Goal: Task Accomplishment & Management: Complete application form

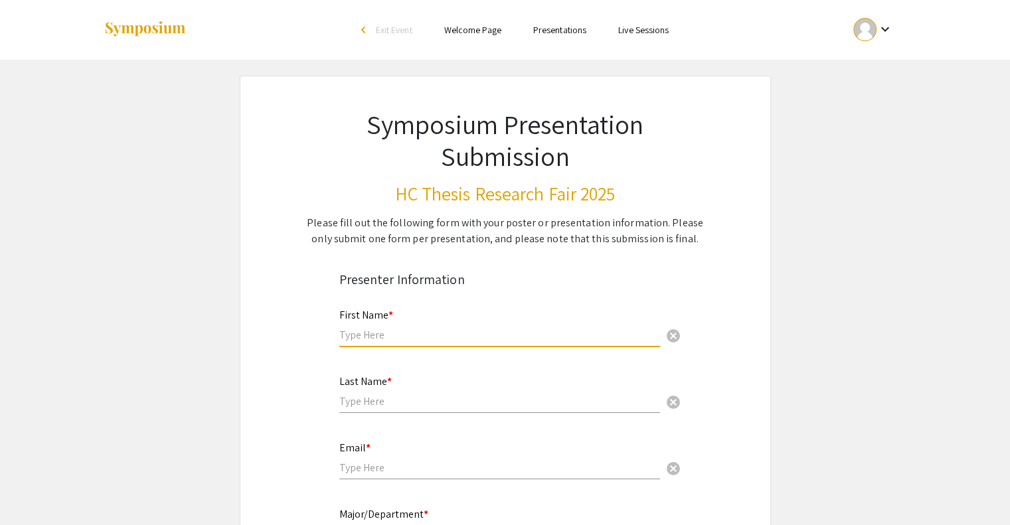
click at [470, 337] on input "text" at bounding box center [499, 335] width 321 height 14
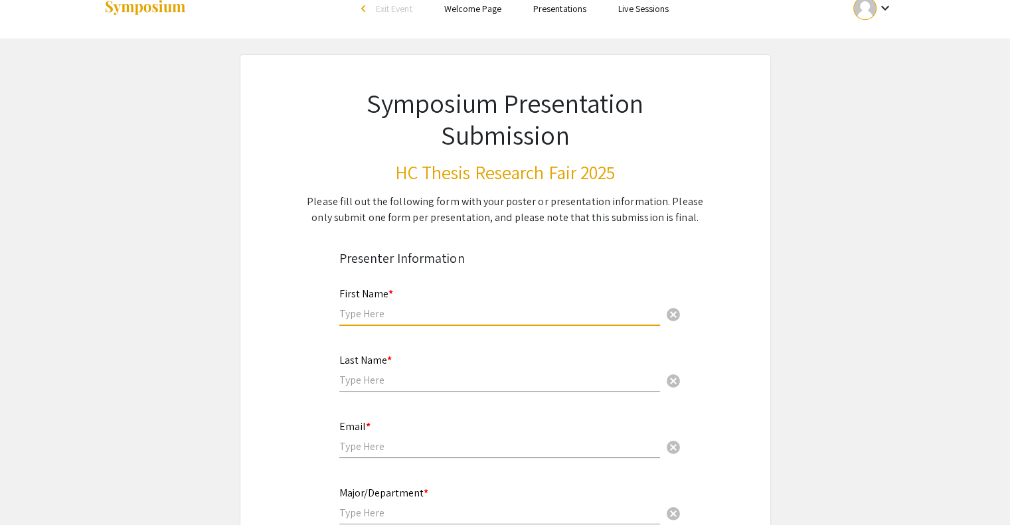
scroll to position [23, 0]
type input "[PERSON_NAME]"
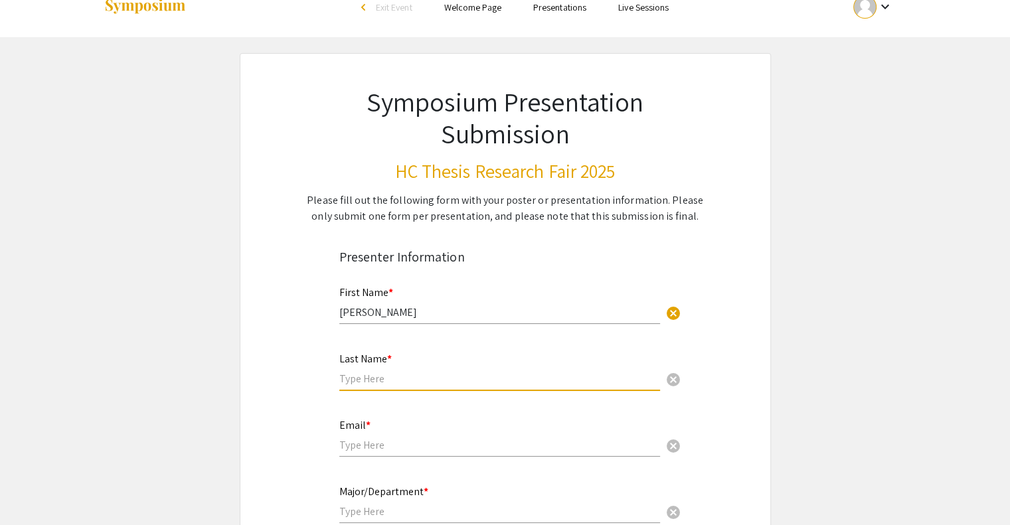
click at [392, 378] on input "text" at bounding box center [499, 379] width 321 height 14
type input "Kolenico"
click at [396, 435] on div "Email * cancel" at bounding box center [499, 431] width 321 height 50
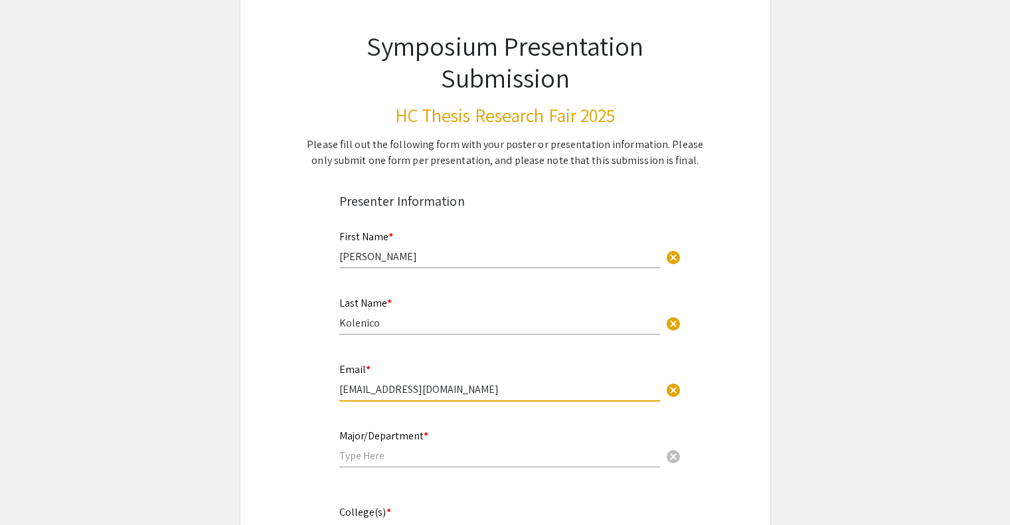
scroll to position [77, 0]
type input "[EMAIL_ADDRESS][DOMAIN_NAME]"
click at [372, 464] on div "Major/Department * cancel" at bounding box center [499, 443] width 321 height 50
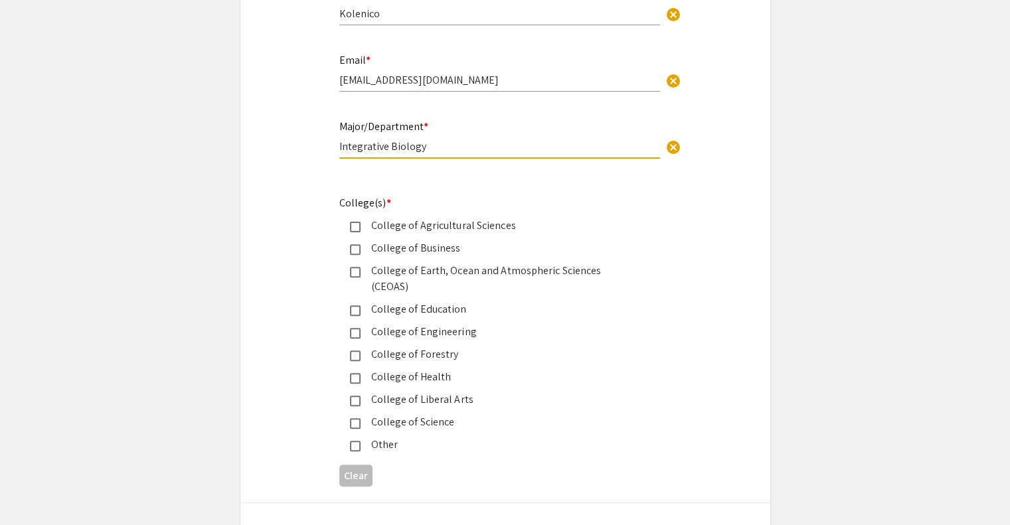
scroll to position [392, 0]
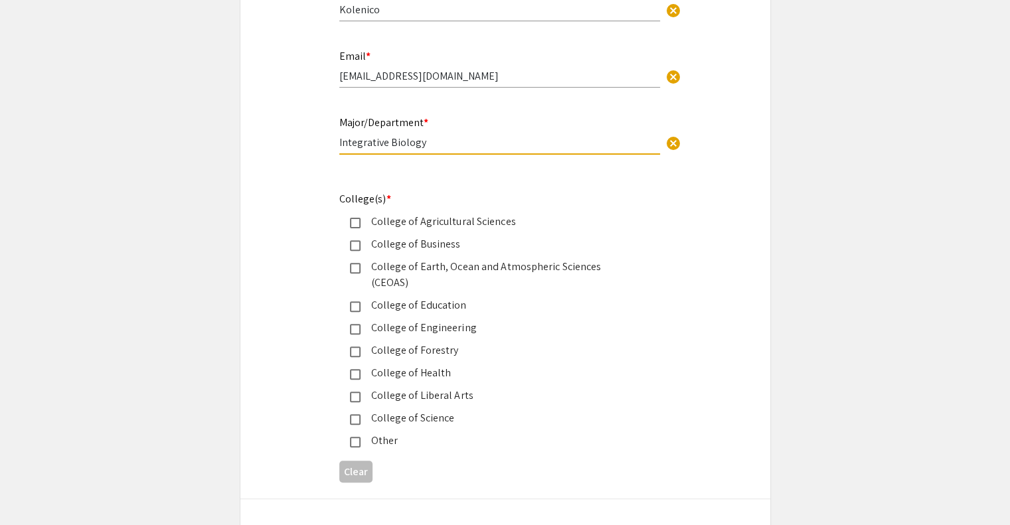
type input "Integrative Biology"
click at [349, 410] on div "College of Science" at bounding box center [494, 418] width 311 height 16
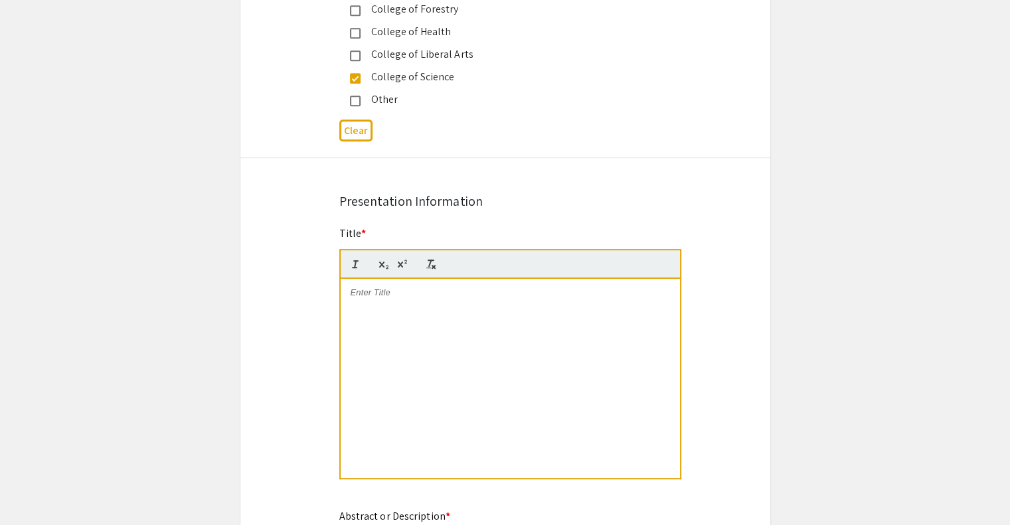
scroll to position [736, 0]
click at [374, 284] on p at bounding box center [510, 290] width 319 height 12
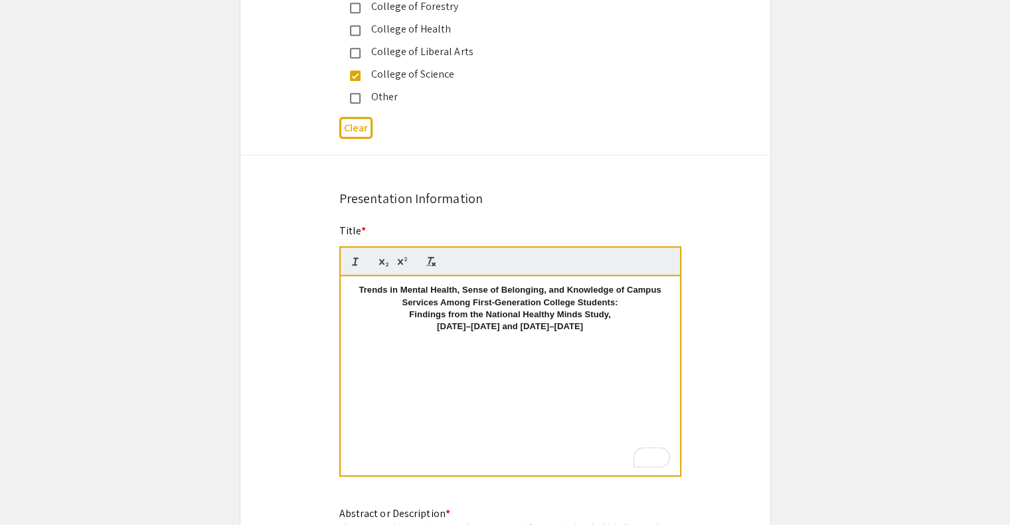
scroll to position [0, 0]
click at [358, 285] on strong "Trends in Mental Health, Sense of Belonging, and Knowledge of Campus Services A…" at bounding box center [510, 296] width 305 height 22
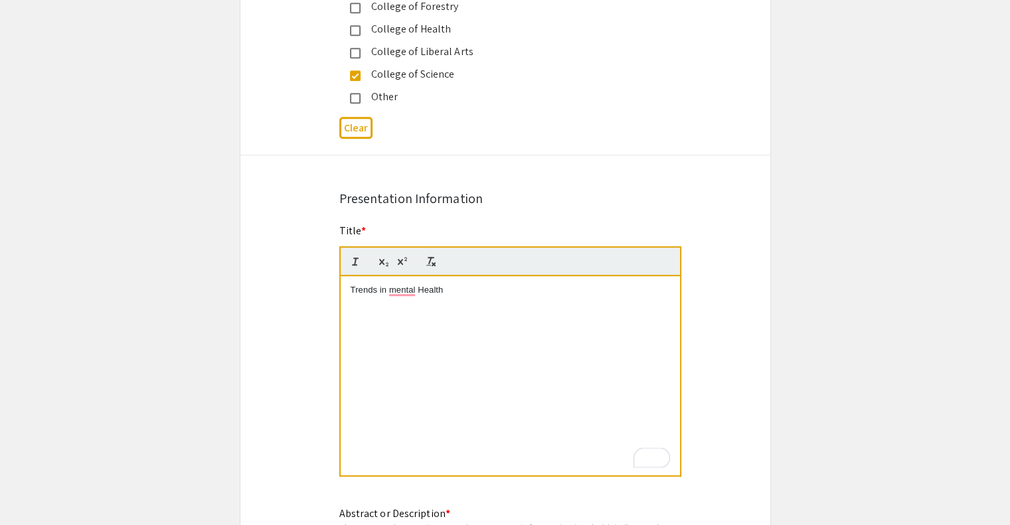
click at [395, 284] on p "Trends in mental Health" at bounding box center [510, 290] width 319 height 12
click at [461, 284] on p "Trends in Mental Health" at bounding box center [510, 290] width 319 height 12
click at [491, 284] on p "Trends in Mental Health, Sense of belonging" at bounding box center [510, 290] width 319 height 12
click at [524, 284] on p "Trends in Mental Health, Sense of Belonging" at bounding box center [510, 290] width 319 height 12
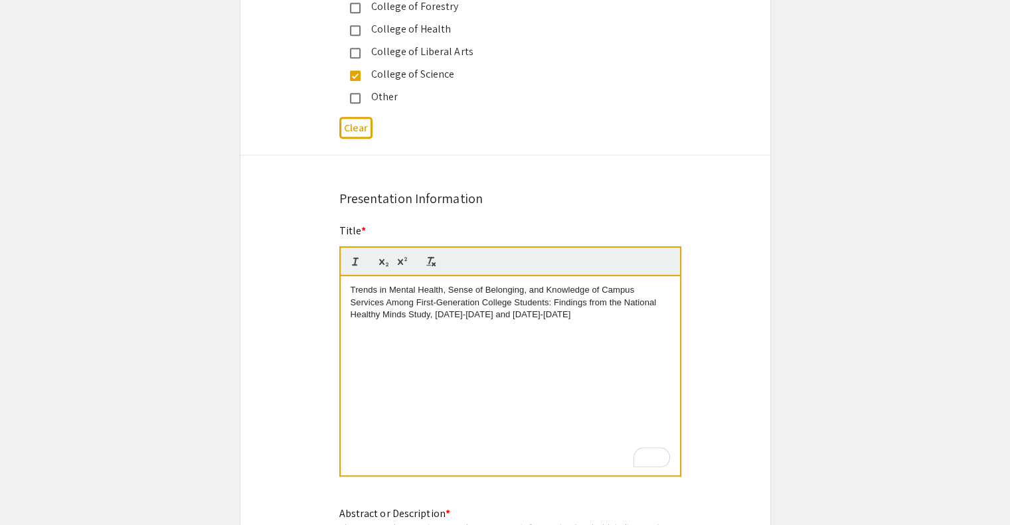
click at [309, 299] on div "Symposium Presentation Submission HC Thesis Research Fair 2025 Please fill out …" at bounding box center [505, 257] width 531 height 1834
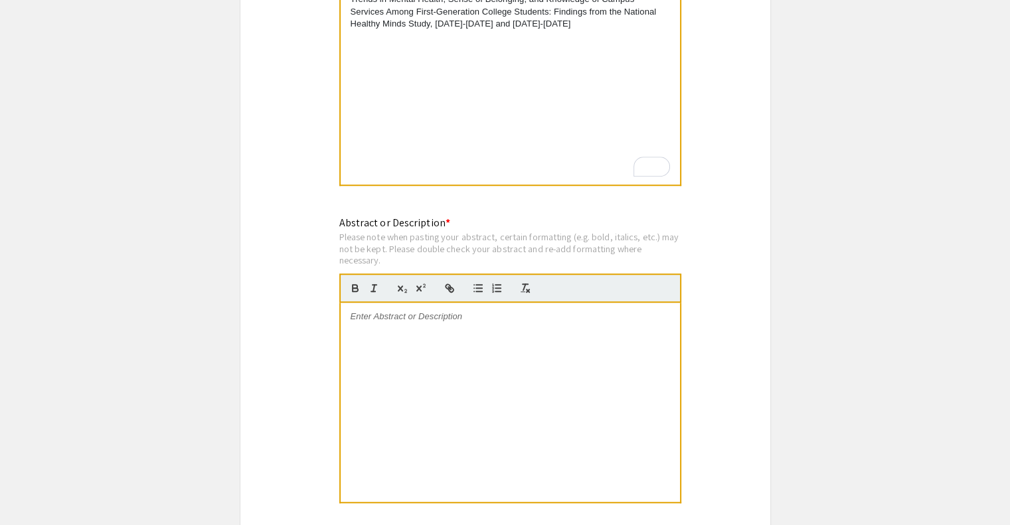
scroll to position [1030, 0]
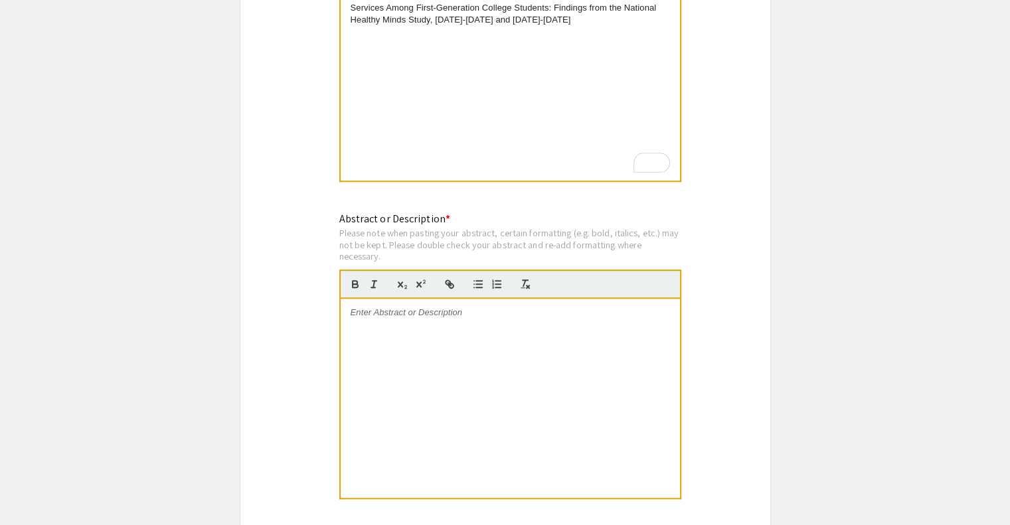
click at [351, 307] on p at bounding box center [510, 313] width 319 height 12
click at [351, 307] on p "To enrich screen reader interactions, please activate Accessibility in Grammarl…" at bounding box center [510, 313] width 319 height 12
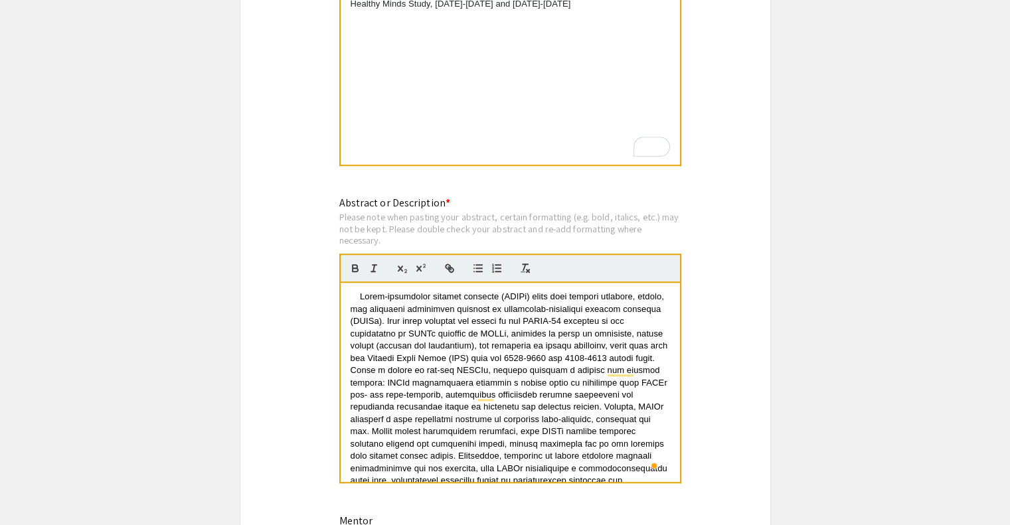
scroll to position [1046, 0]
click at [360, 291] on span "To enrich screen reader interactions, please activate Accessibility in Grammarl…" at bounding box center [511, 443] width 321 height 304
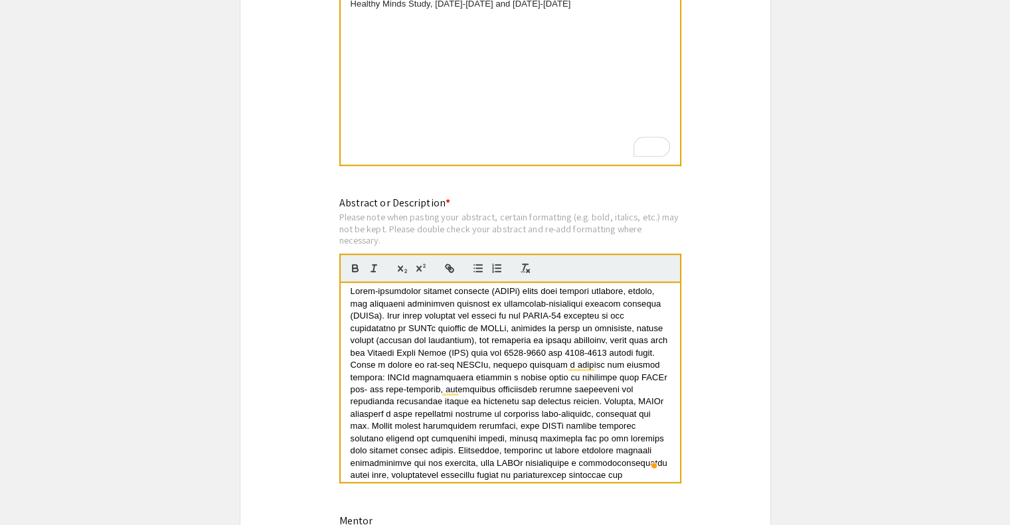
scroll to position [0, 0]
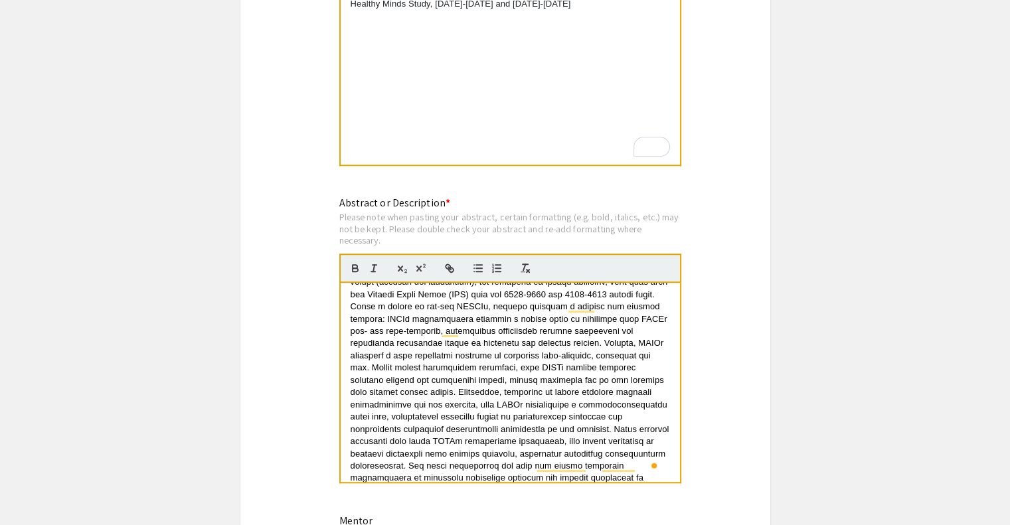
click at [481, 347] on span "To enrich screen reader interactions, please activate Accessibility in Grammarl…" at bounding box center [511, 380] width 321 height 304
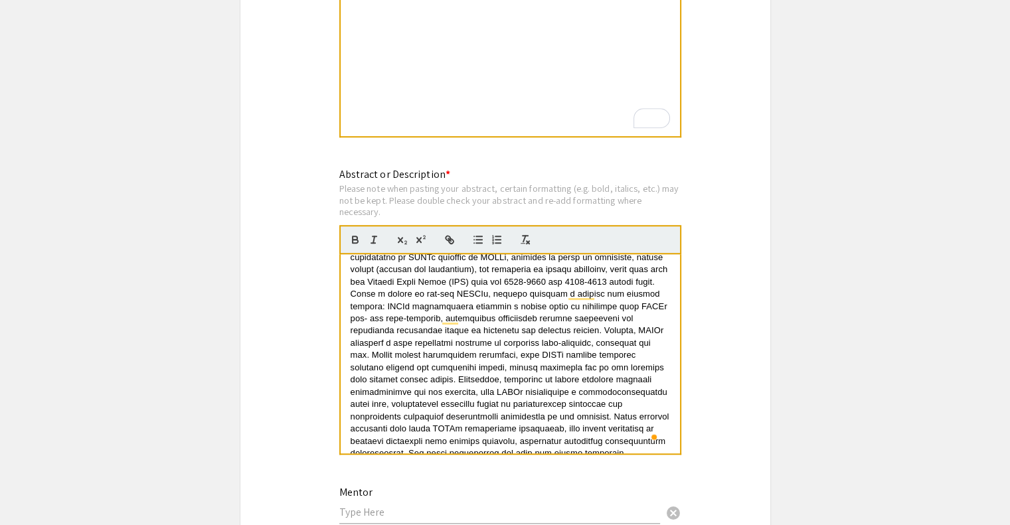
scroll to position [50, 0]
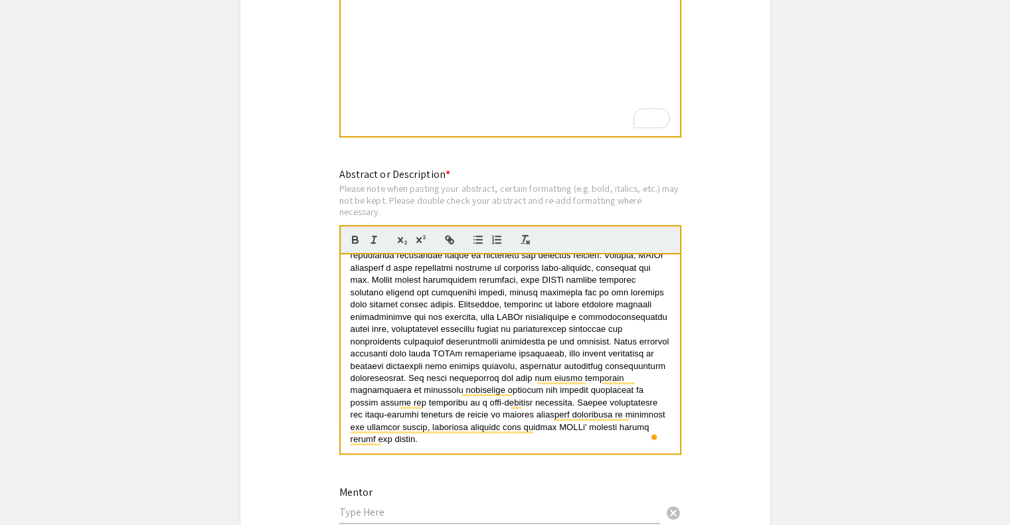
click at [497, 343] on span "To enrich screen reader interactions, please activate Accessibility in Grammarl…" at bounding box center [511, 292] width 321 height 304
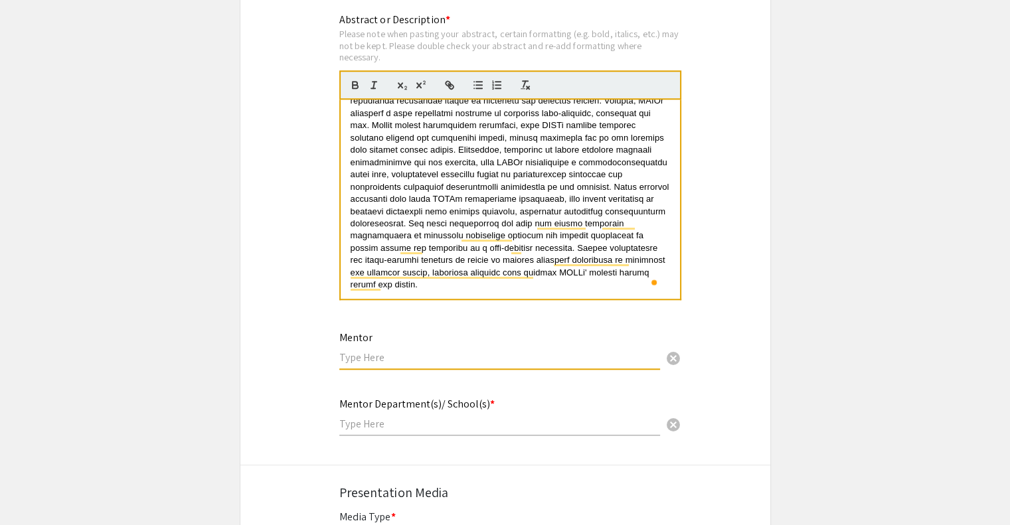
click at [424, 351] on input "text" at bounding box center [499, 358] width 321 height 14
type input "Jacqueline Goldman"
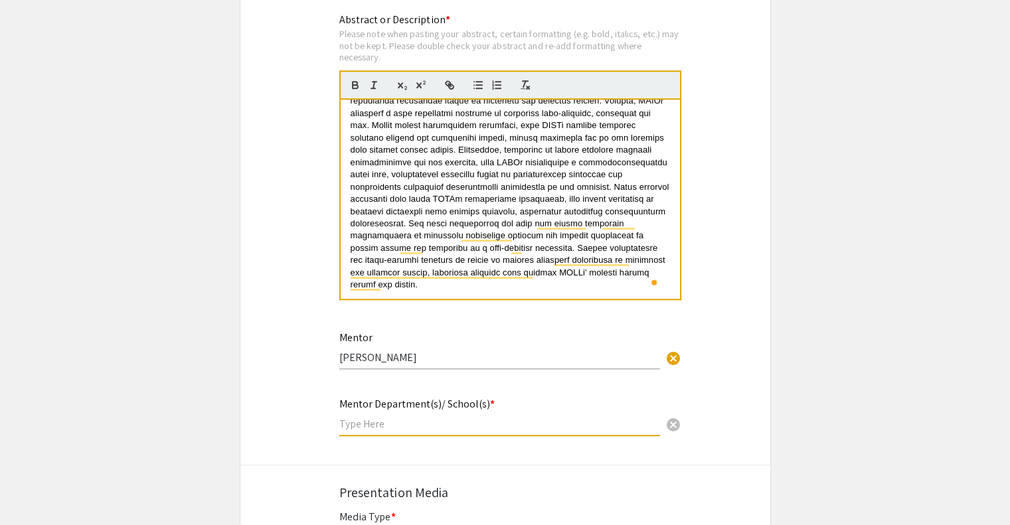
click at [397, 417] on input "text" at bounding box center [499, 424] width 321 height 14
click at [514, 483] on div "Presentation Media" at bounding box center [505, 493] width 332 height 20
click at [446, 417] on input "text" at bounding box center [499, 424] width 321 height 14
type input "School of Psychological Science"
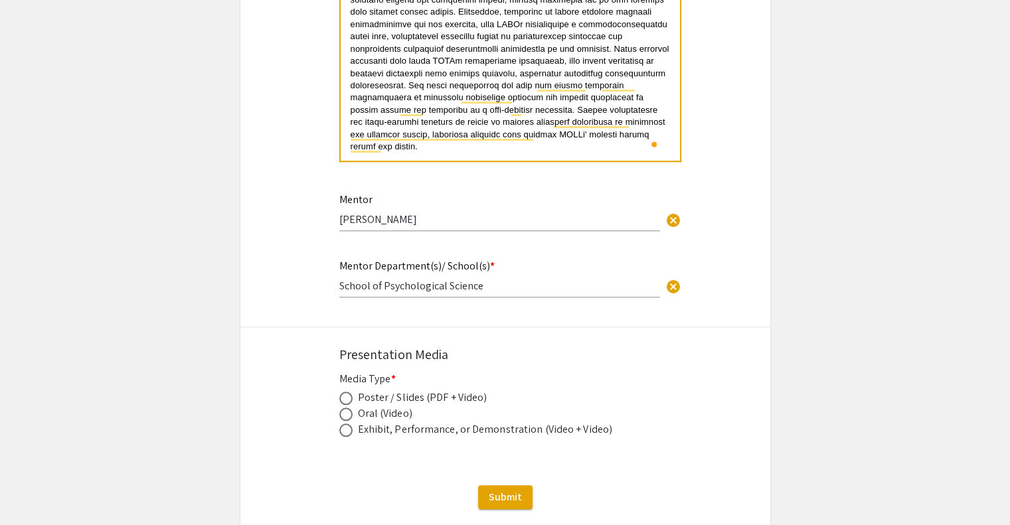
scroll to position [1381, 0]
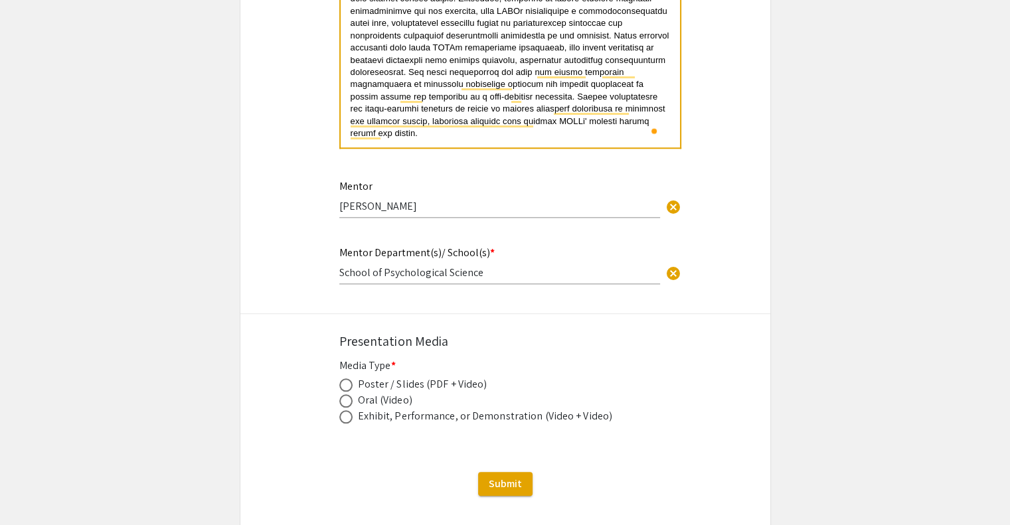
click at [414, 376] on div "Poster / Slides (PDF + Video)" at bounding box center [422, 384] width 129 height 16
click at [341, 378] on span at bounding box center [345, 384] width 13 height 13
click at [341, 378] on input "radio" at bounding box center [345, 384] width 13 height 13
radio input "true"
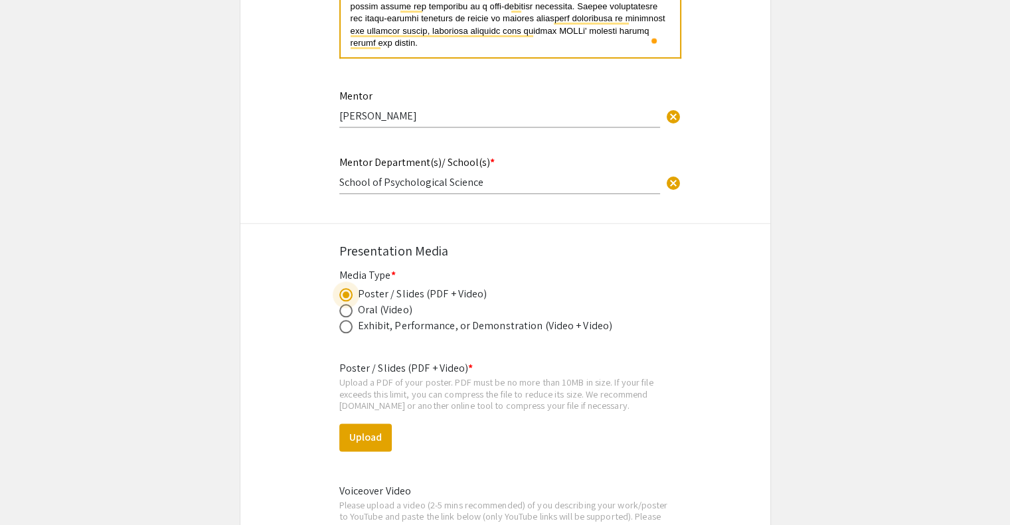
scroll to position [1472, 0]
click at [369, 422] on button "Upload" at bounding box center [365, 436] width 52 height 28
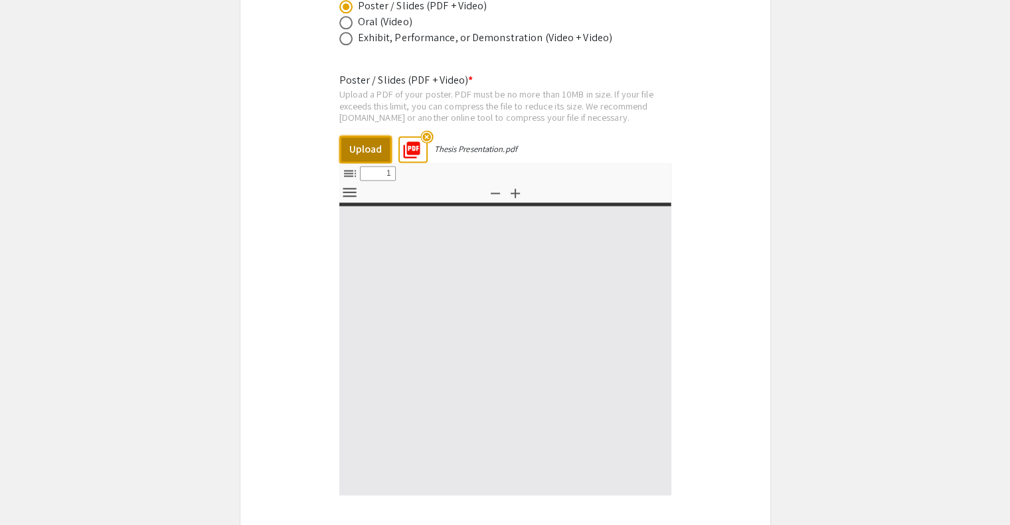
scroll to position [1761, 0]
type input "0"
select select "custom"
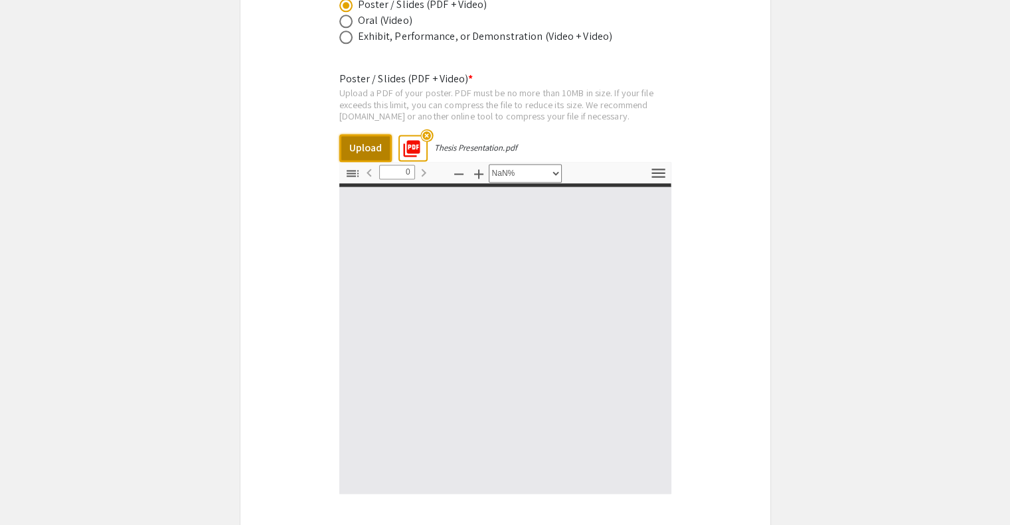
type input "1"
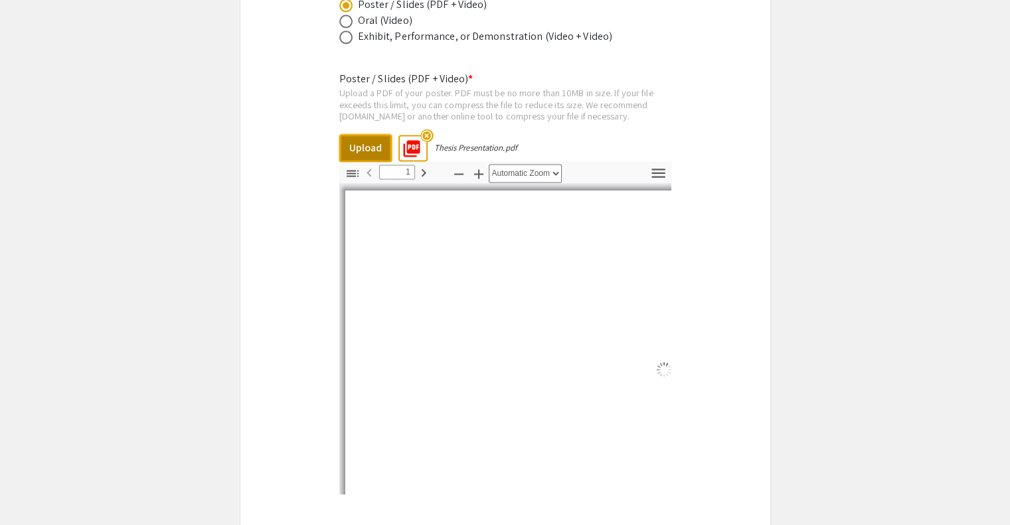
select select "auto"
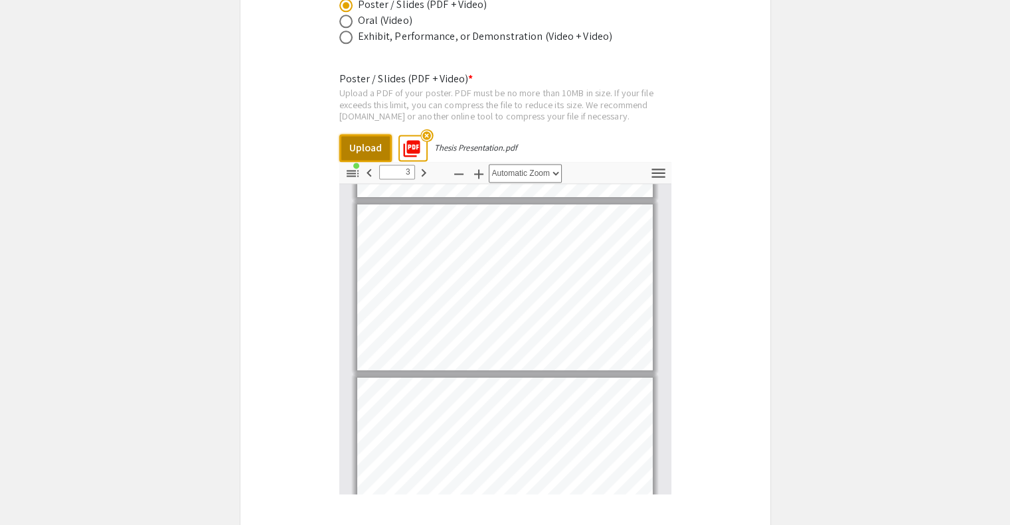
scroll to position [197, 0]
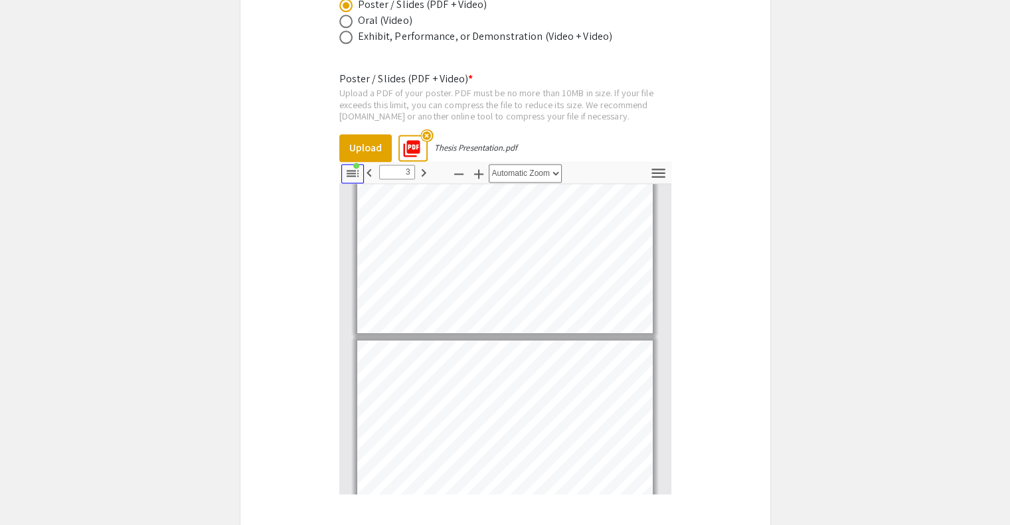
click at [351, 165] on icon "button" at bounding box center [353, 173] width 16 height 16
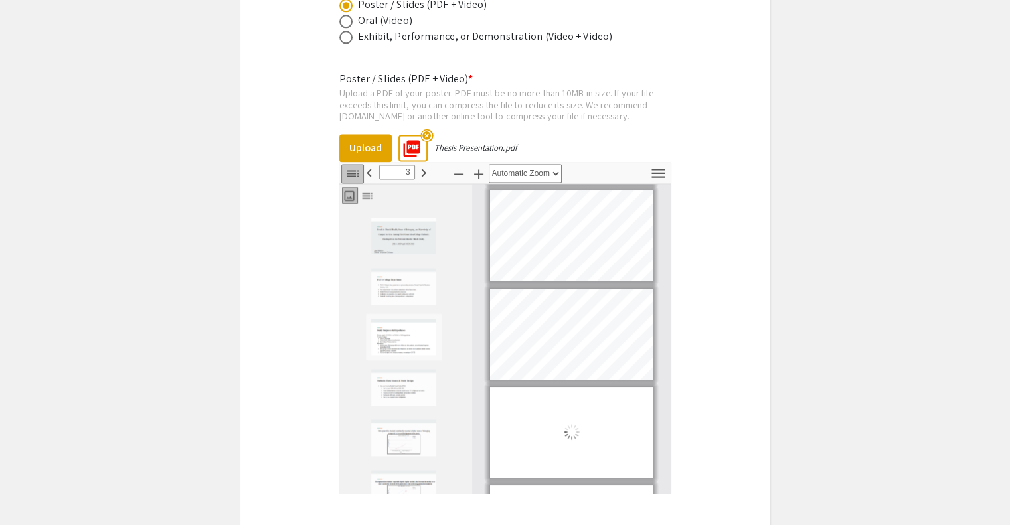
scroll to position [105, 0]
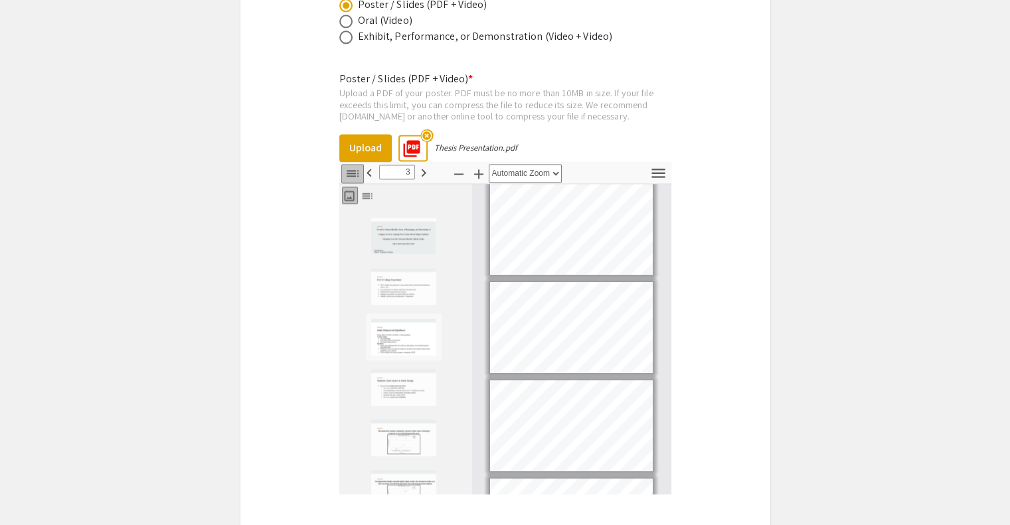
click at [353, 170] on icon "button" at bounding box center [353, 173] width 12 height 7
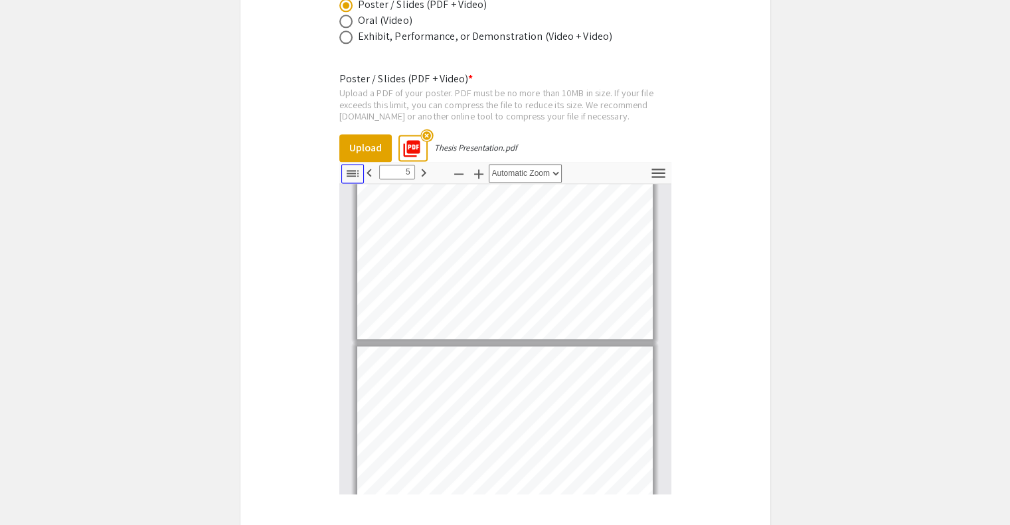
type input "6"
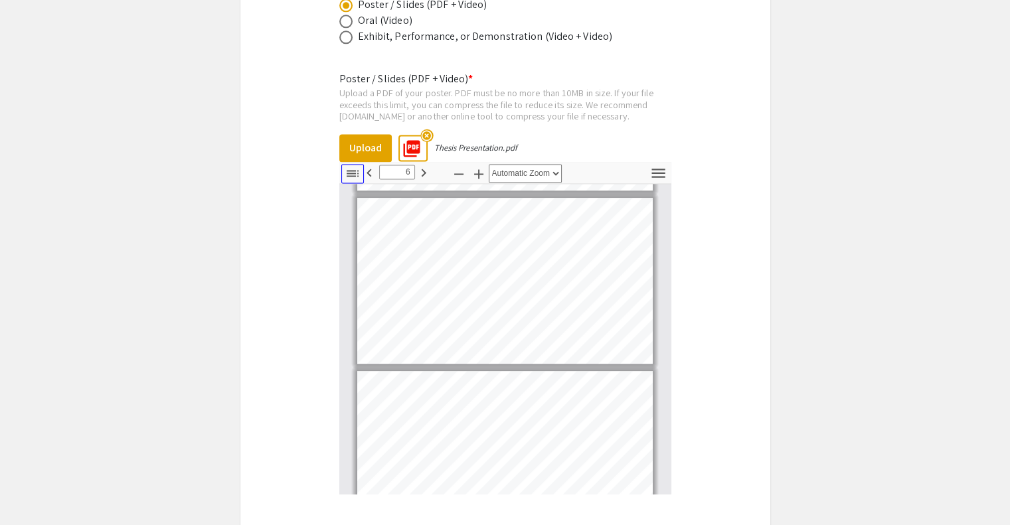
scroll to position [862, 0]
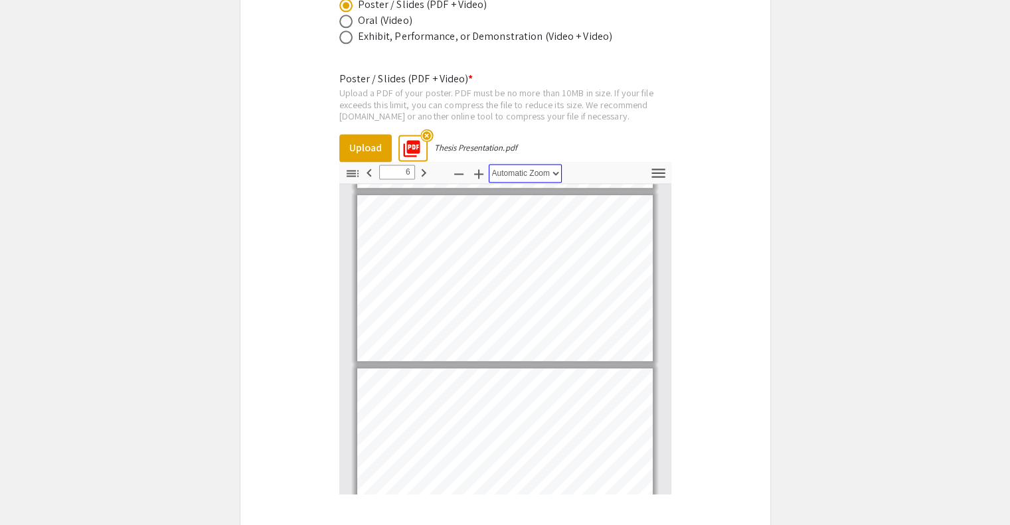
click at [520, 164] on select "Automatic Zoom Actual Size Page Fit Page Width 50% 100% 125% 150% 200% 300% 400…" at bounding box center [525, 173] width 73 height 19
click at [489, 164] on select "Automatic Zoom Actual Size Page Fit Page Width 50% 100% 125% 150% 200% 300% 400…" at bounding box center [525, 173] width 73 height 19
click at [505, 164] on select "Automatic Zoom Actual Size Page Fit Page Width 50% 100% 125% 150% 200% 300% 400…" at bounding box center [525, 173] width 73 height 19
select select "auto"
click at [489, 164] on select "Automatic Zoom Actual Size Page Fit Page Width 50% 100% 125% 150% 200% 300% 400…" at bounding box center [525, 173] width 73 height 19
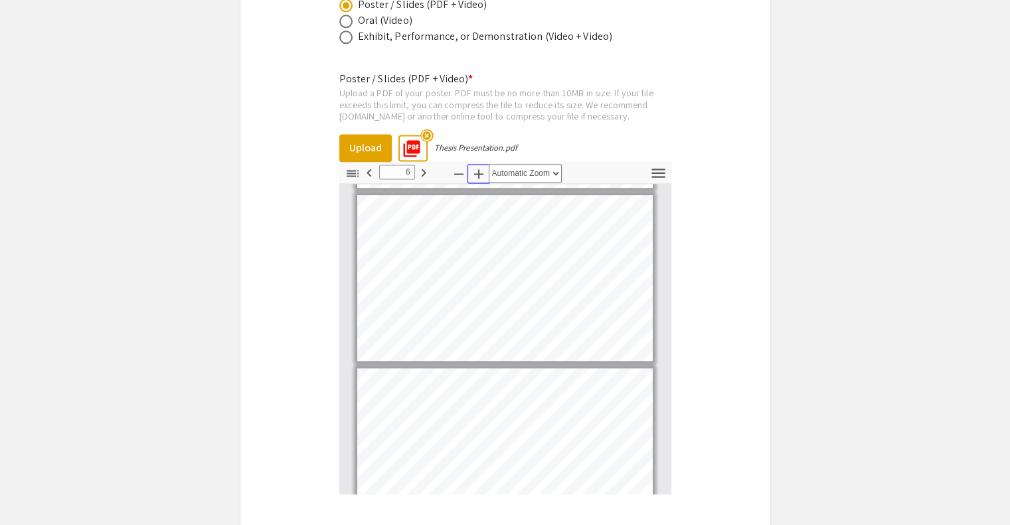
click at [479, 166] on icon "button" at bounding box center [479, 174] width 16 height 16
type input "5"
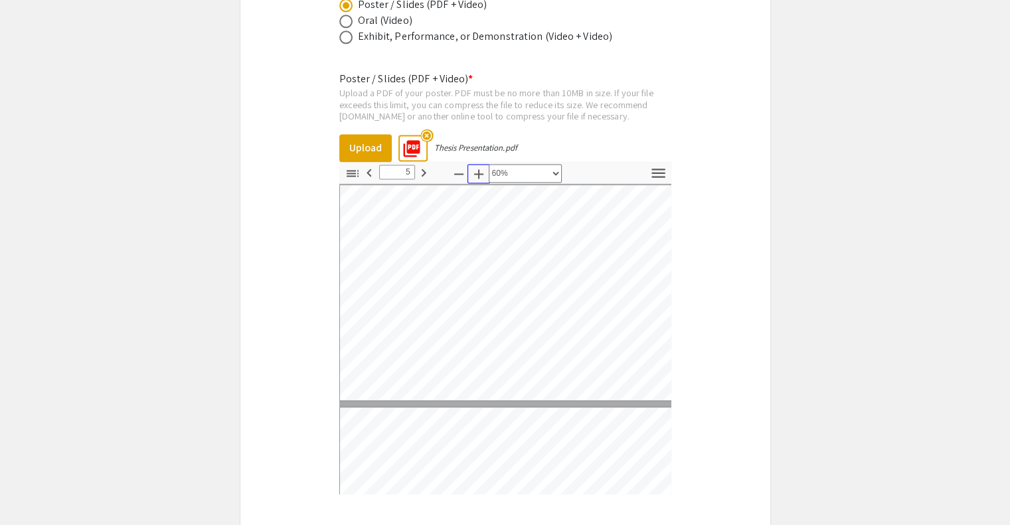
click at [479, 166] on icon "button" at bounding box center [479, 174] width 16 height 16
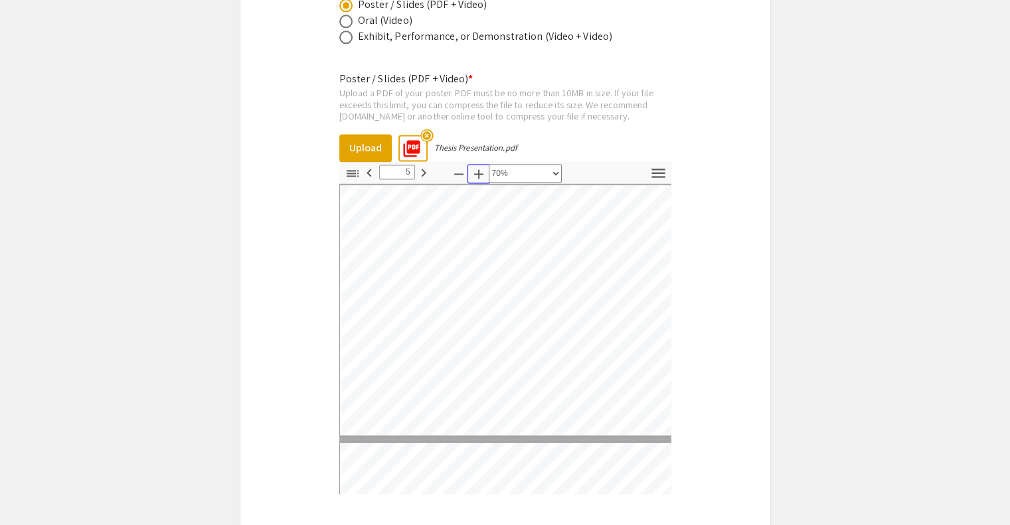
click at [479, 166] on icon "button" at bounding box center [479, 174] width 16 height 16
select select "custom"
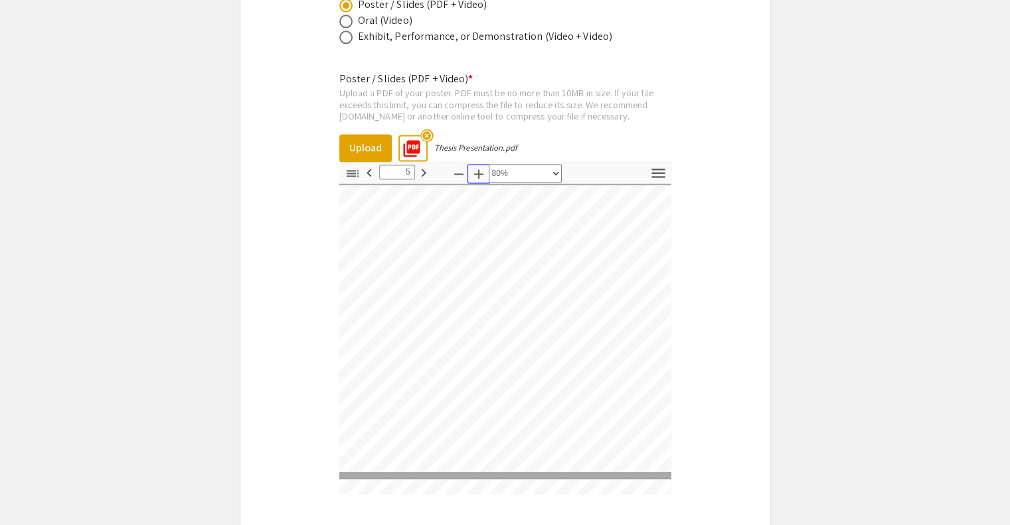
type input "6"
select select "custom"
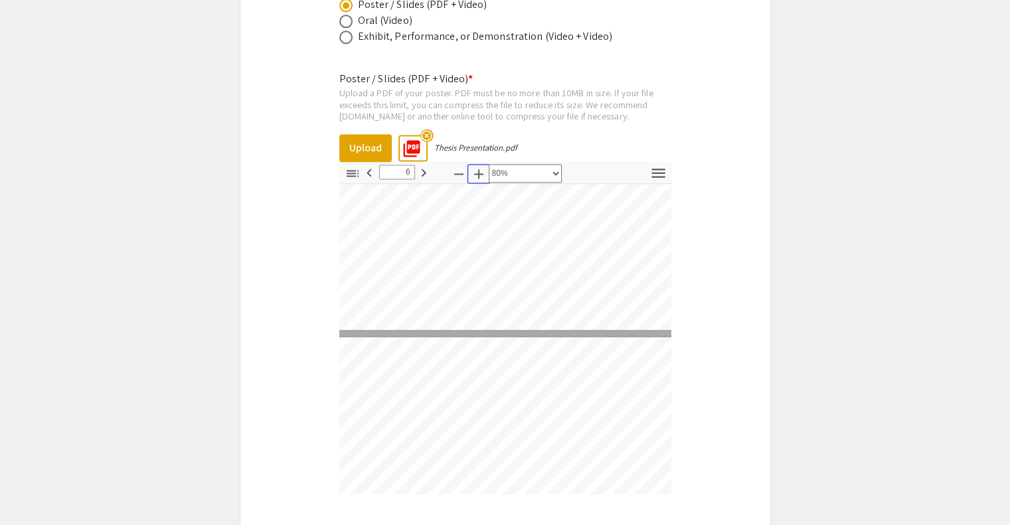
type input "5"
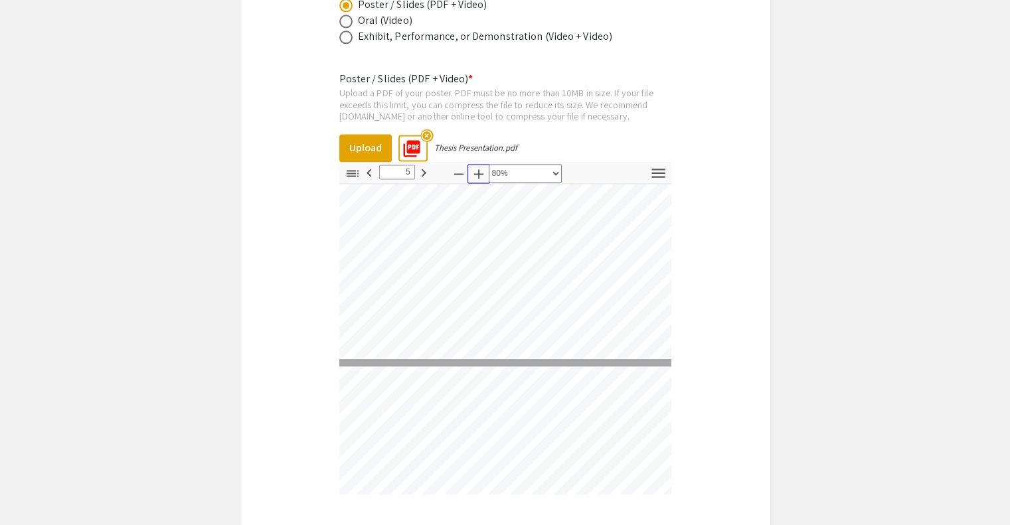
scroll to position [1289, 80]
click at [477, 166] on icon "button" at bounding box center [479, 174] width 16 height 16
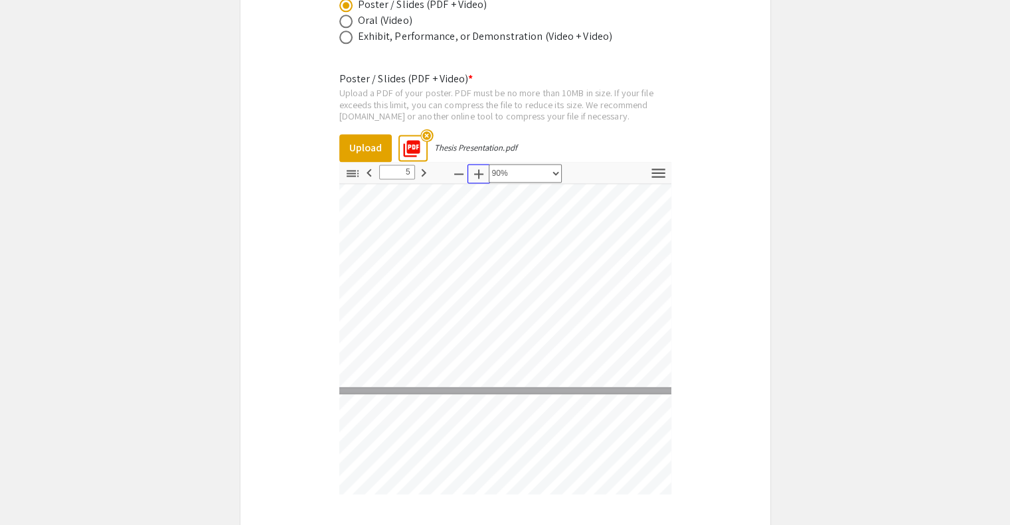
click at [477, 166] on icon "button" at bounding box center [479, 174] width 16 height 16
select select "1"
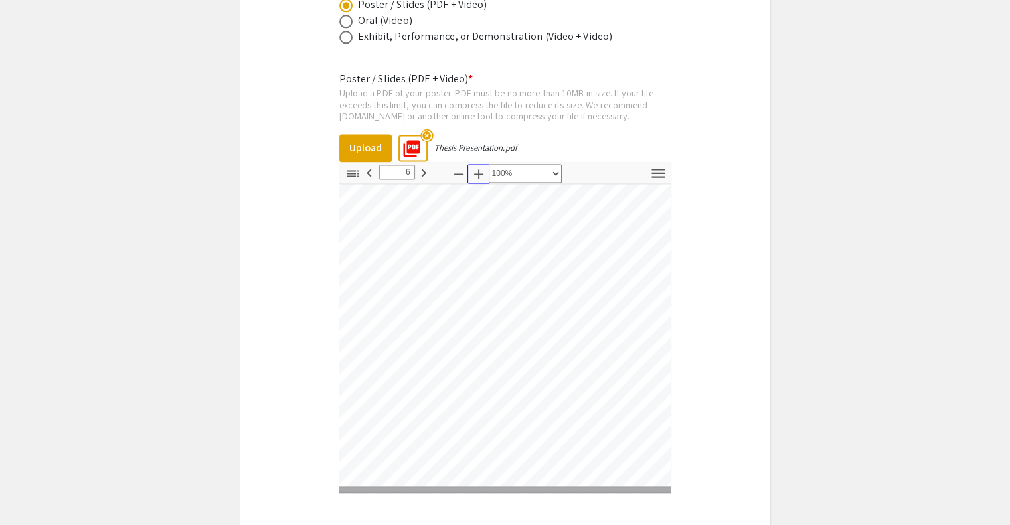
type input "7"
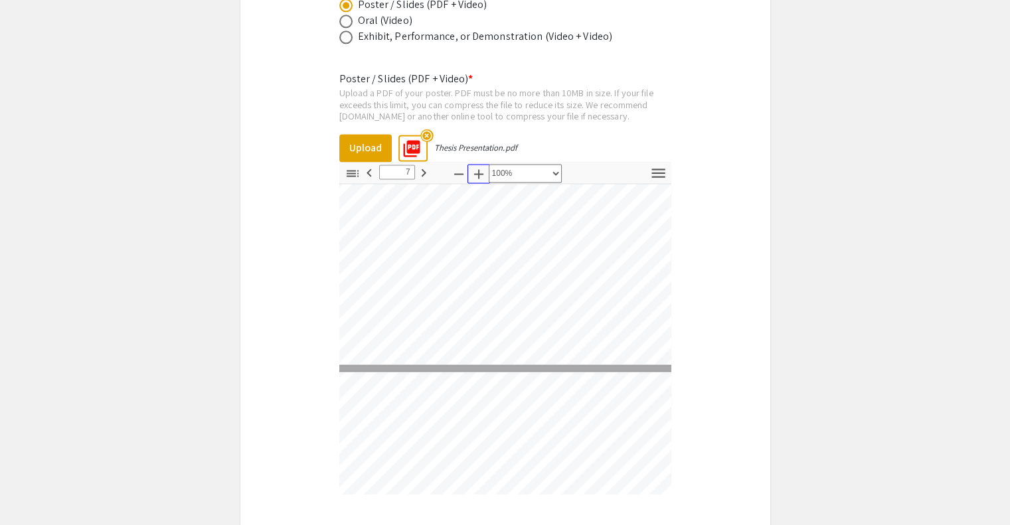
scroll to position [2379, 144]
click at [460, 166] on icon "button" at bounding box center [459, 174] width 16 height 16
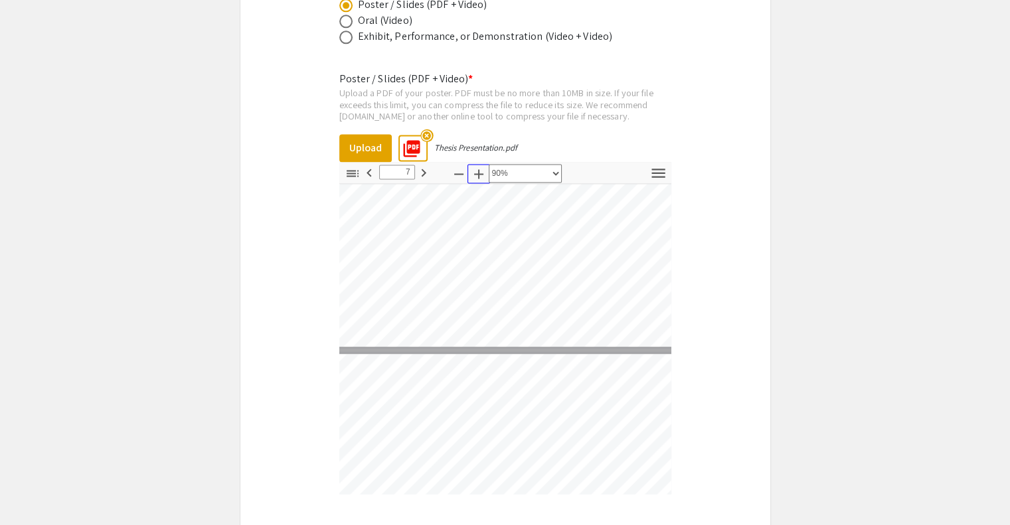
click at [467, 164] on button "Zoom In" at bounding box center [478, 173] width 23 height 19
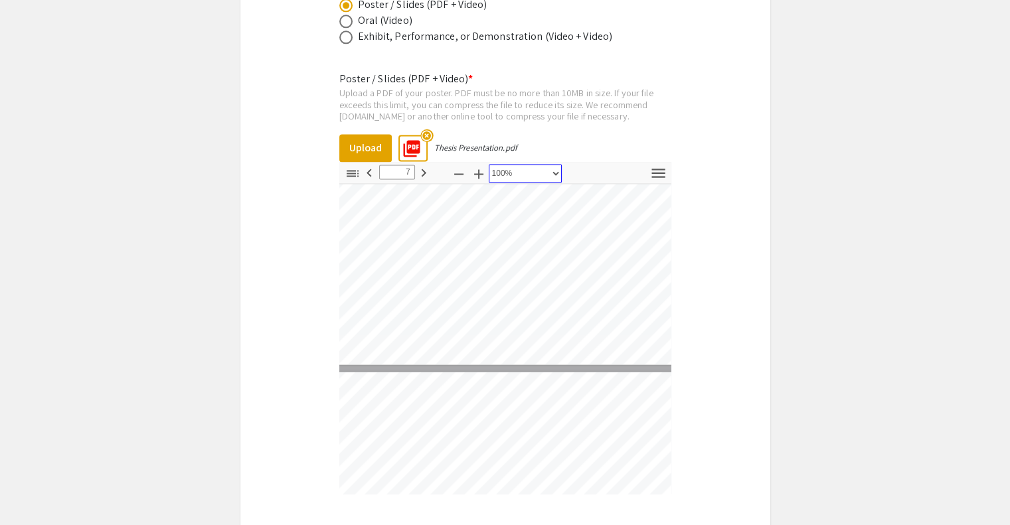
click at [520, 164] on select "Automatic Zoom Actual Size Page Fit Page Width 50% 100% 125% 150% 200% 300% 400…" at bounding box center [525, 173] width 73 height 19
select select "page-width"
click at [489, 164] on select "Automatic Zoom Actual Size Page Fit Page Width 50% 100% 125% 150% 200% 300% 400…" at bounding box center [525, 173] width 73 height 19
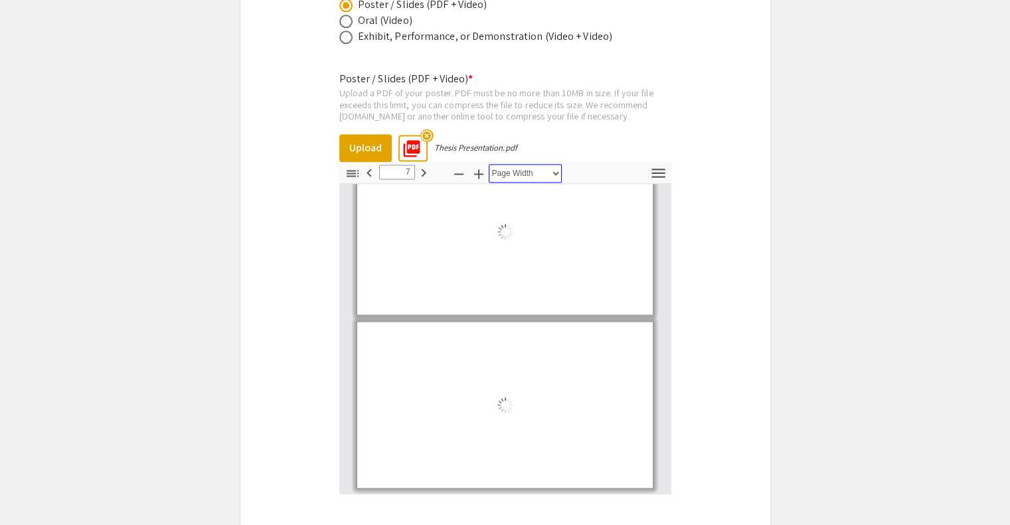
scroll to position [1045, 0]
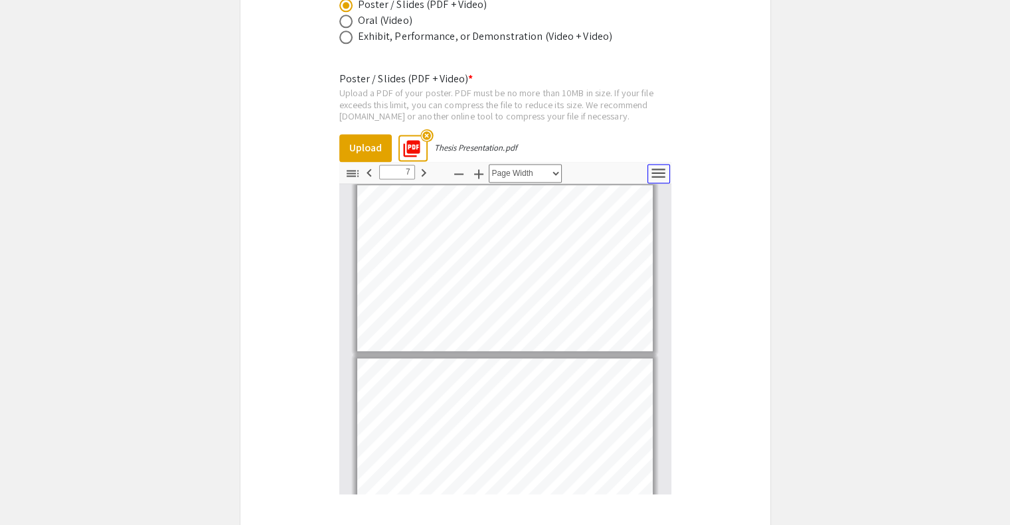
click at [661, 164] on icon "button" at bounding box center [658, 173] width 18 height 18
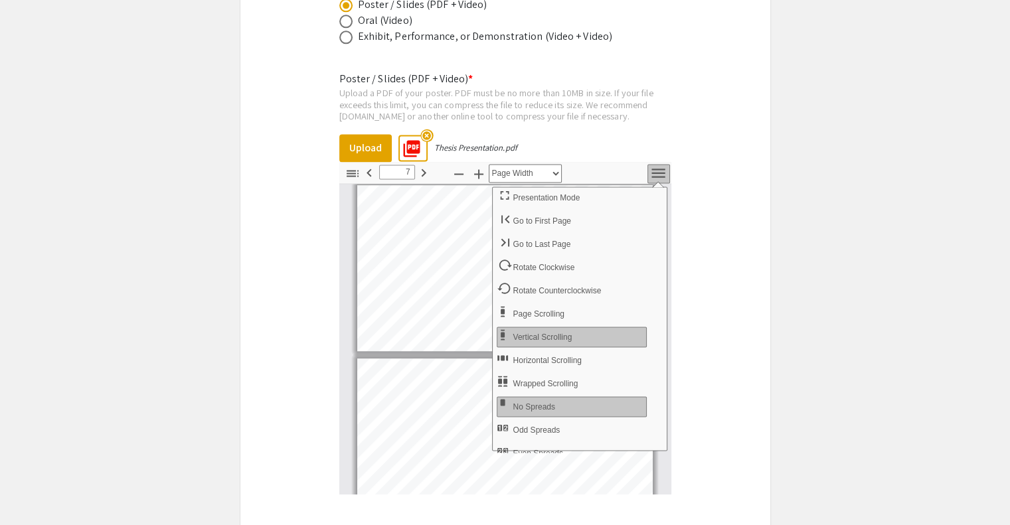
scroll to position [10, 0]
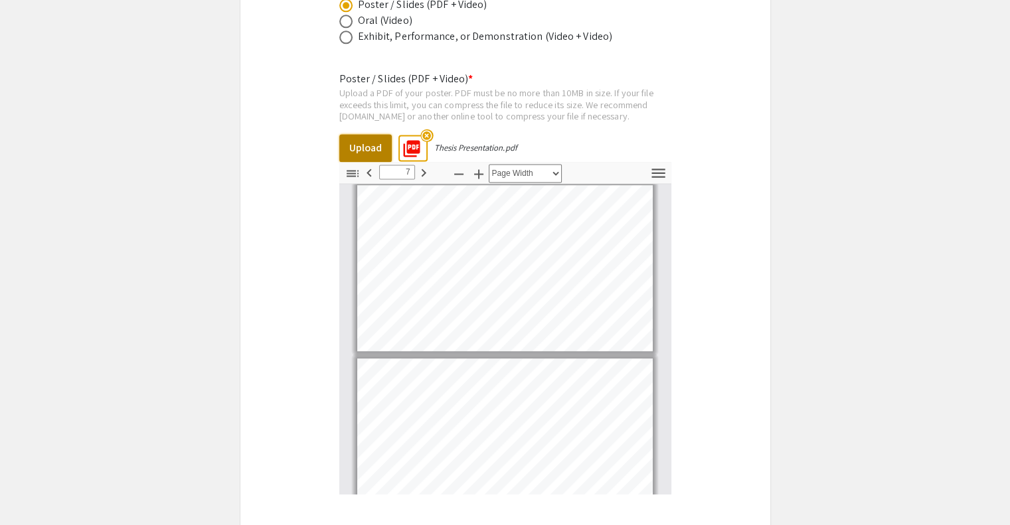
click at [364, 134] on button "Upload" at bounding box center [365, 148] width 52 height 28
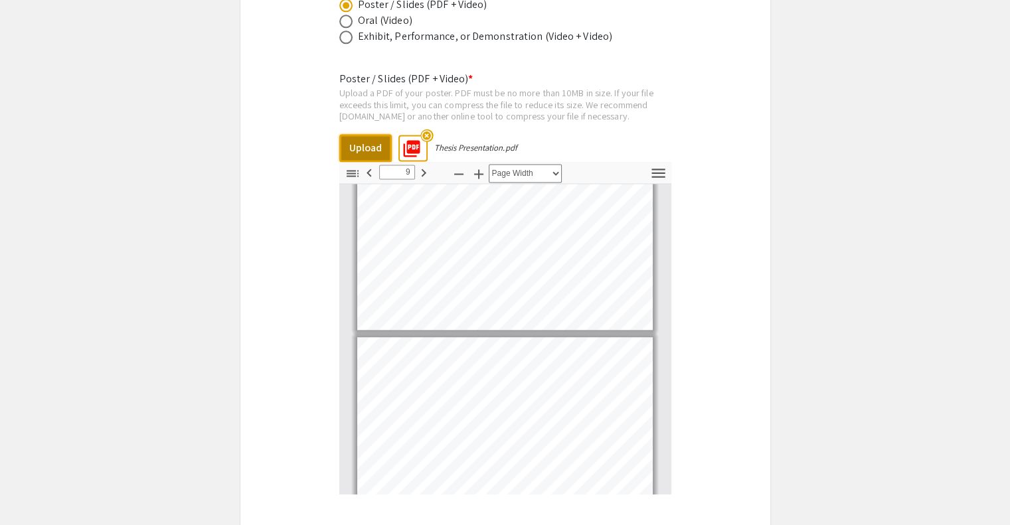
scroll to position [1380, 0]
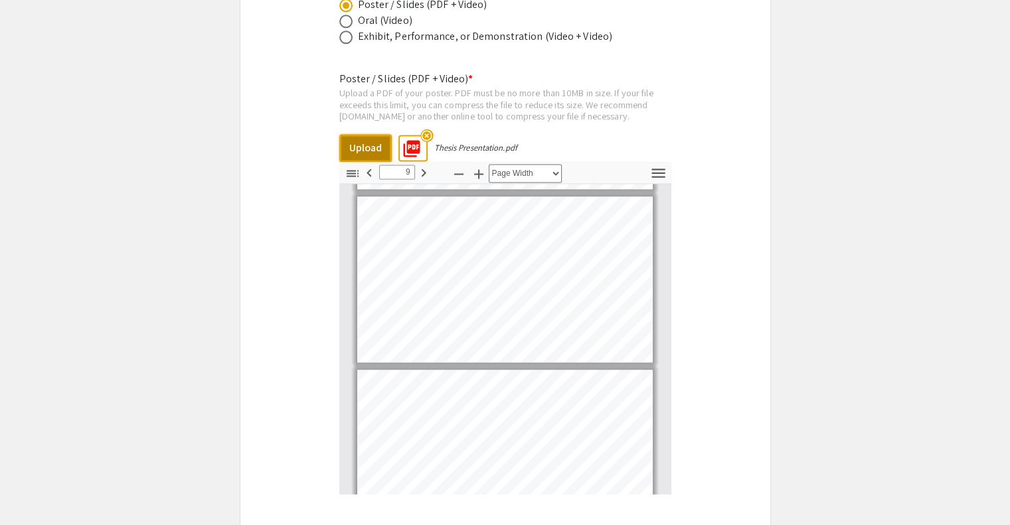
type input "8"
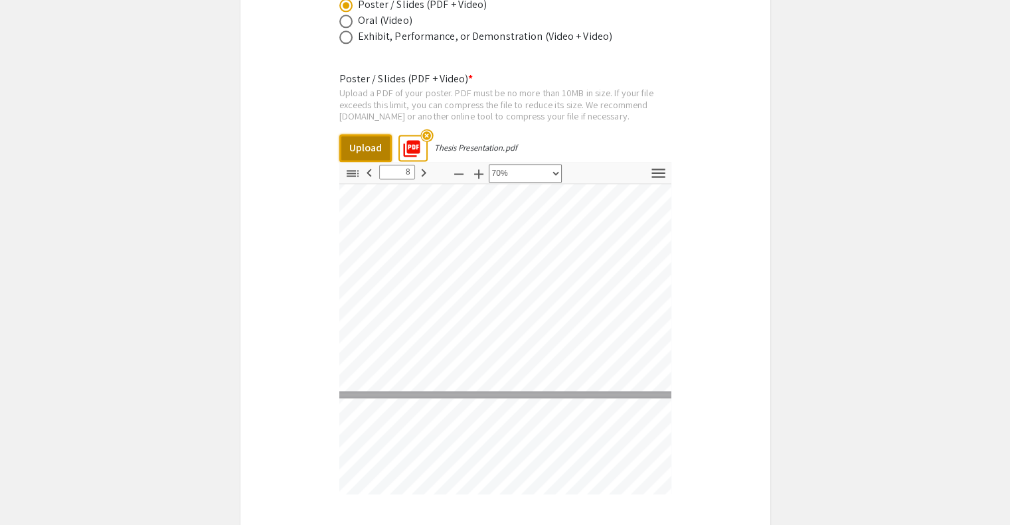
scroll to position [1832, 26]
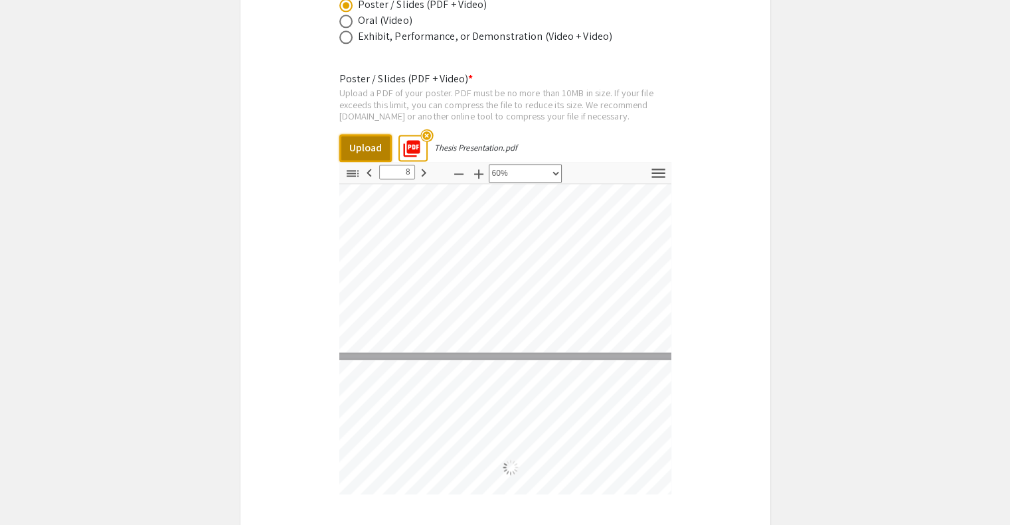
select select "0.5"
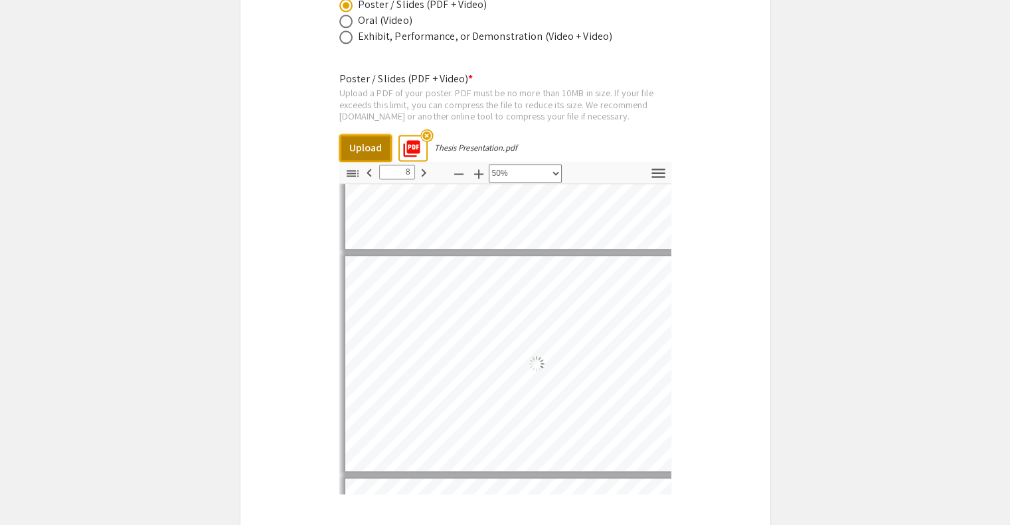
type input "8"
select select "custom"
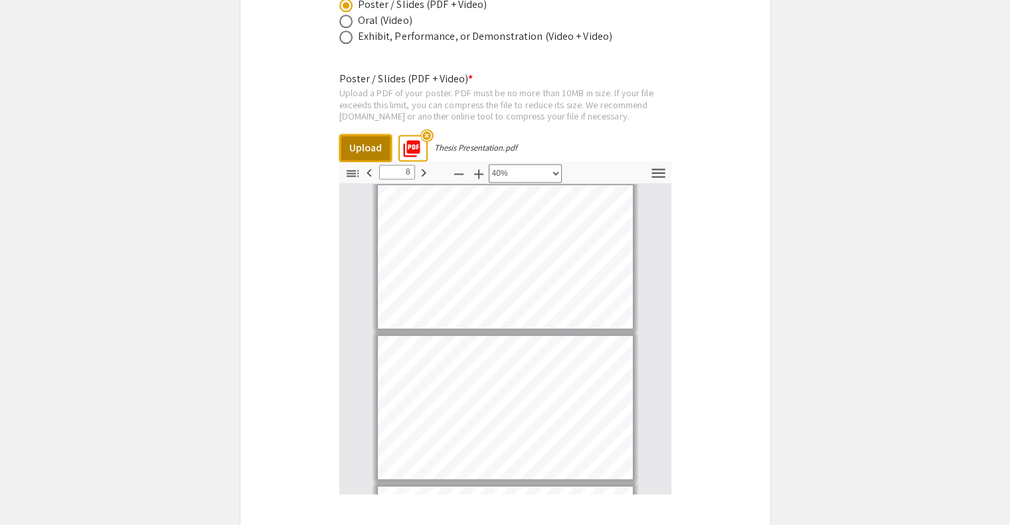
scroll to position [1996, 0]
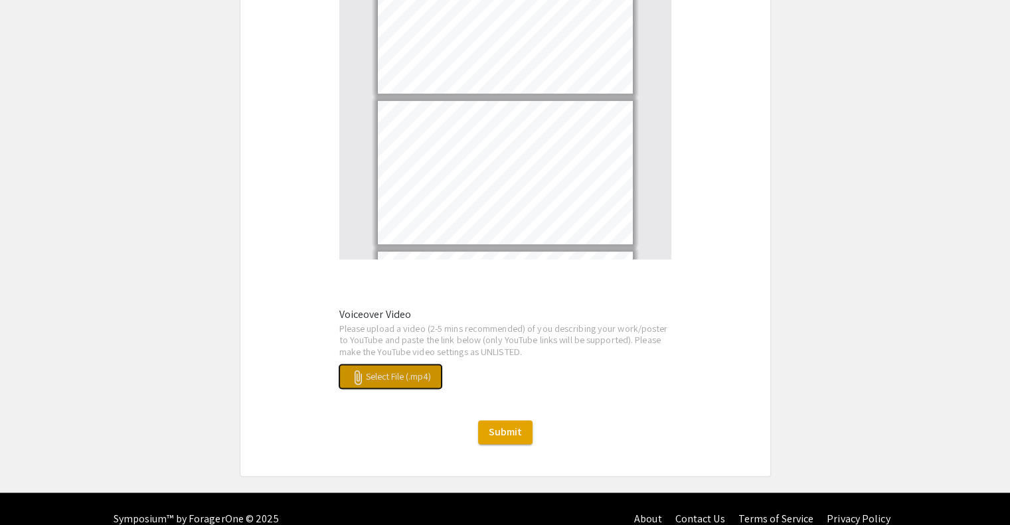
click at [396, 370] on span "attach_file Select File (.mp4)" at bounding box center [390, 376] width 81 height 12
click at [412, 370] on span "attach_file Select File (.mp4)" at bounding box center [390, 376] width 81 height 12
click at [396, 365] on button "attach_file Select File (.mp4)" at bounding box center [390, 376] width 102 height 24
click at [390, 370] on span "attach_file Select File (.mp4)" at bounding box center [390, 376] width 81 height 12
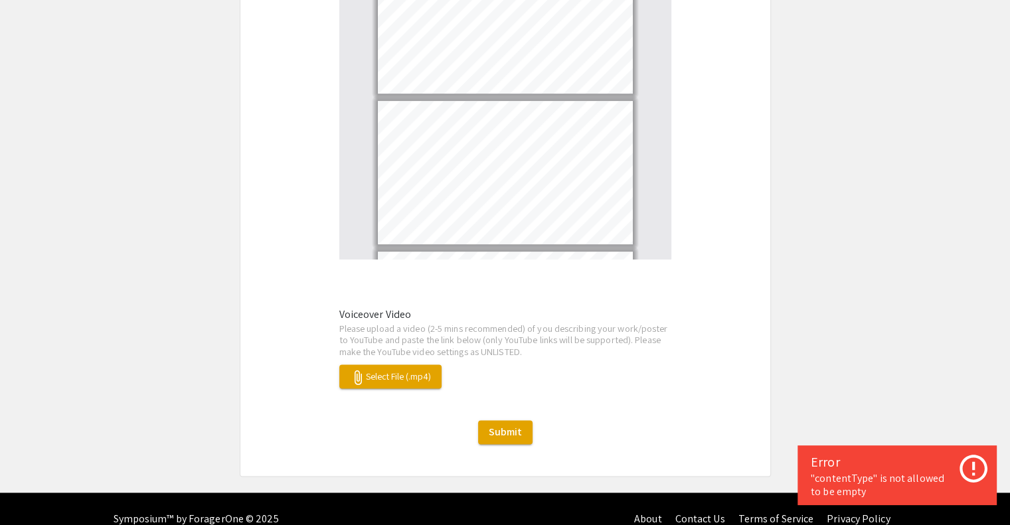
click at [515, 337] on div "Voiceover Video Please upload a video (2-5 mins recommended) of you describing …" at bounding box center [505, 348] width 352 height 82
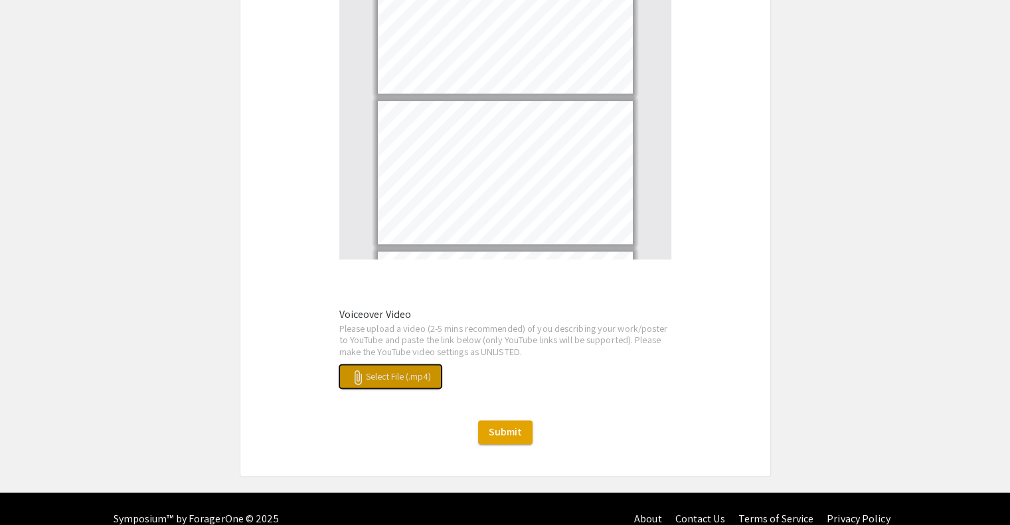
click at [408, 370] on span "attach_file Select File (.mp4)" at bounding box center [390, 376] width 81 height 12
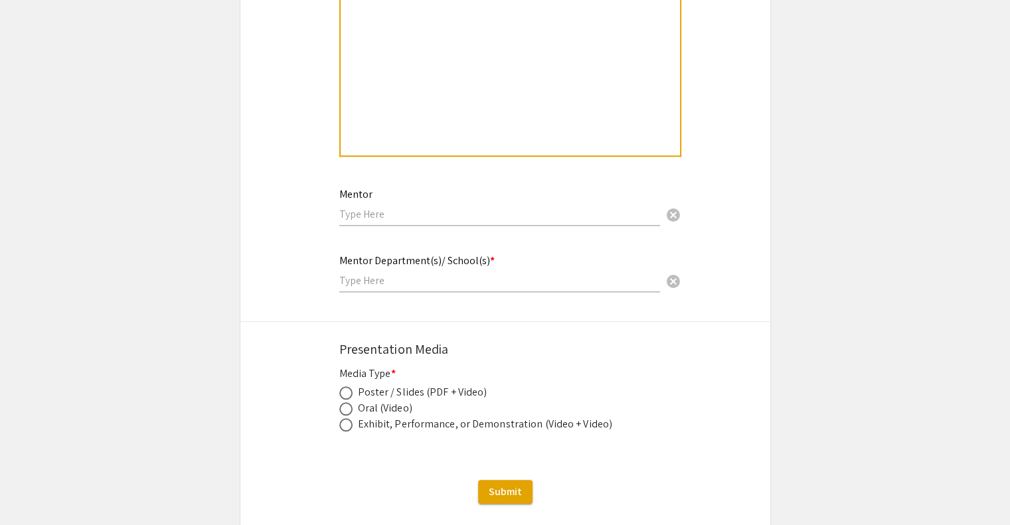
scroll to position [1433, 0]
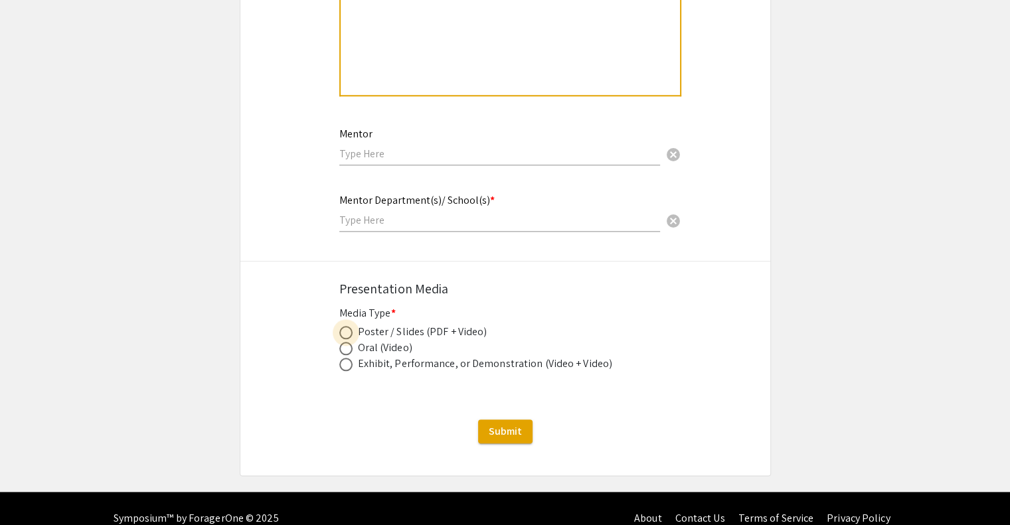
click at [353, 326] on label at bounding box center [348, 332] width 19 height 13
click at [353, 326] on input "radio" at bounding box center [345, 332] width 13 height 13
radio input "true"
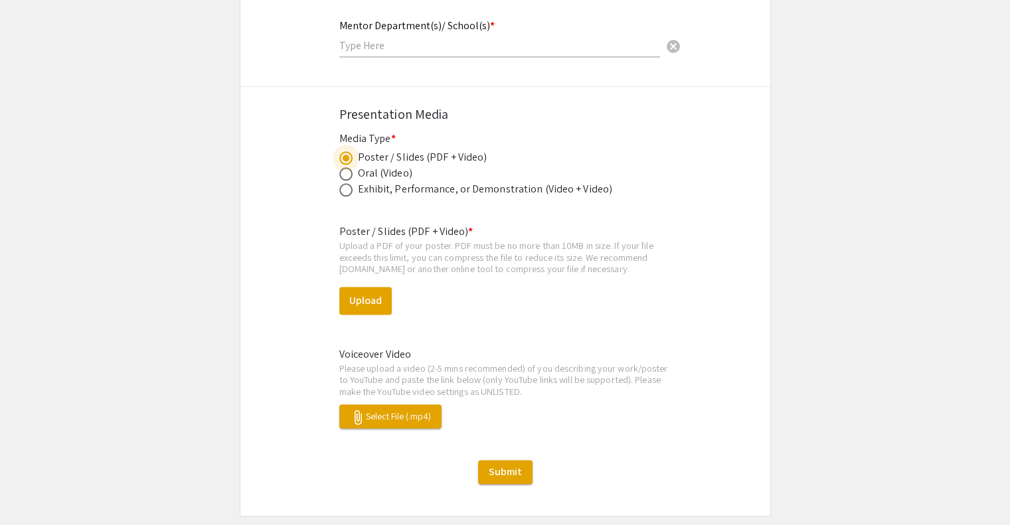
scroll to position [1609, 0]
click at [414, 404] on button "attach_file Select File (.mp4)" at bounding box center [390, 416] width 102 height 24
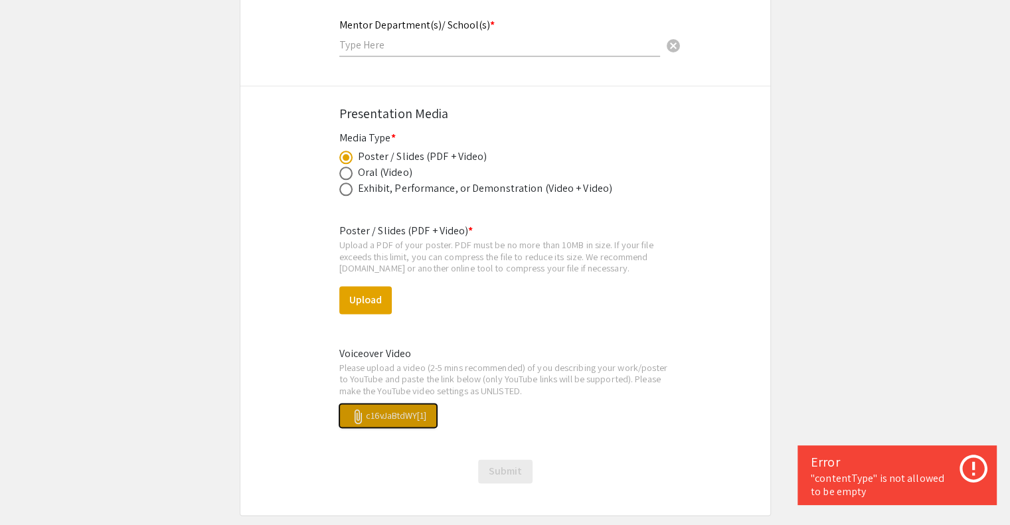
click at [376, 410] on span "attach_file c16vJaBtdWY[1]" at bounding box center [388, 416] width 76 height 12
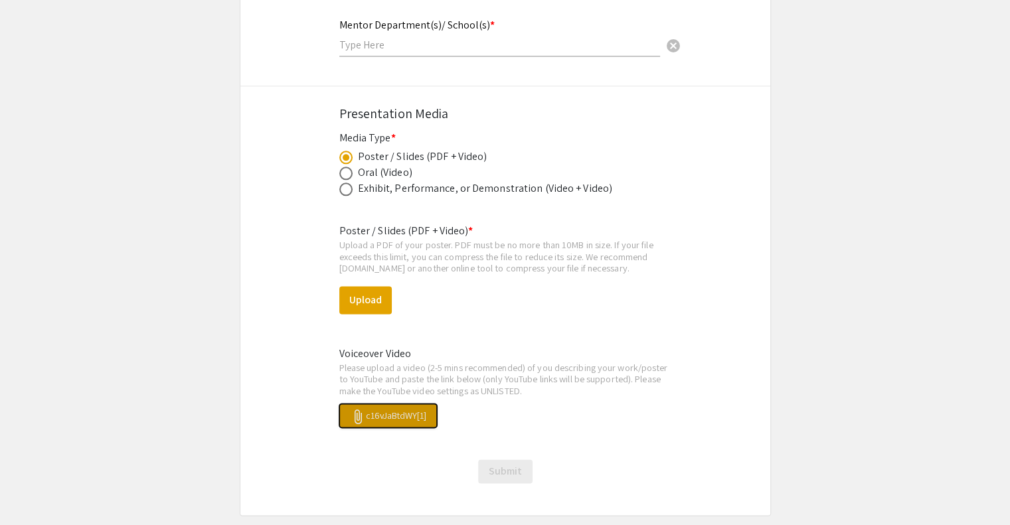
click at [382, 405] on button "attach_file c16vJaBtdWY[1]" at bounding box center [388, 416] width 98 height 24
click at [398, 410] on span "attach_file c16vJaBtdWY[1]" at bounding box center [388, 416] width 76 height 12
click at [358, 286] on button "Upload" at bounding box center [365, 300] width 52 height 28
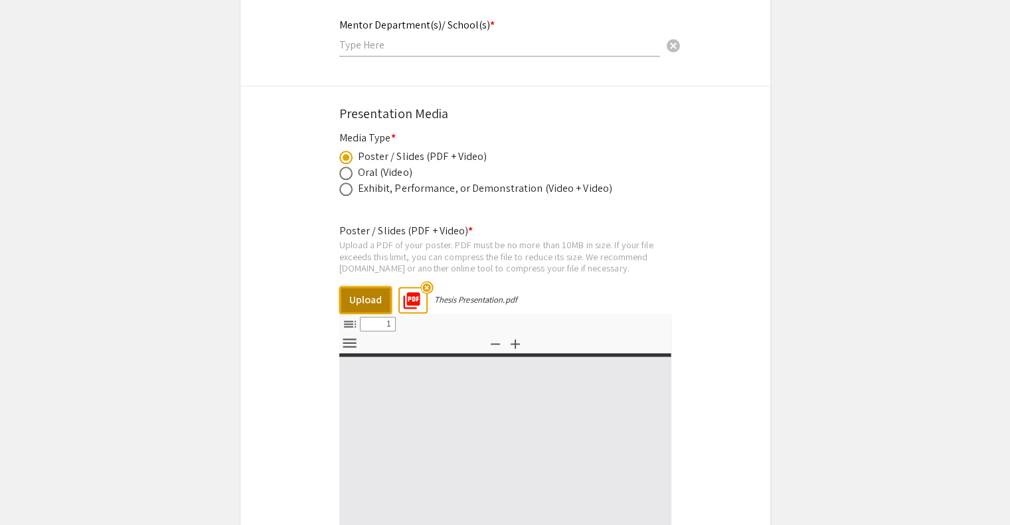
select select "custom"
type input "0"
select select "custom"
type input "1"
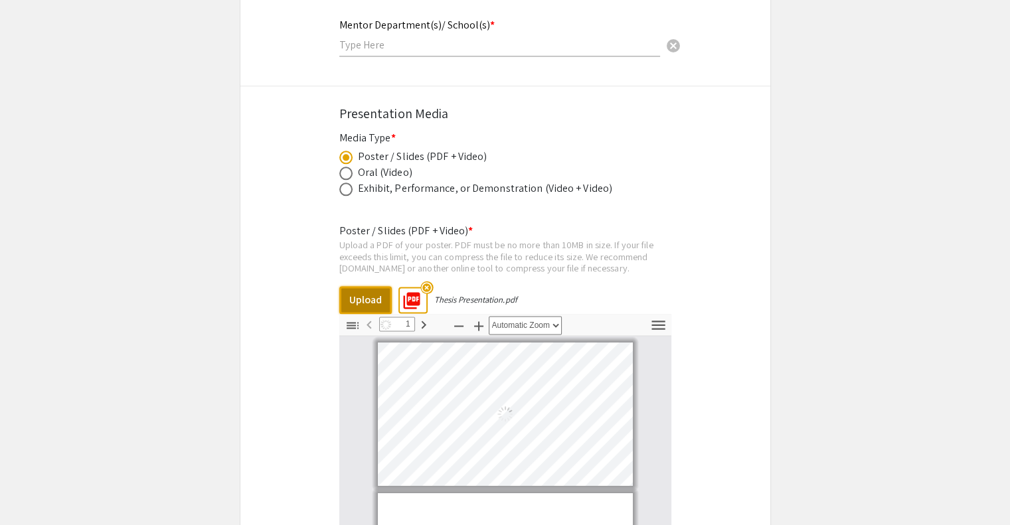
select select "custom"
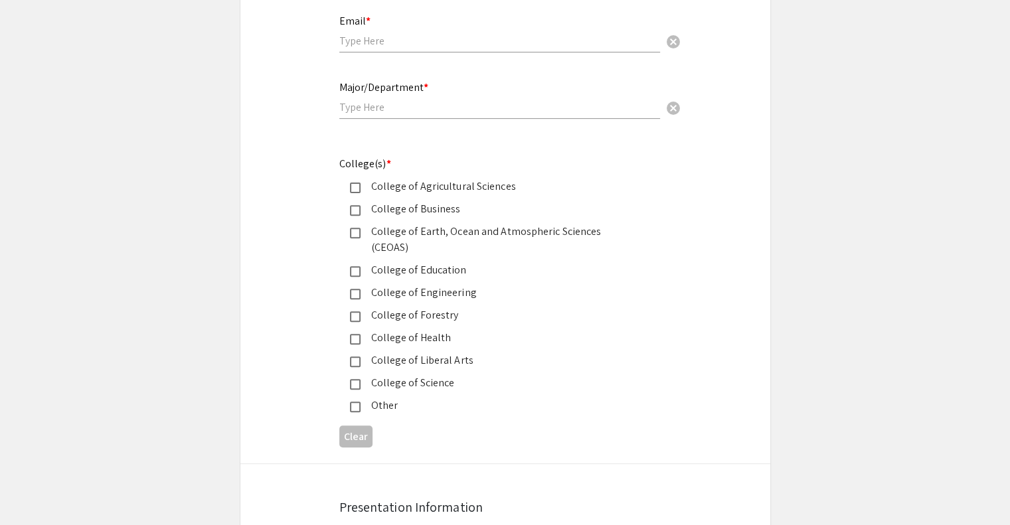
scroll to position [0, 0]
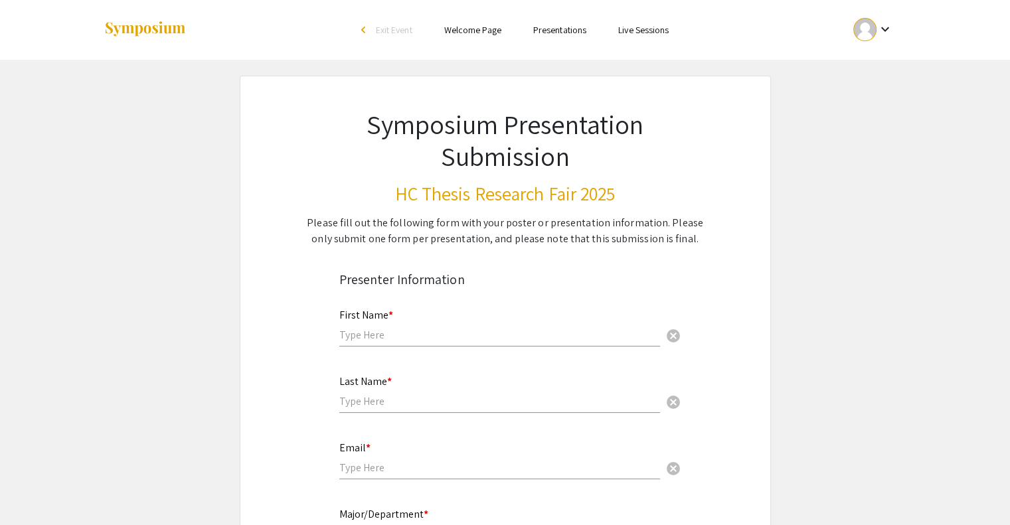
click at [401, 344] on div "First Name * cancel" at bounding box center [499, 321] width 321 height 50
click at [433, 329] on input "text" at bounding box center [499, 335] width 321 height 14
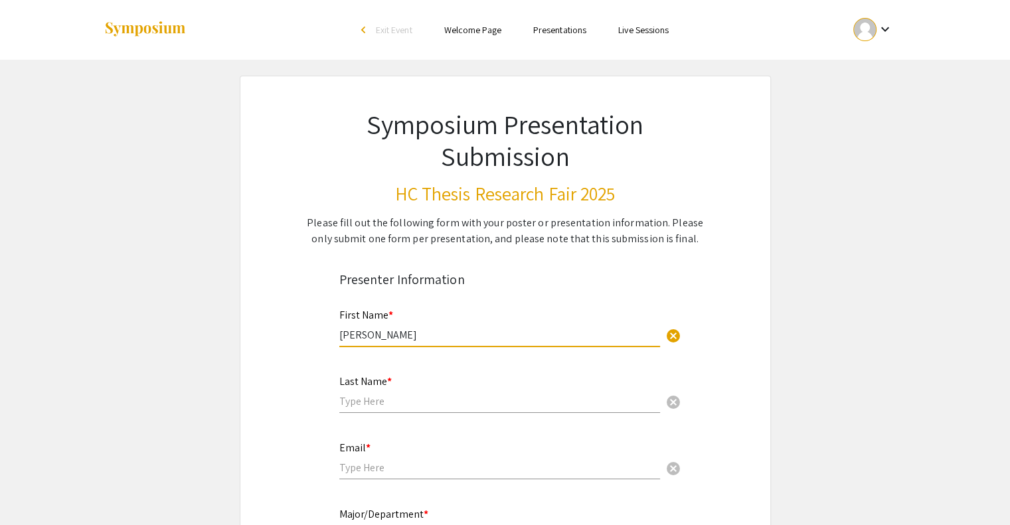
type input "[PERSON_NAME]"
click at [370, 390] on div "Last Name * cancel" at bounding box center [499, 387] width 321 height 50
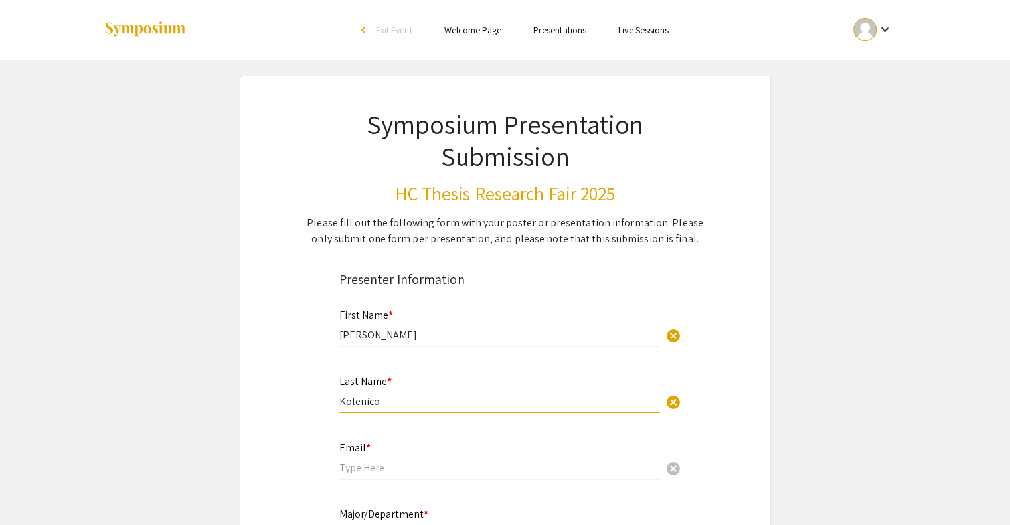
type input "Kolenico"
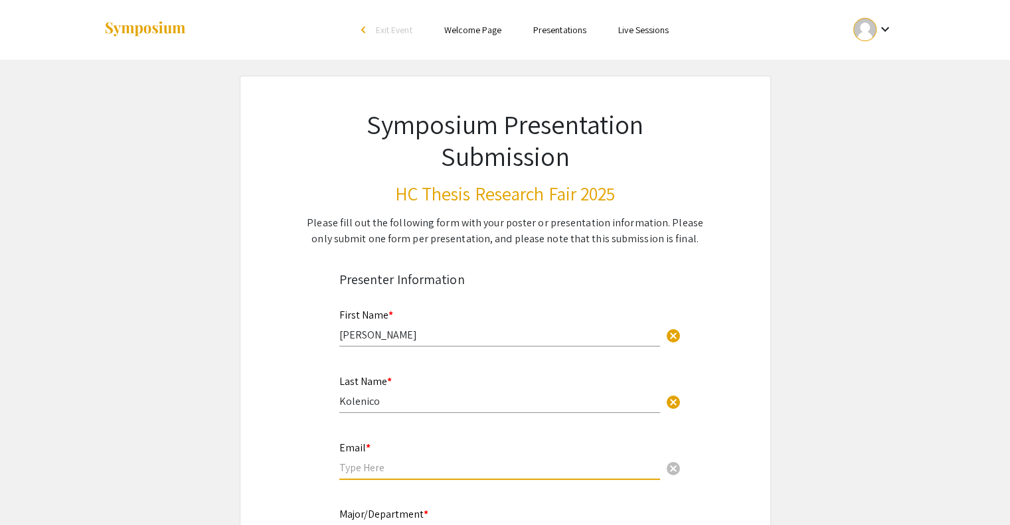
click at [372, 465] on input "email" at bounding box center [499, 468] width 321 height 14
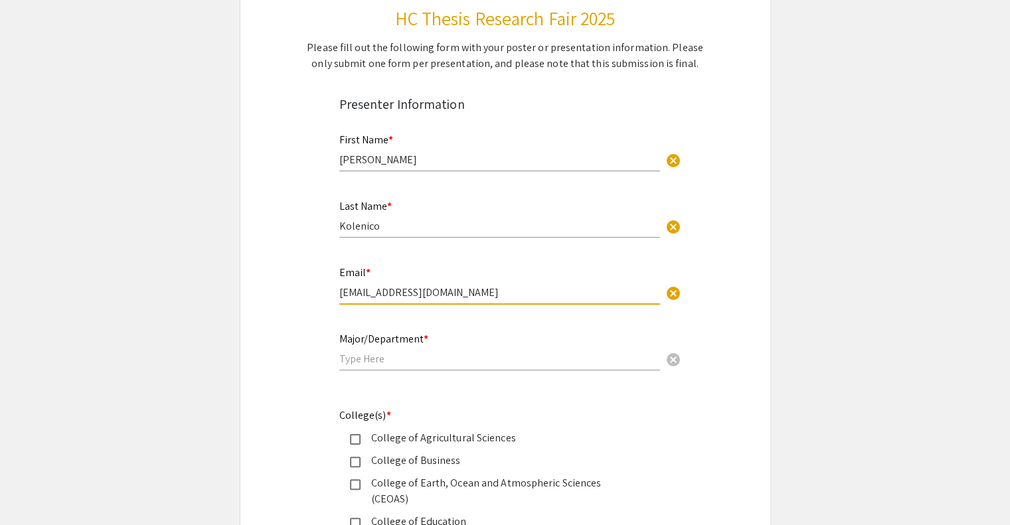
scroll to position [178, 0]
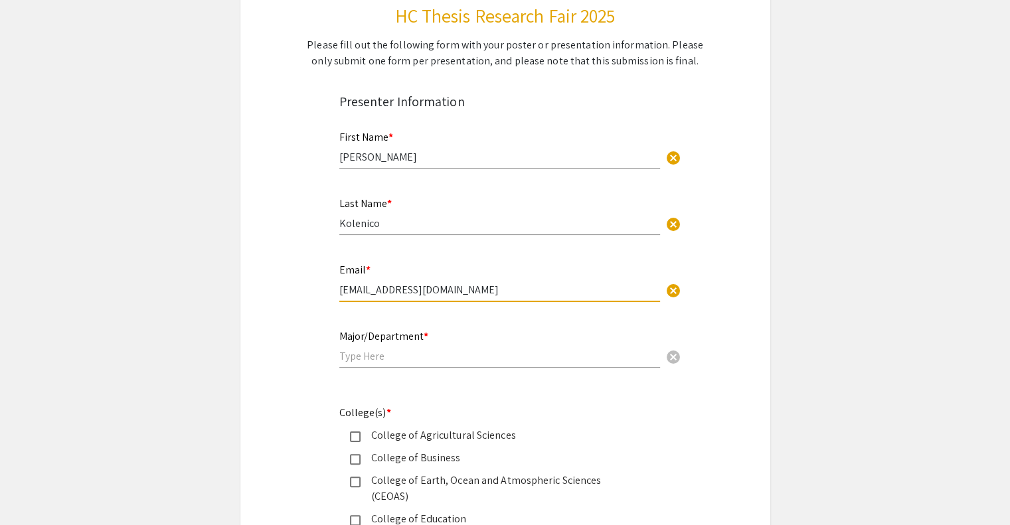
type input "[EMAIL_ADDRESS][DOMAIN_NAME]"
click at [431, 363] on div "Major/Department * cancel" at bounding box center [499, 342] width 321 height 50
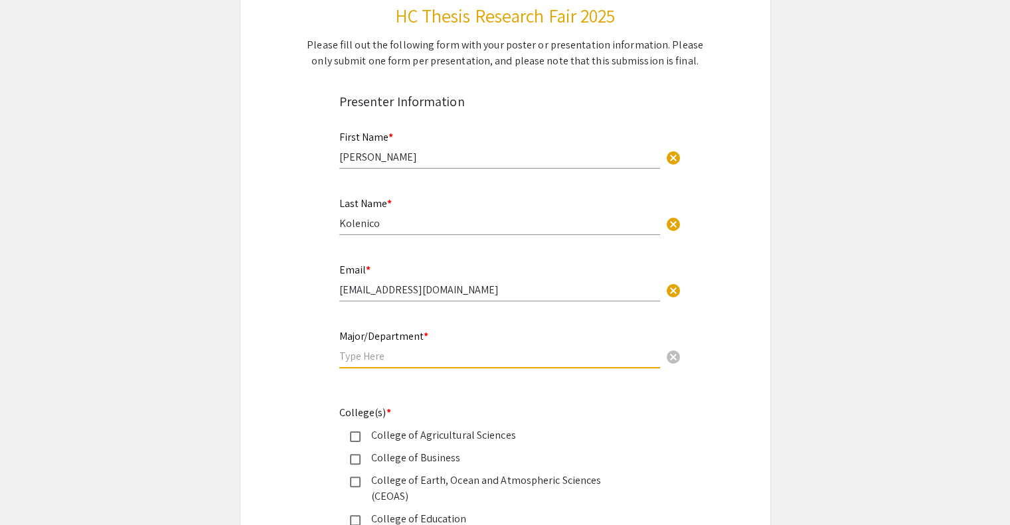
click at [440, 358] on input "text" at bounding box center [499, 356] width 321 height 14
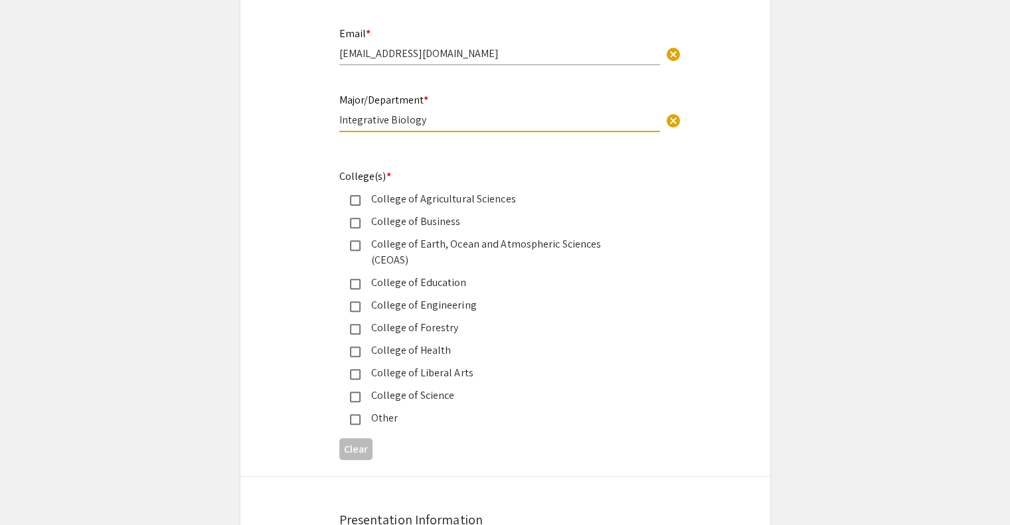
scroll to position [414, 0]
type input "Integrative Biology"
click at [358, 392] on mat-pseudo-checkbox at bounding box center [355, 397] width 11 height 11
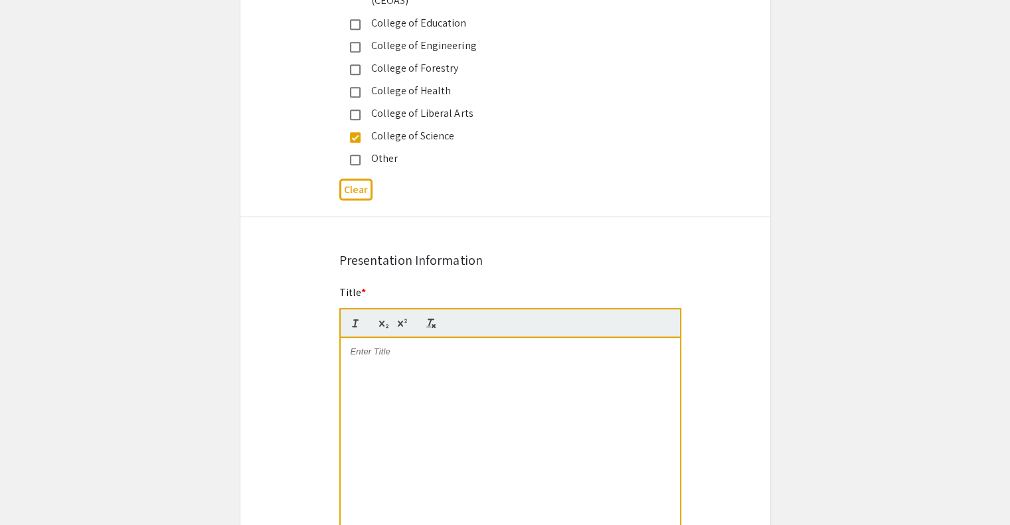
scroll to position [676, 0]
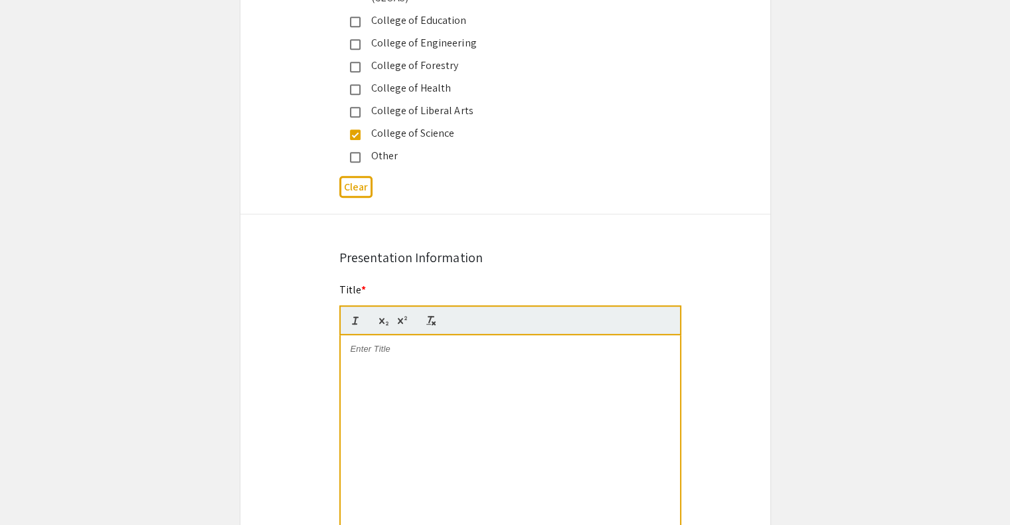
click at [377, 343] on p at bounding box center [510, 349] width 319 height 12
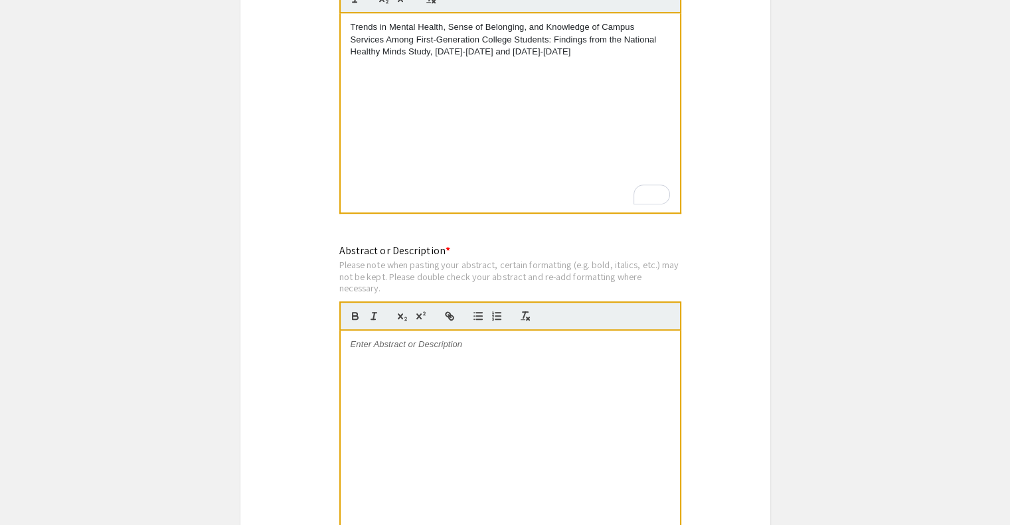
scroll to position [1000, 0]
click at [393, 337] on p at bounding box center [510, 343] width 319 height 12
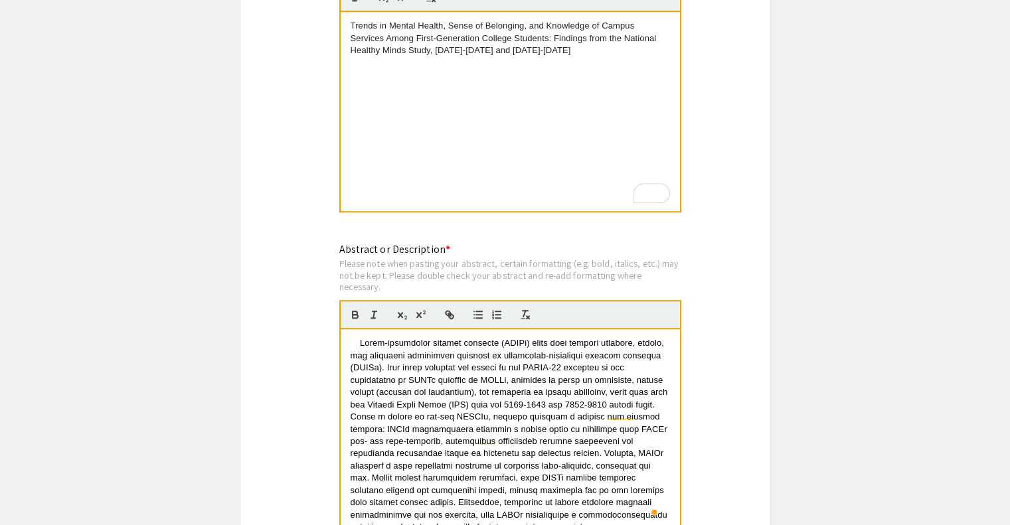
scroll to position [0, 0]
click at [358, 337] on p "To enrich screen reader interactions, please activate Accessibility in Grammarl…" at bounding box center [510, 490] width 319 height 306
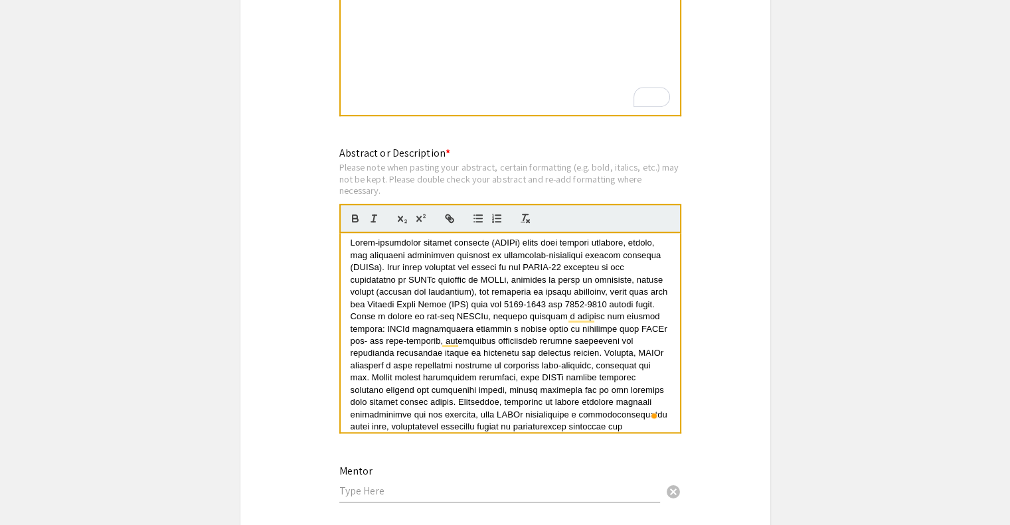
scroll to position [5, 0]
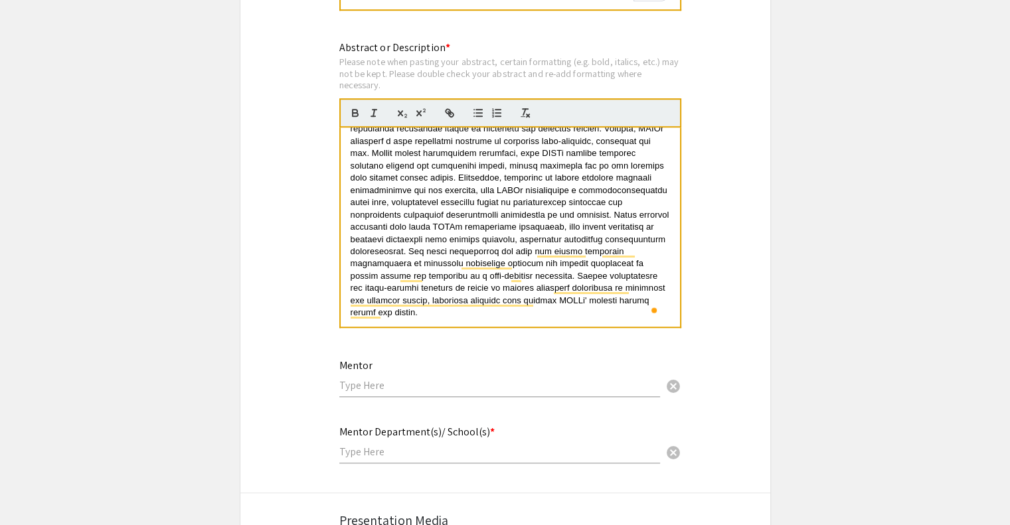
click at [473, 378] on input "text" at bounding box center [499, 385] width 321 height 14
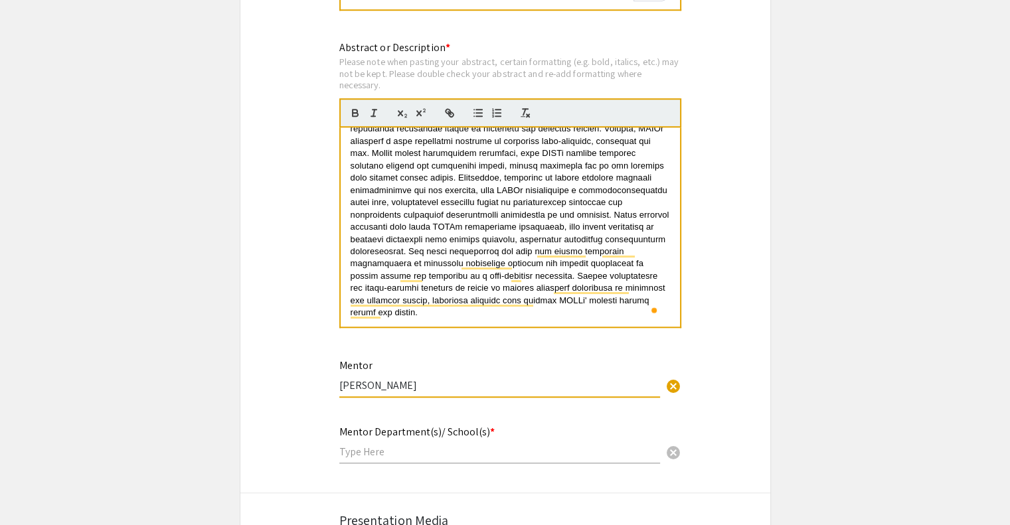
type input "Jacqueline Goldman"
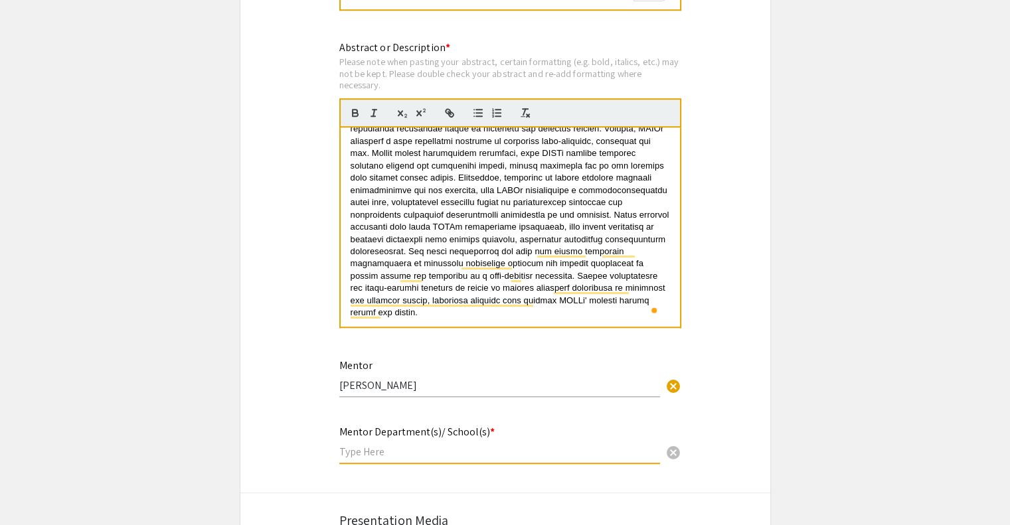
click at [377, 445] on input "text" at bounding box center [499, 452] width 321 height 14
type input "School of Psychological Science"
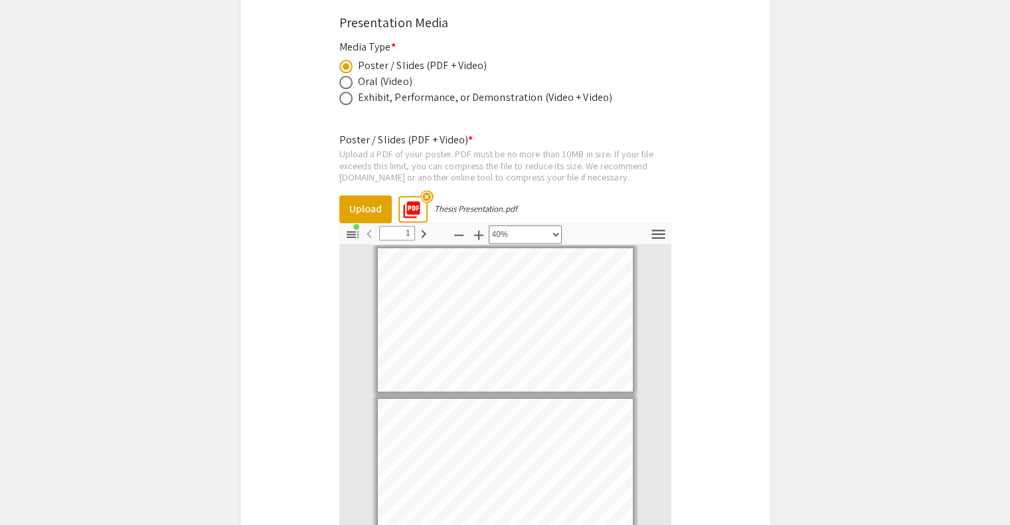
type input "2"
select select "custom"
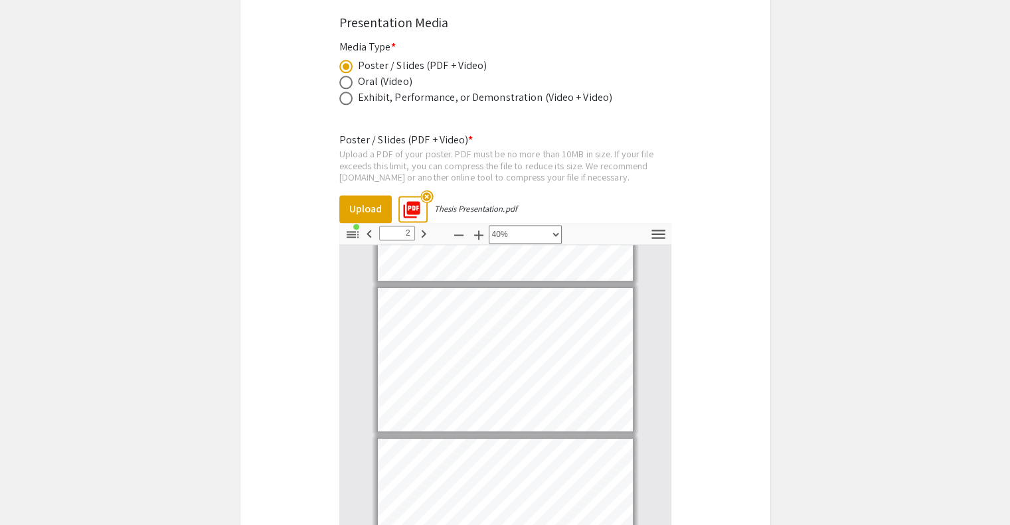
type input "3"
select select "custom"
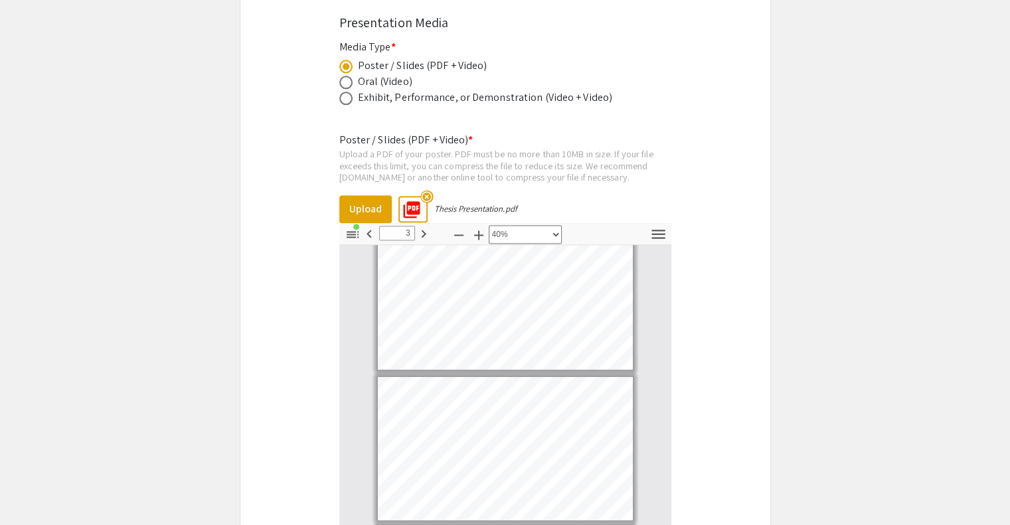
type input "4"
select select "custom"
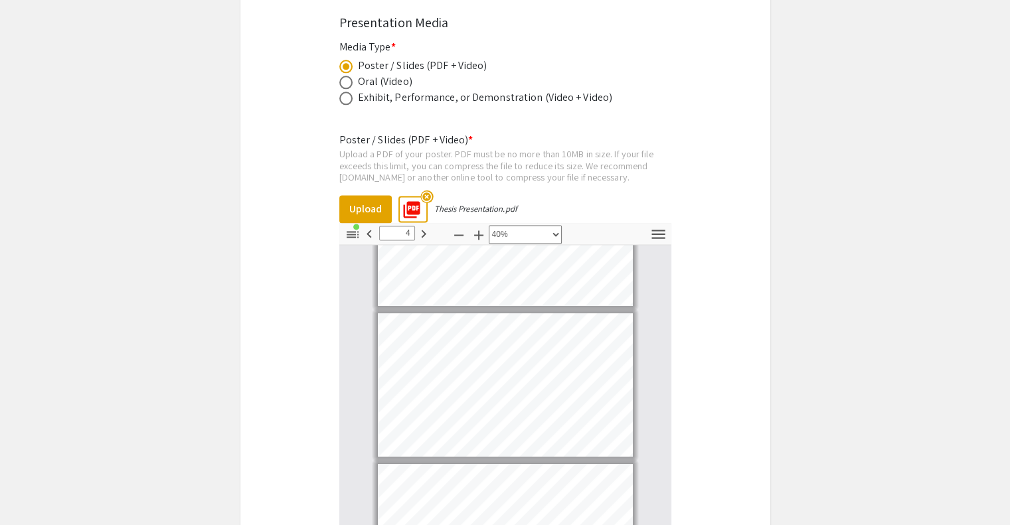
type input "5"
select select "custom"
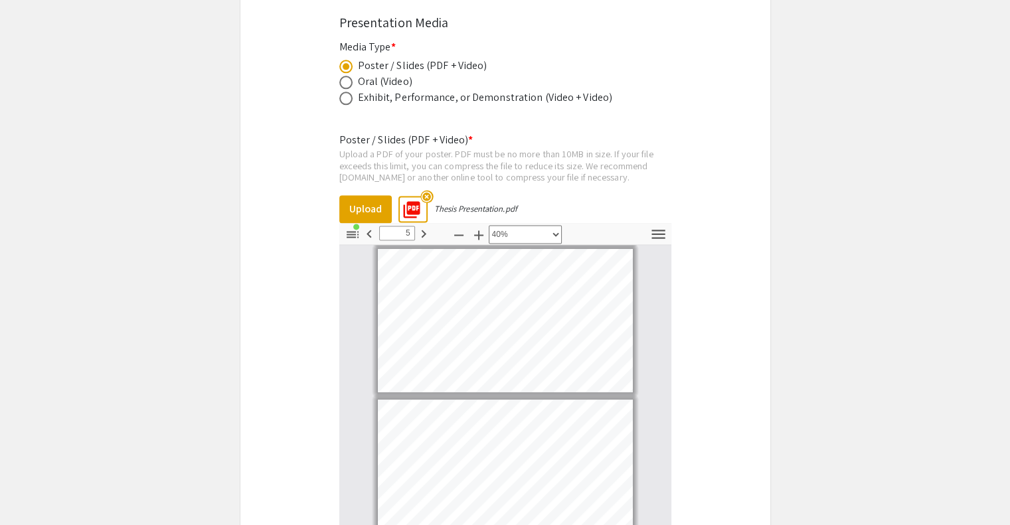
type input "6"
select select "custom"
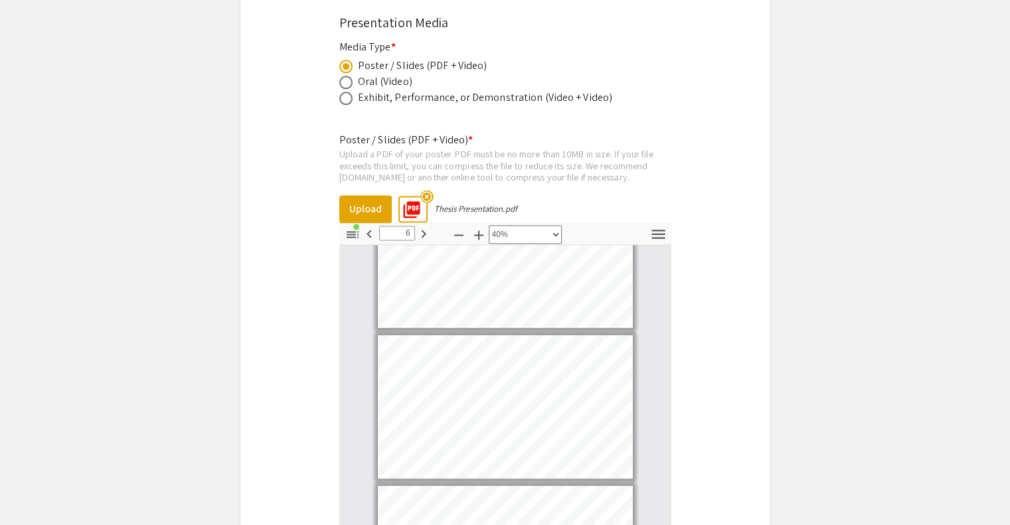
type input "7"
select select "custom"
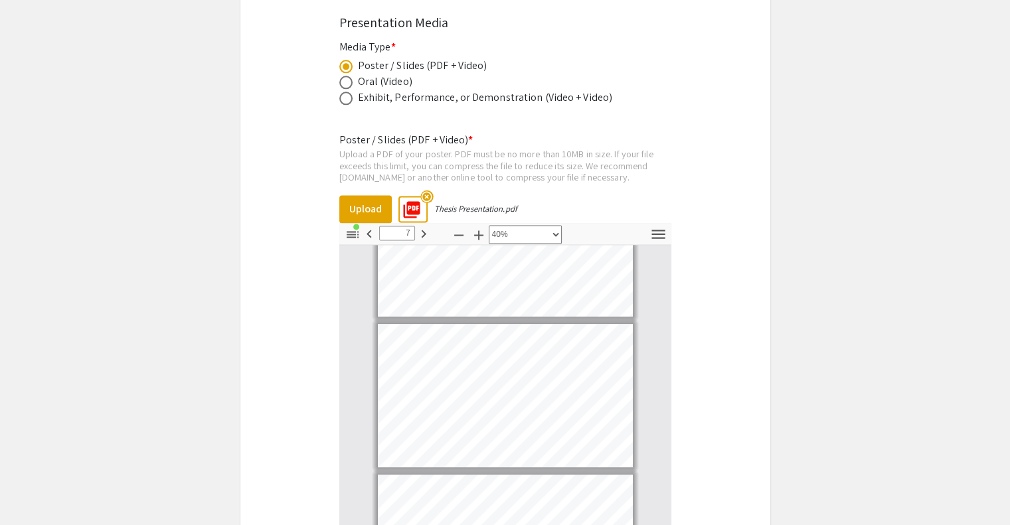
type input "8"
select select "custom"
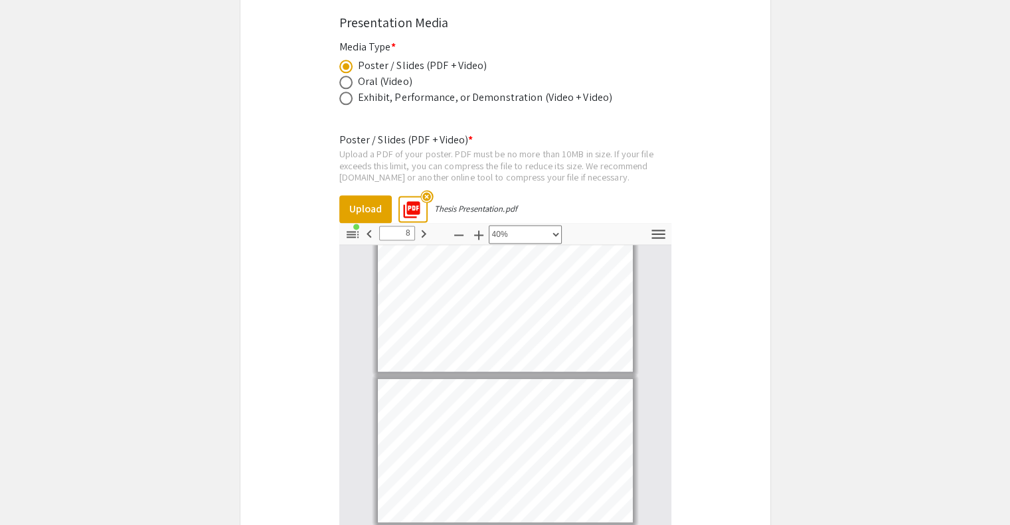
type input "7"
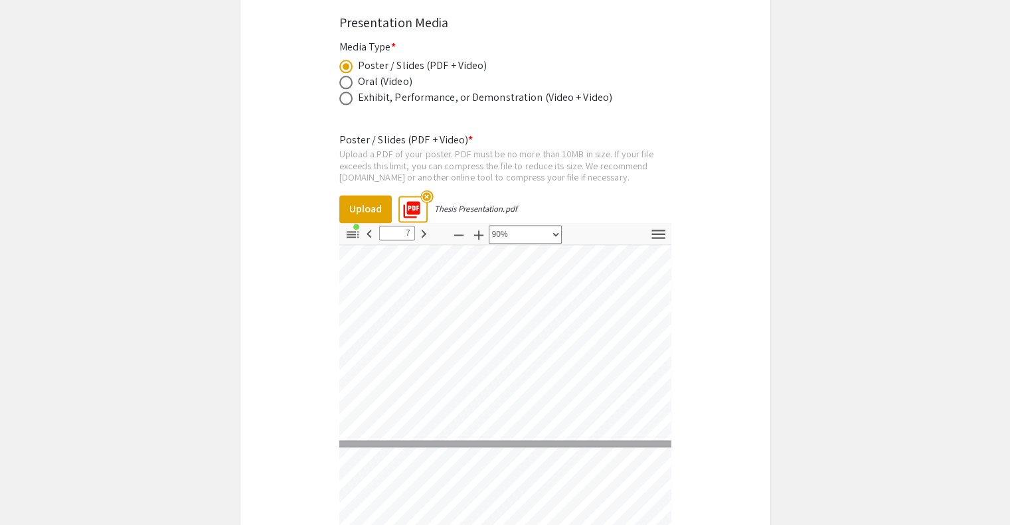
select select "custom"
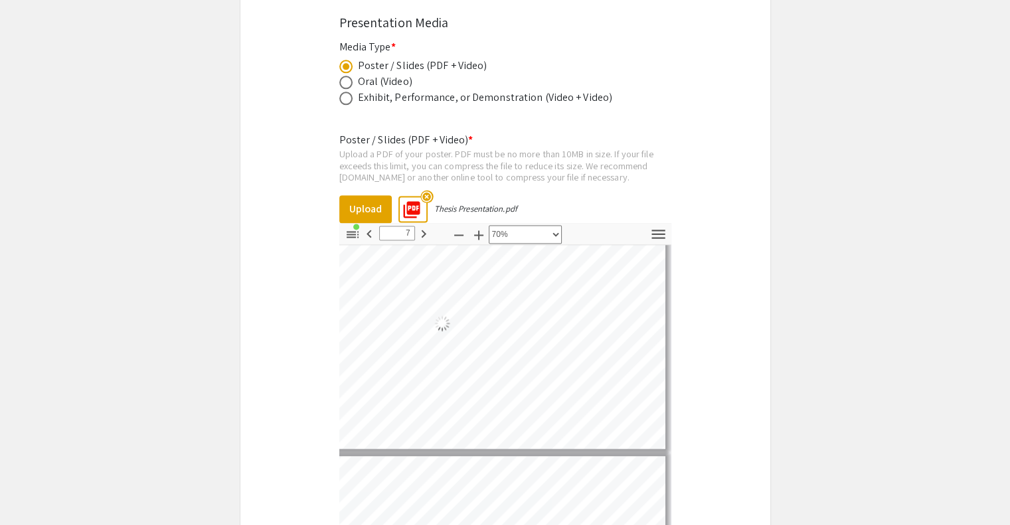
type input "7"
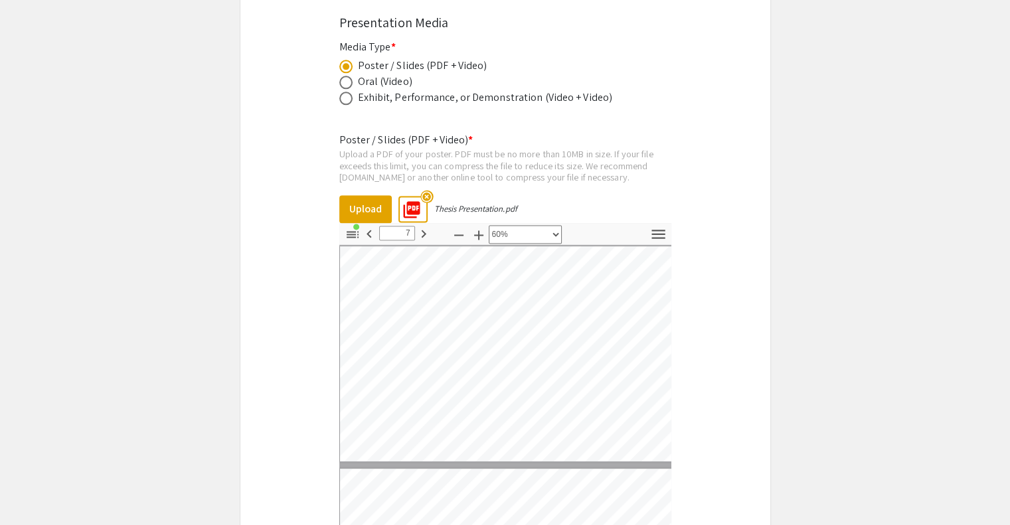
select select "0.5"
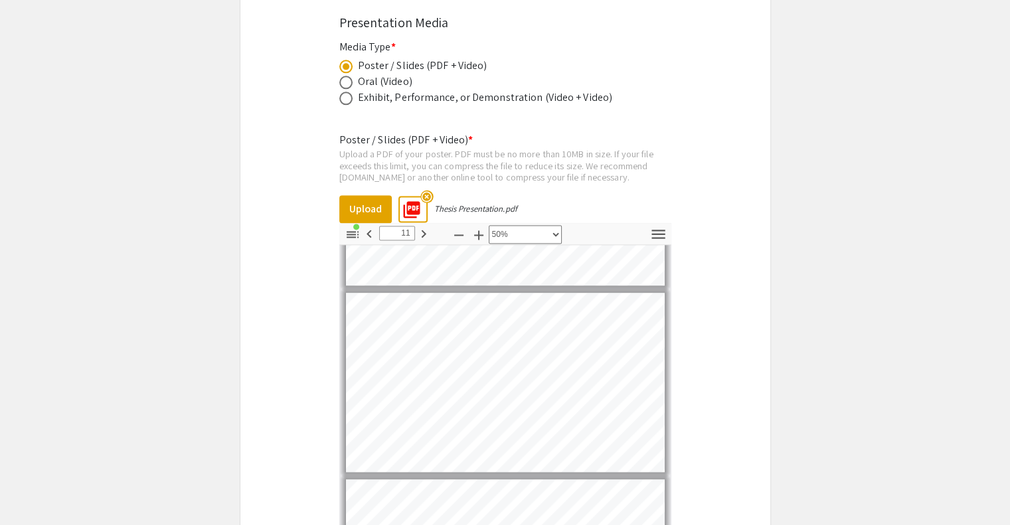
type input "12"
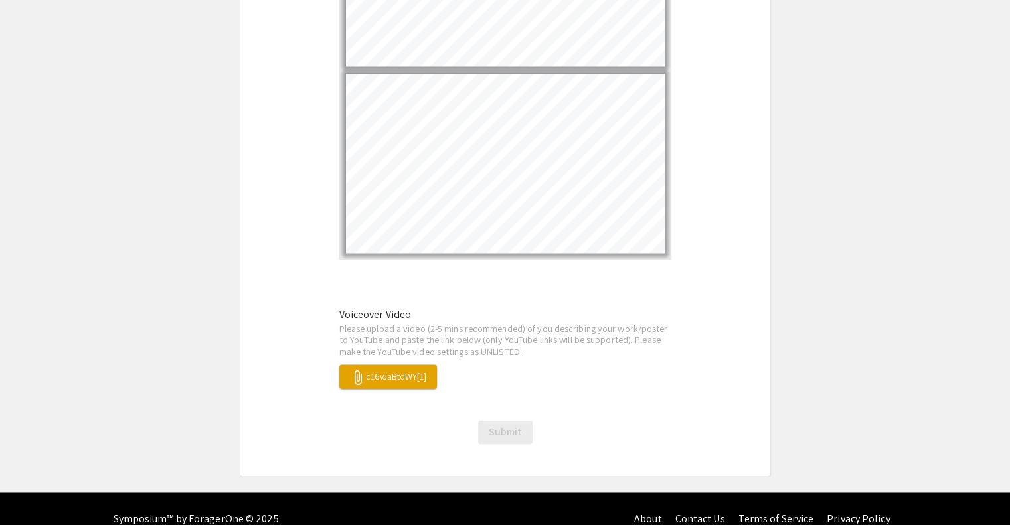
type input "School of Psychological Science"
click at [505, 364] on div "attach_file c16vJaBtdWY[1]" at bounding box center [505, 376] width 332 height 24
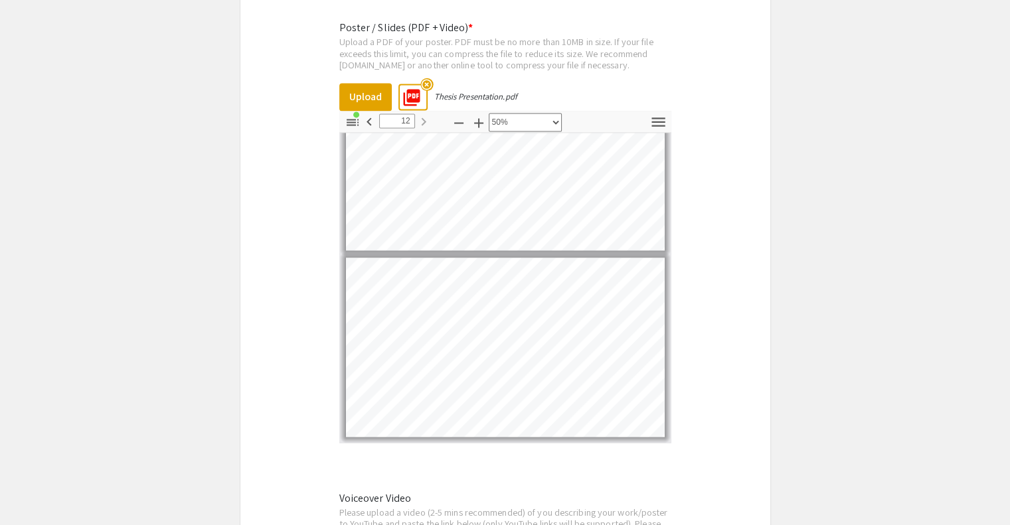
scroll to position [1996, 0]
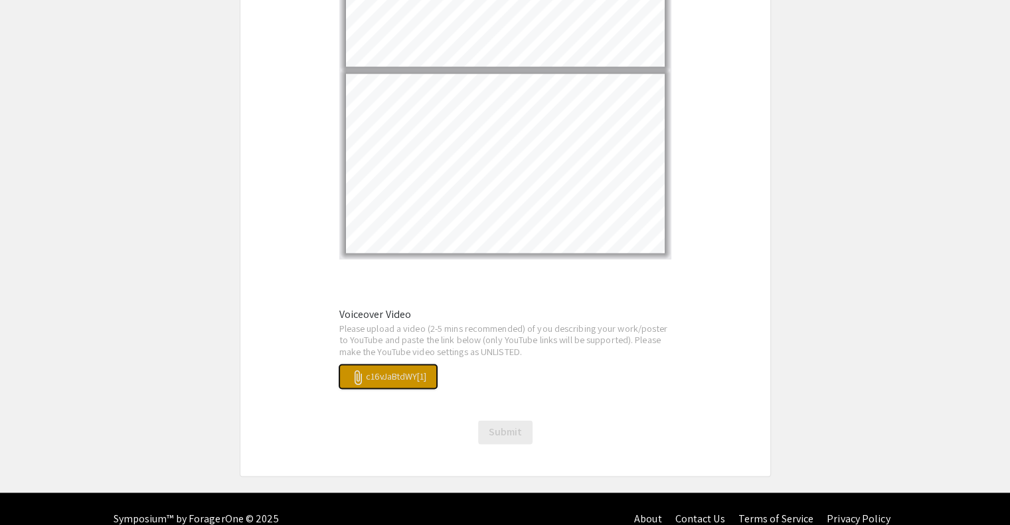
click at [396, 370] on span "attach_file c16vJaBtdWY[1]" at bounding box center [388, 376] width 76 height 12
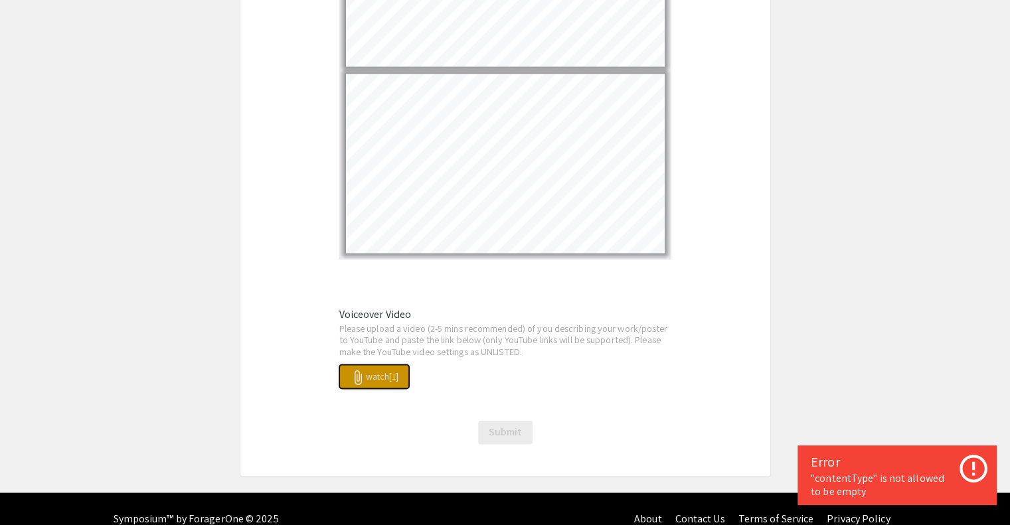
click at [390, 364] on button "attach_file watch[1]" at bounding box center [374, 376] width 70 height 24
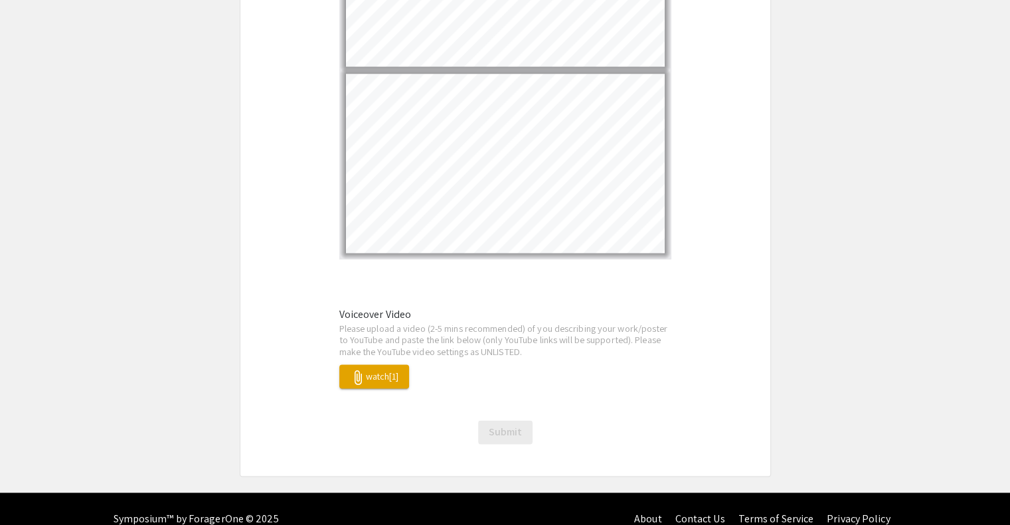
drag, startPoint x: 380, startPoint y: 355, endPoint x: 409, endPoint y: 377, distance: 36.0
click at [394, 364] on button "attach_file watch[1]" at bounding box center [374, 376] width 70 height 24
drag, startPoint x: 446, startPoint y: 309, endPoint x: 582, endPoint y: 298, distance: 135.8
click at [582, 307] on div "Voiceover Video Please upload a video (2-5 mins recommended) of you describing …" at bounding box center [505, 348] width 352 height 82
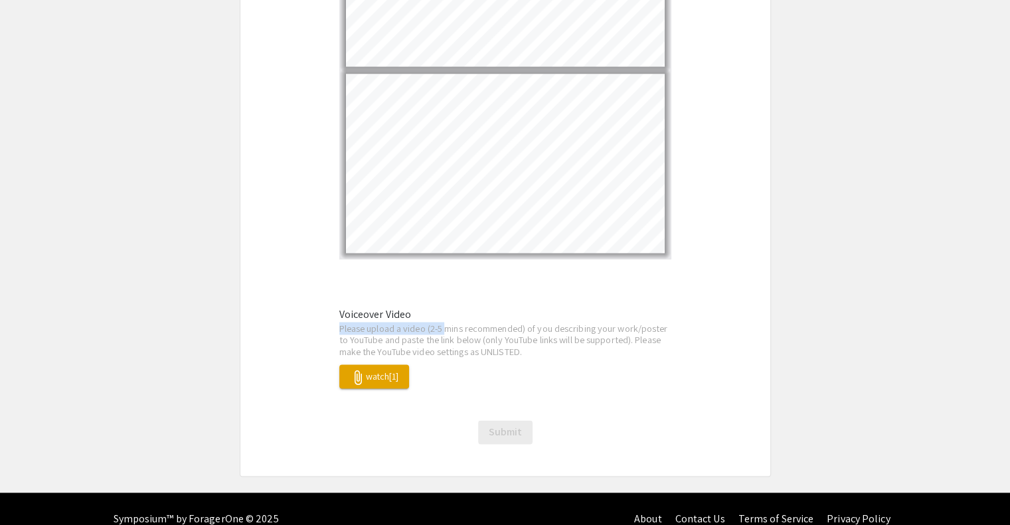
click at [582, 307] on div "Voiceover Video Please upload a video (2-5 mins recommended) of you describing …" at bounding box center [505, 348] width 352 height 82
drag, startPoint x: 510, startPoint y: 315, endPoint x: 566, endPoint y: 320, distance: 56.0
click at [566, 323] on p "Please upload a video (2-5 mins recommended) of you describing your work/poster…" at bounding box center [505, 340] width 332 height 35
drag, startPoint x: 566, startPoint y: 320, endPoint x: 613, endPoint y: 320, distance: 47.8
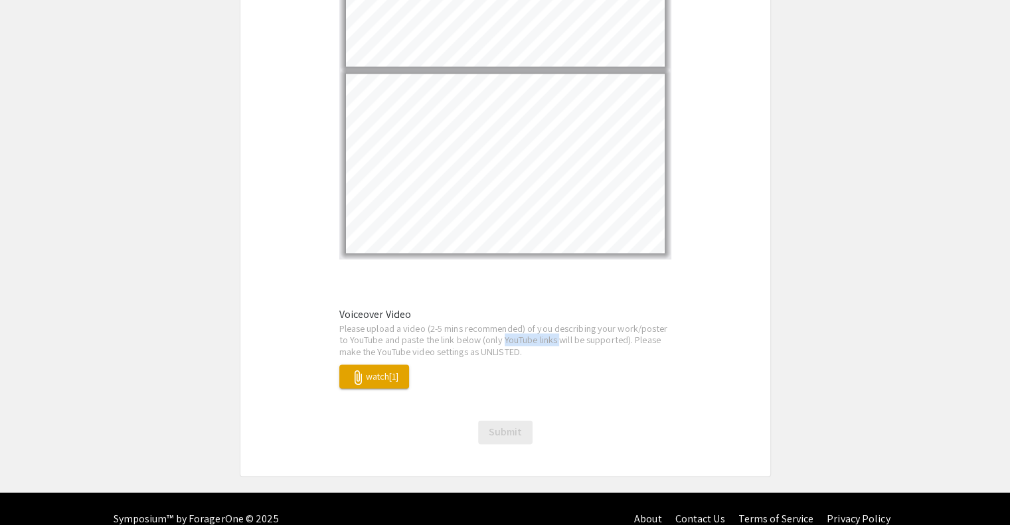
click at [613, 323] on p "Please upload a video (2-5 mins recommended) of you describing your work/poster…" at bounding box center [505, 340] width 332 height 35
drag, startPoint x: 613, startPoint y: 320, endPoint x: 465, endPoint y: 307, distance: 148.6
click at [465, 323] on p "Please upload a video (2-5 mins recommended) of you describing your work/poster…" at bounding box center [505, 340] width 332 height 35
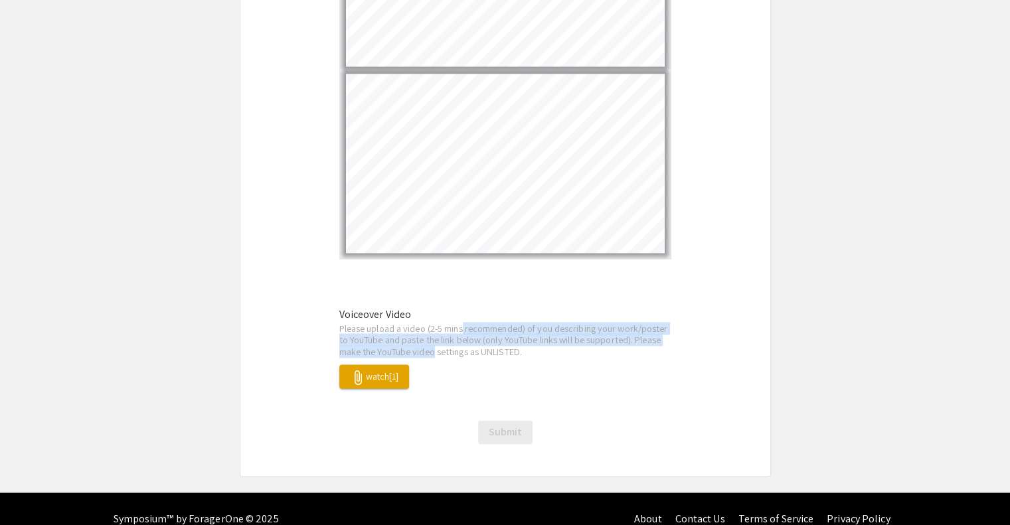
drag, startPoint x: 465, startPoint y: 307, endPoint x: 514, endPoint y: 327, distance: 52.4
click at [514, 327] on p "Please upload a video (2-5 mins recommended) of you describing your work/poster…" at bounding box center [505, 340] width 332 height 35
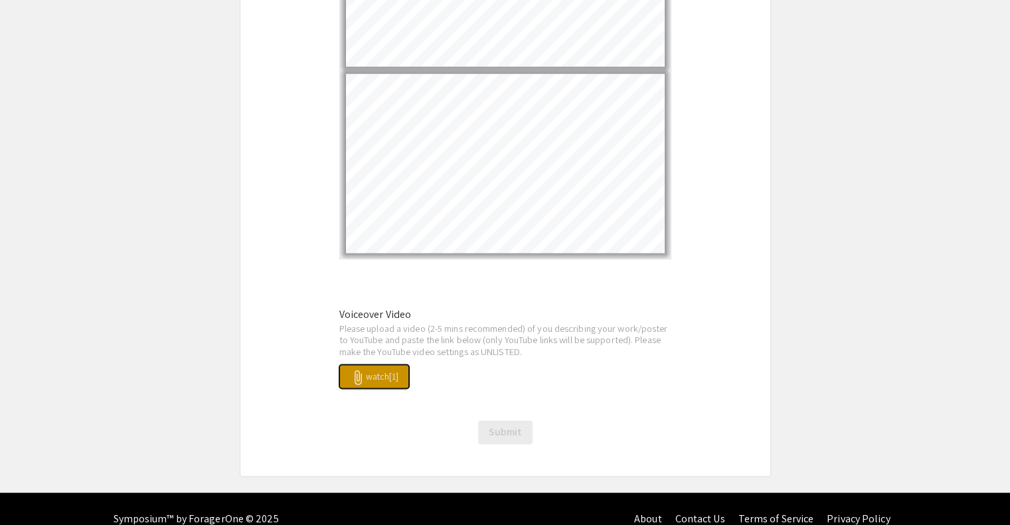
click at [384, 370] on span "attach_file watch[1]" at bounding box center [374, 376] width 48 height 12
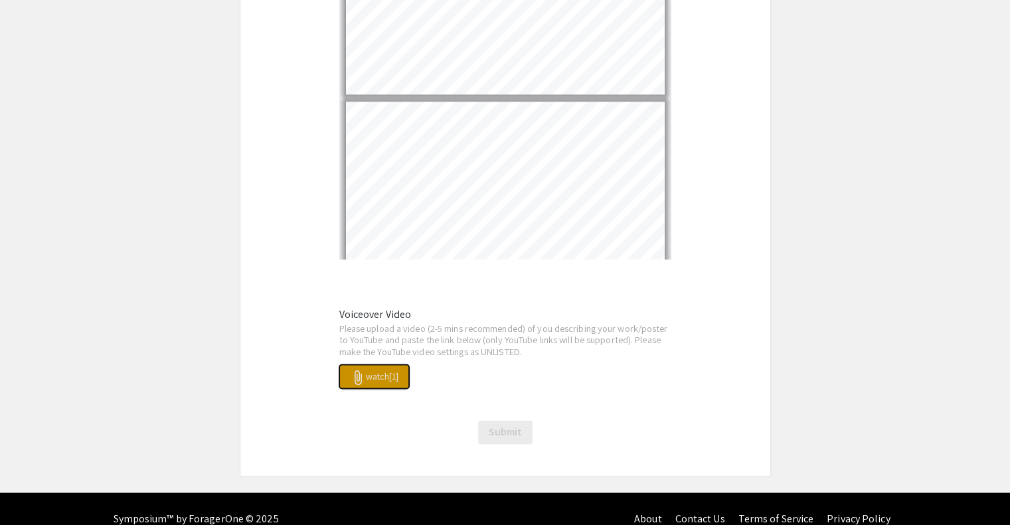
click at [377, 370] on span "attach_file watch[1]" at bounding box center [374, 376] width 48 height 12
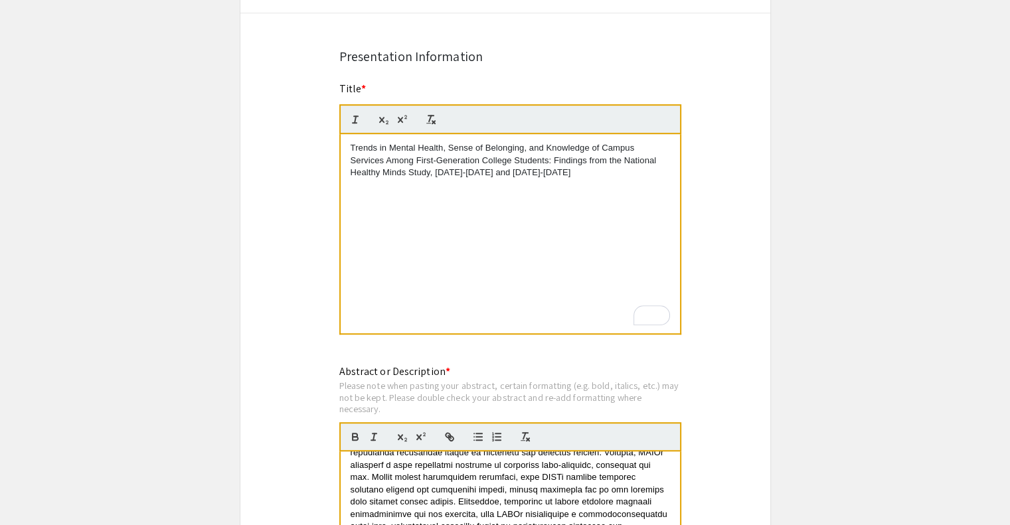
scroll to position [878, 0]
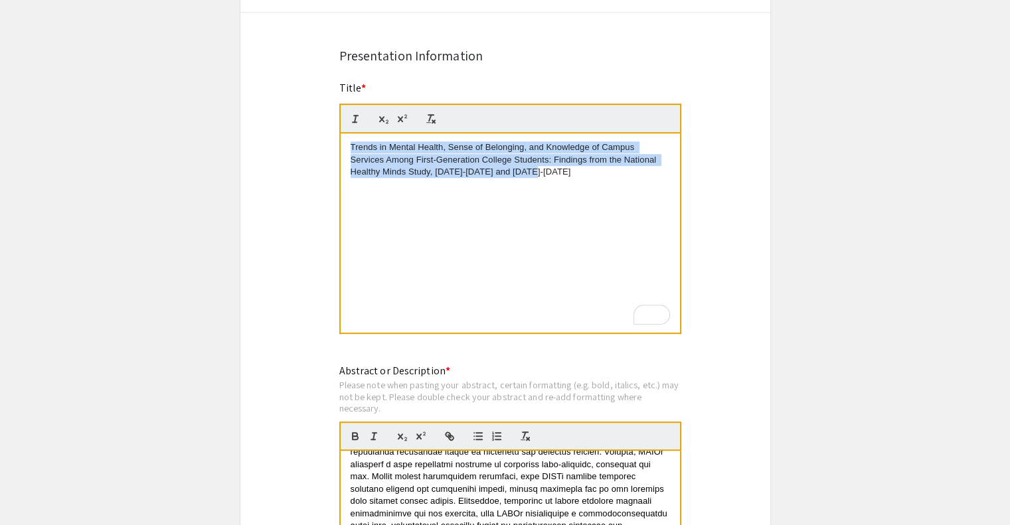
drag, startPoint x: 550, startPoint y: 154, endPoint x: 326, endPoint y: 120, distance: 226.9
click at [326, 120] on div "Symposium Presentation Submission HC Thesis Research Fair 2025 Please fill out …" at bounding box center [505, 395] width 531 height 2397
copy p "Trends in Mental Health, Sense of Belonging, and Knowledge of Campus Services A…"
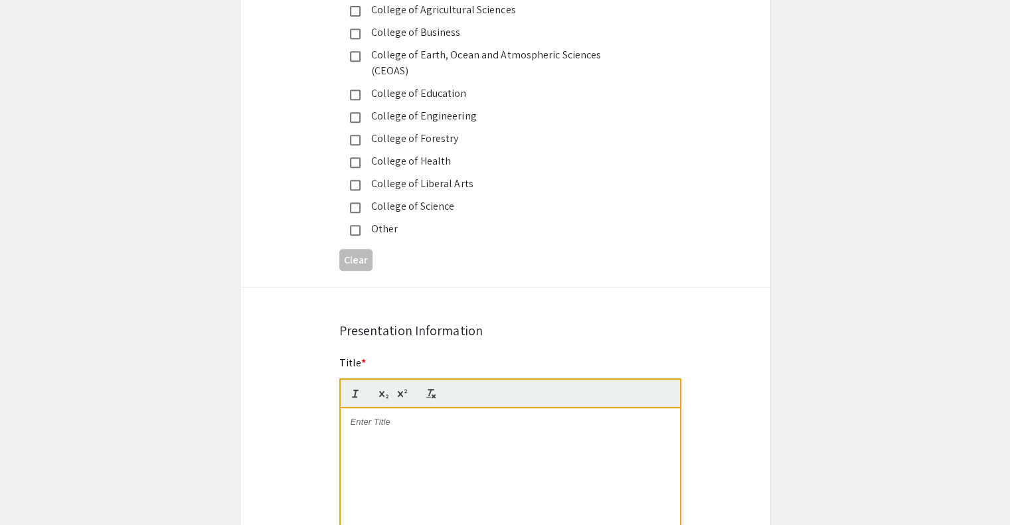
scroll to position [590, 0]
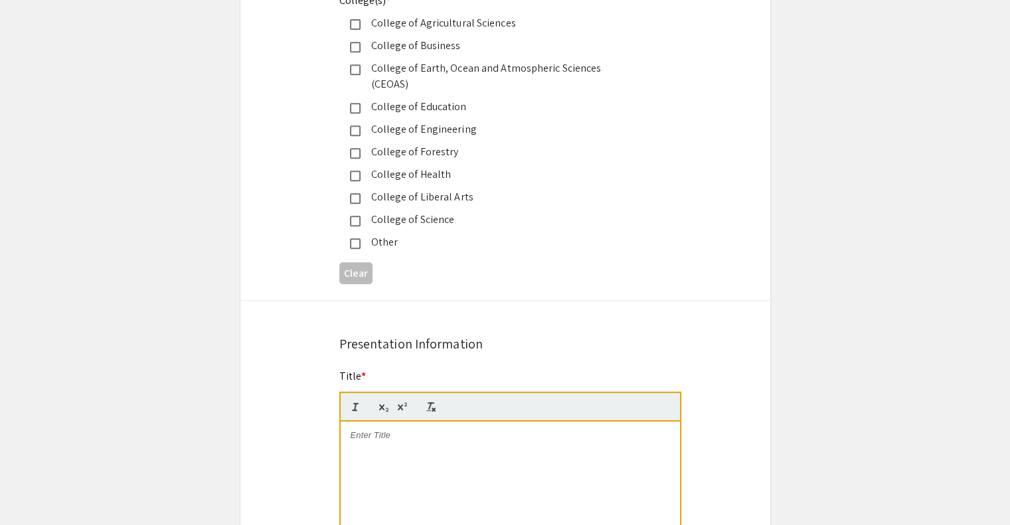
click at [425, 428] on div at bounding box center [510, 521] width 339 height 199
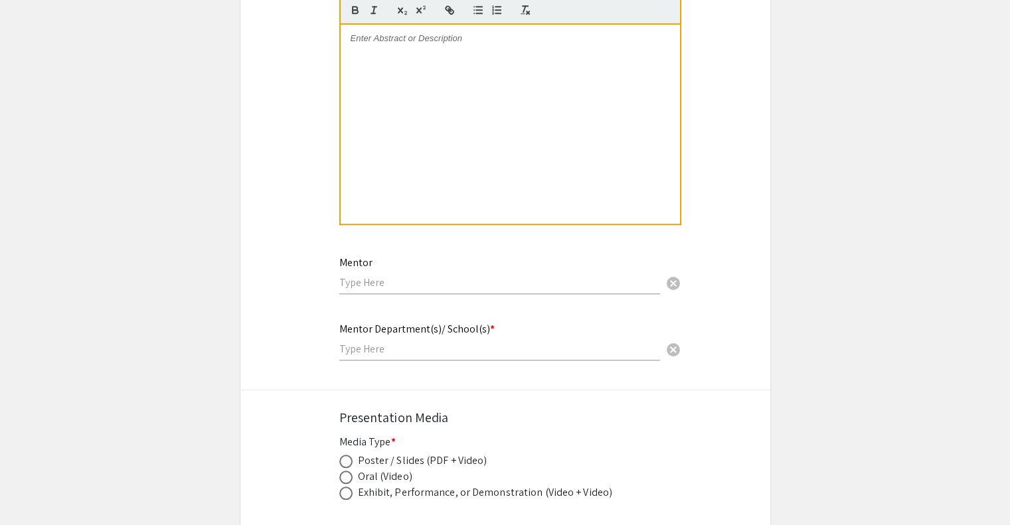
scroll to position [1433, 0]
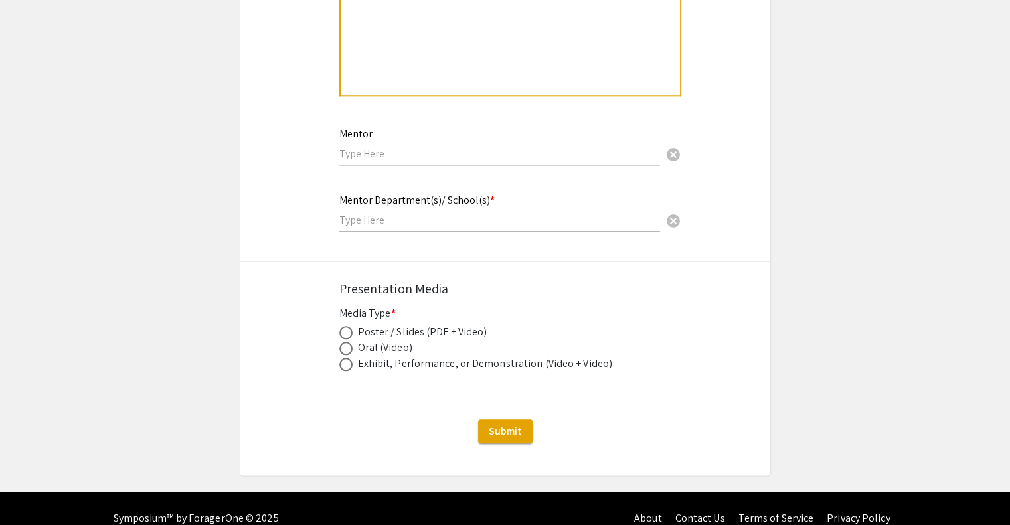
click at [372, 324] on div "Poster / Slides (PDF + Video)" at bounding box center [422, 332] width 129 height 16
click at [341, 326] on span at bounding box center [345, 332] width 13 height 13
click at [341, 326] on input "radio" at bounding box center [345, 332] width 13 height 13
radio input "true"
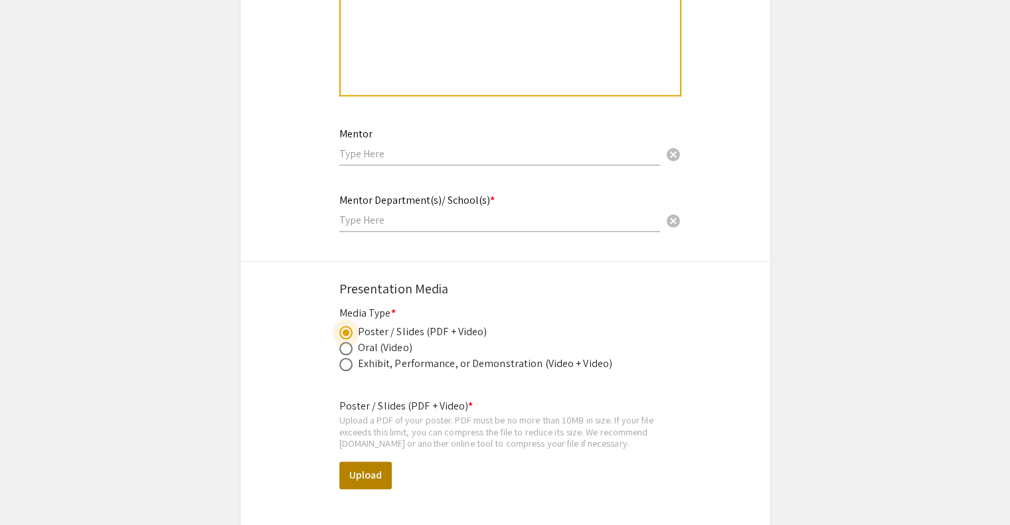
scroll to position [1648, 0]
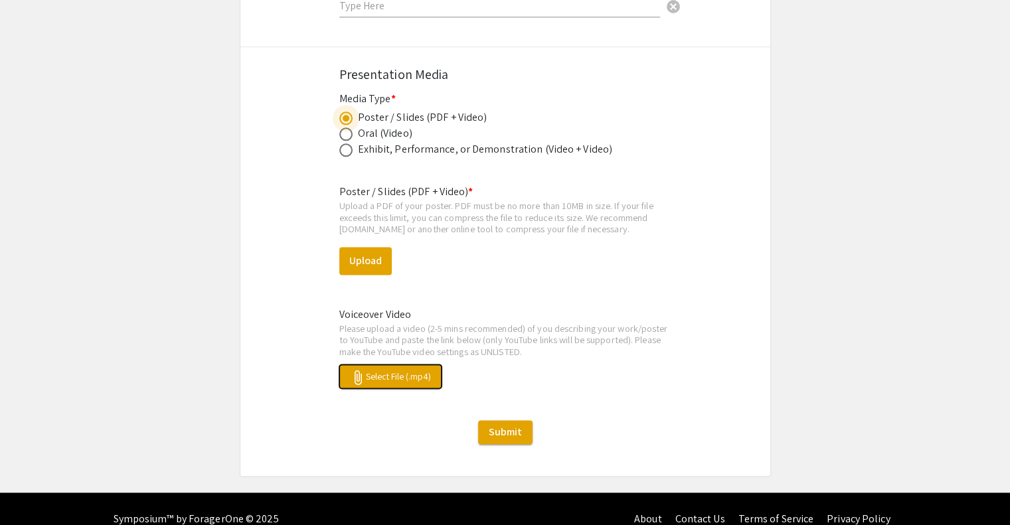
click at [410, 370] on span "attach_file Select File (.mp4)" at bounding box center [390, 376] width 81 height 12
click at [388, 364] on button "attach_file Select File (.mp4)" at bounding box center [390, 376] width 102 height 24
click at [399, 370] on span "attach_file c16vJaBtdWY[1]" at bounding box center [388, 376] width 76 height 12
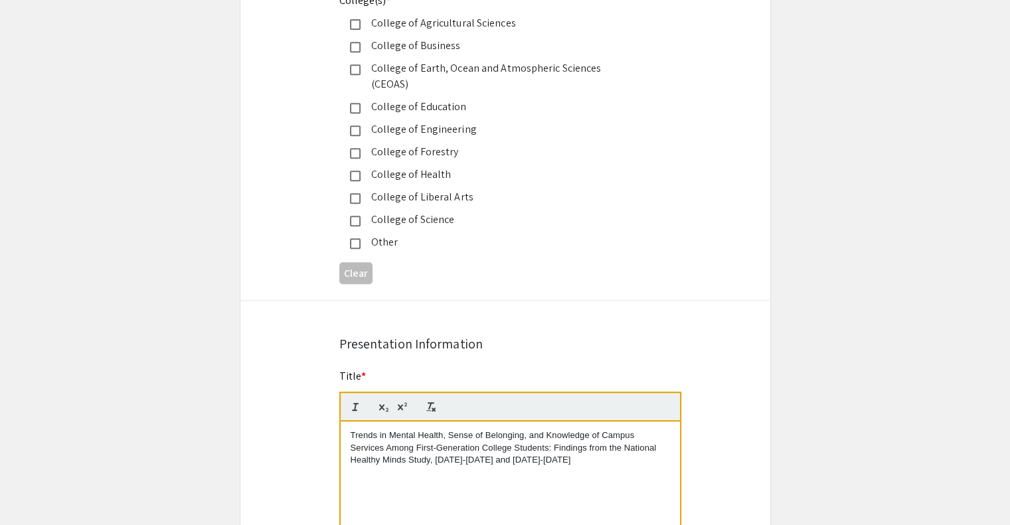
scroll to position [603, 0]
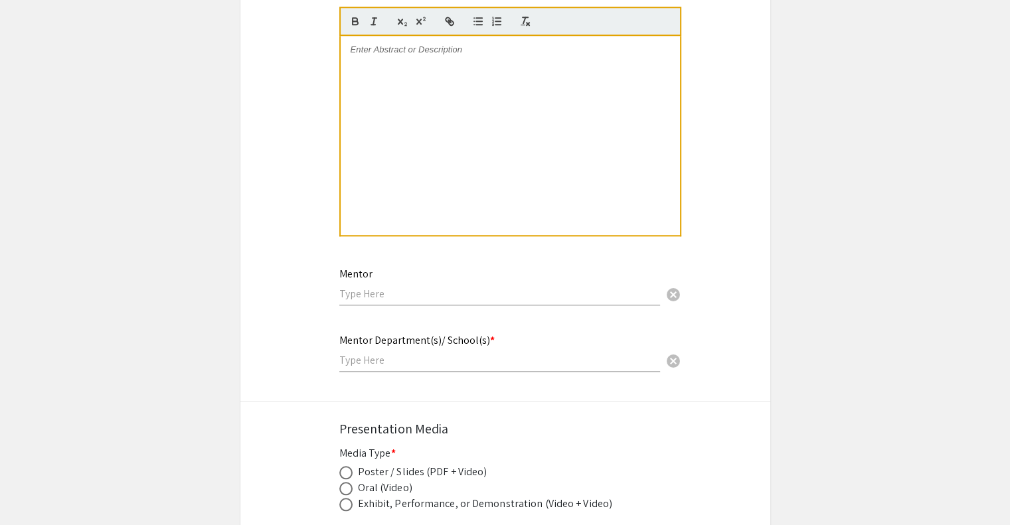
scroll to position [1433, 0]
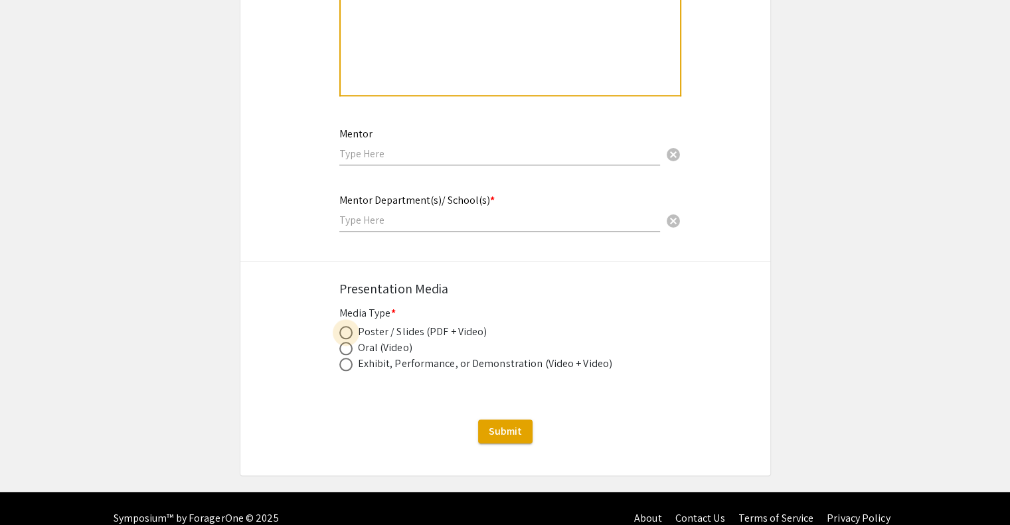
click at [343, 326] on span at bounding box center [345, 332] width 13 height 13
click at [343, 326] on input "radio" at bounding box center [345, 332] width 13 height 13
radio input "true"
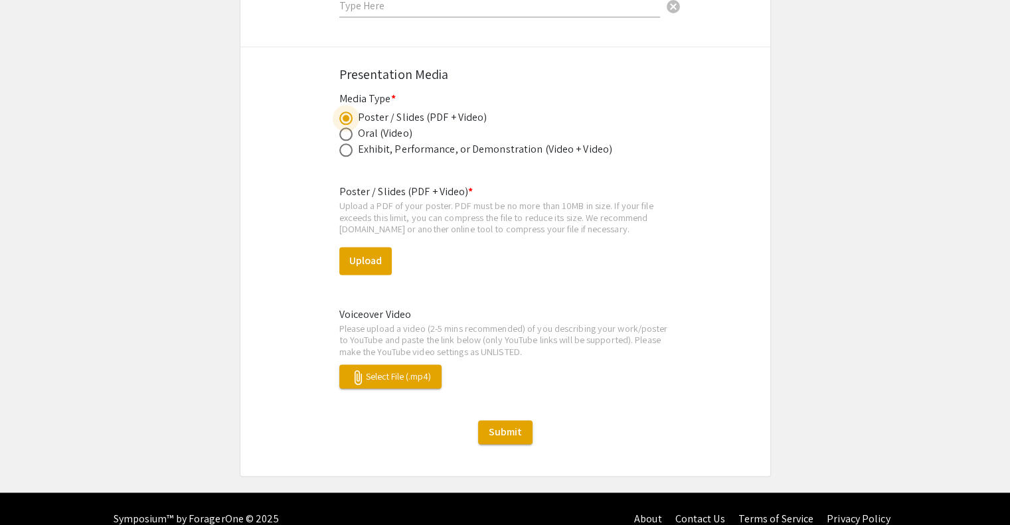
scroll to position [1648, 0]
click at [390, 370] on span "attach_file Select File (.mp4)" at bounding box center [390, 376] width 81 height 12
click at [374, 247] on button "Upload" at bounding box center [365, 261] width 52 height 28
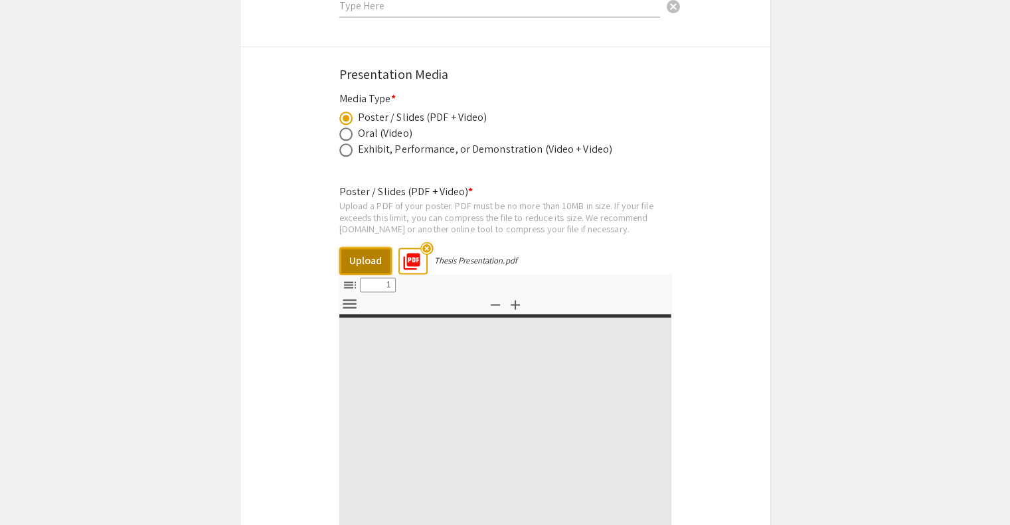
select select "custom"
type input "0"
select select "custom"
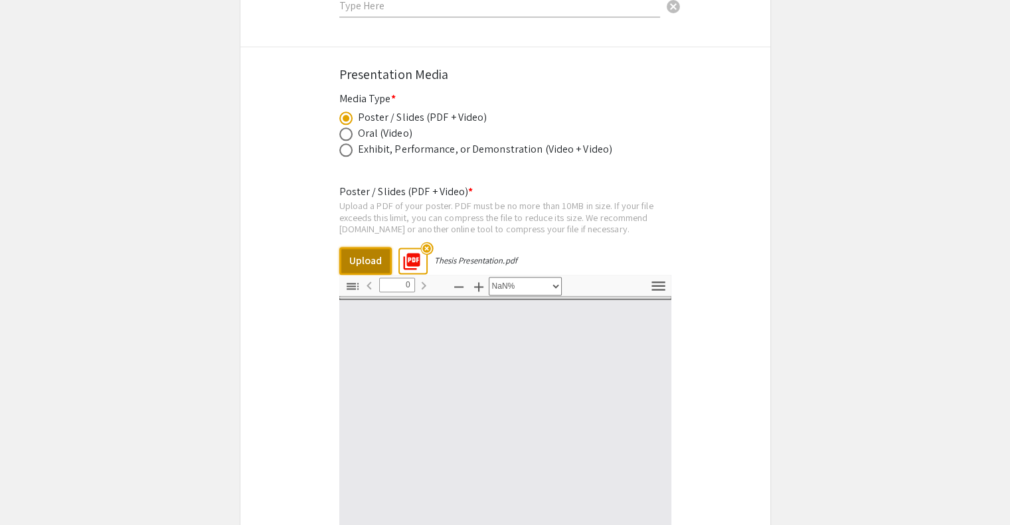
type input "1"
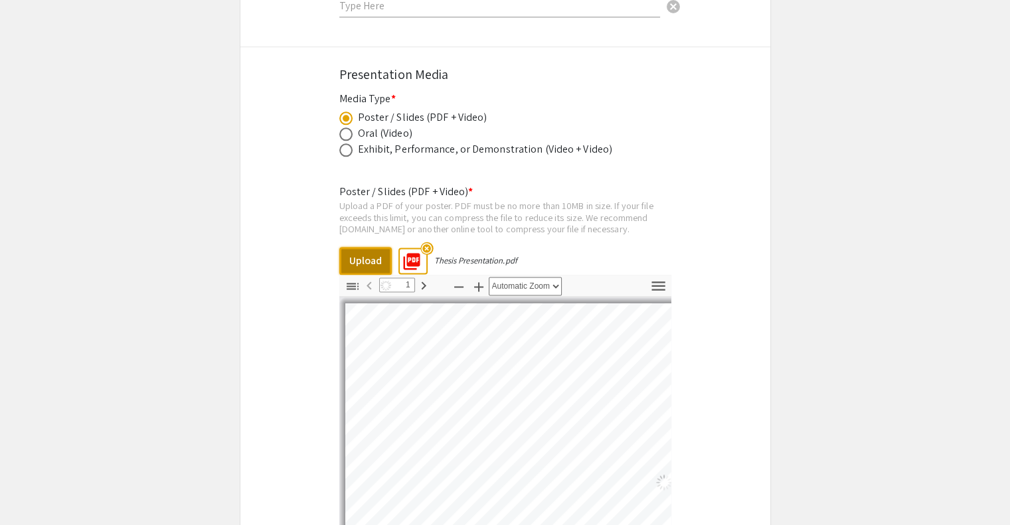
select select "0.5"
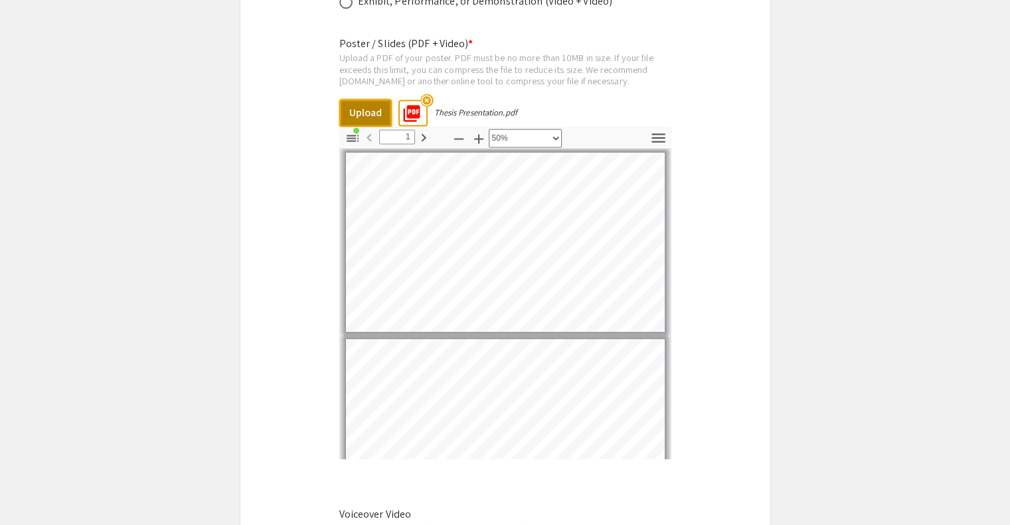
scroll to position [1996, 0]
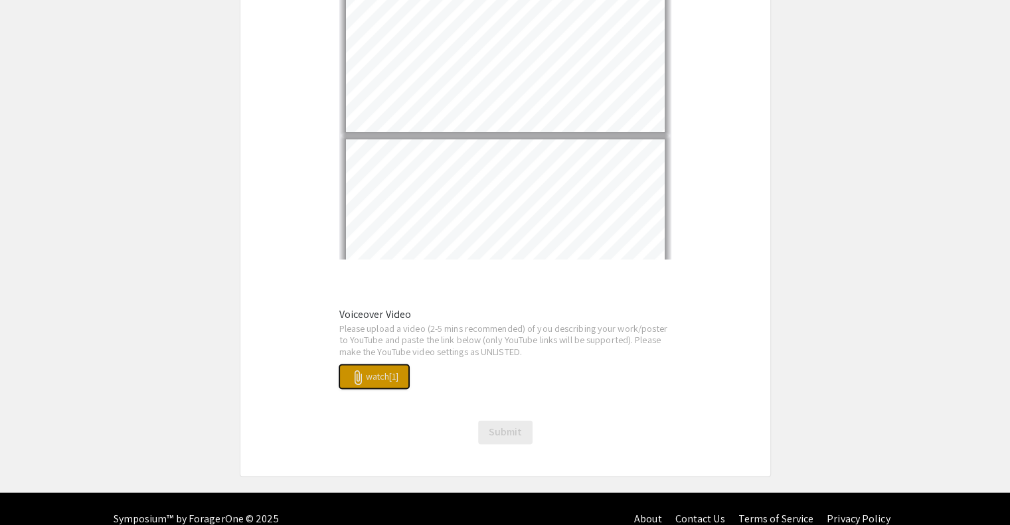
click at [395, 370] on span "attach_file watch[1]" at bounding box center [374, 376] width 48 height 12
click at [388, 370] on span "attach_file watch[1]" at bounding box center [374, 376] width 48 height 12
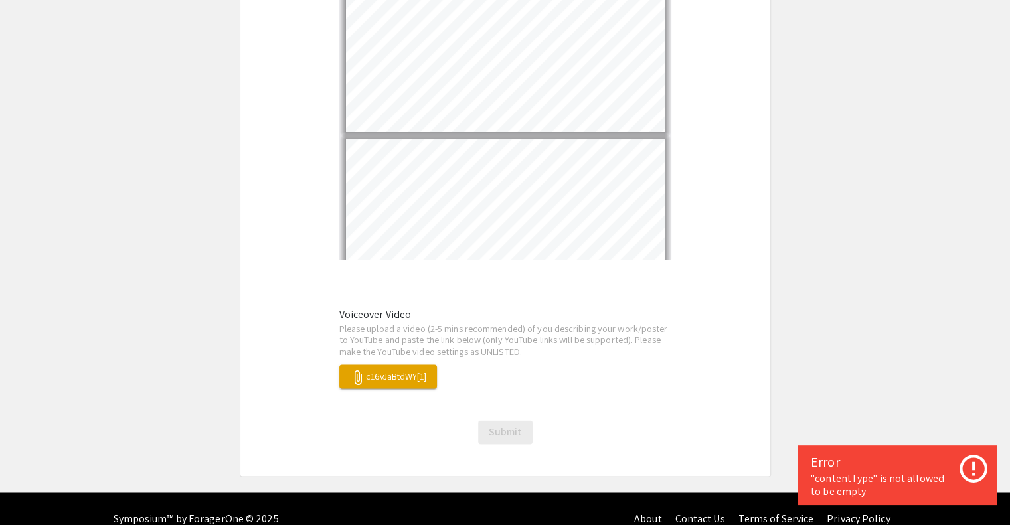
click at [961, 468] on icon at bounding box center [973, 469] width 28 height 28
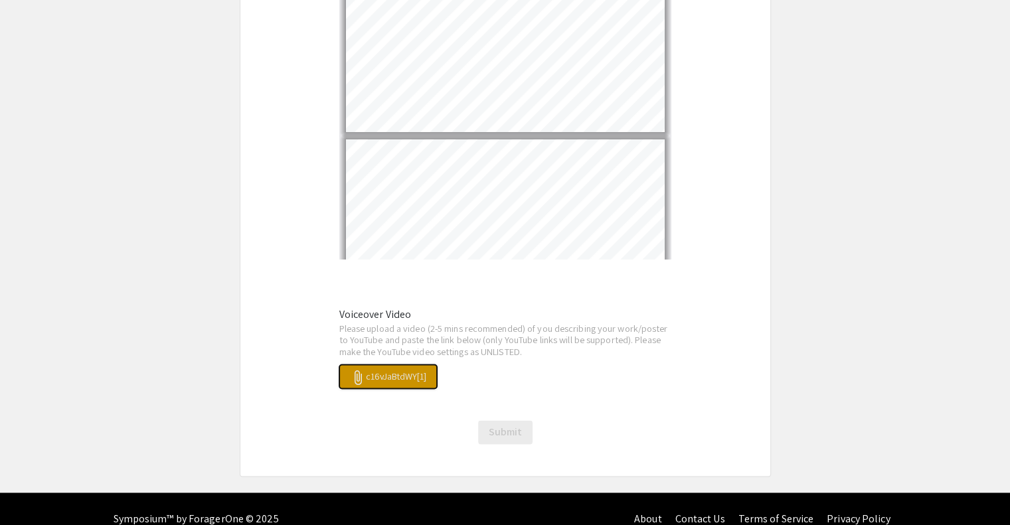
click at [418, 370] on span "attach_file c16vJaBtdWY[1]" at bounding box center [388, 376] width 76 height 12
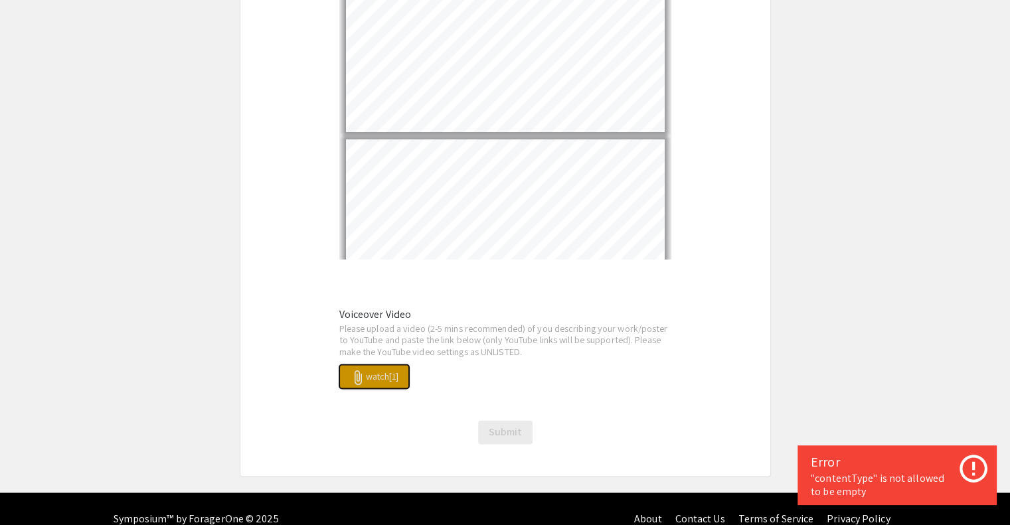
click at [384, 370] on span "attach_file watch[1]" at bounding box center [374, 376] width 48 height 12
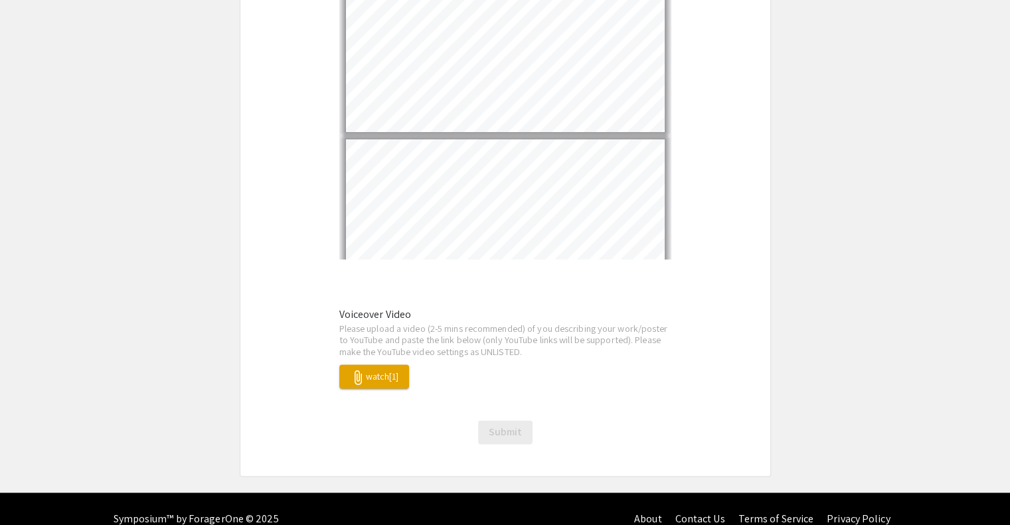
click at [502, 364] on div "attach_file watch[1]" at bounding box center [505, 376] width 332 height 24
click at [374, 370] on span "attach_file watch[1]" at bounding box center [374, 376] width 48 height 12
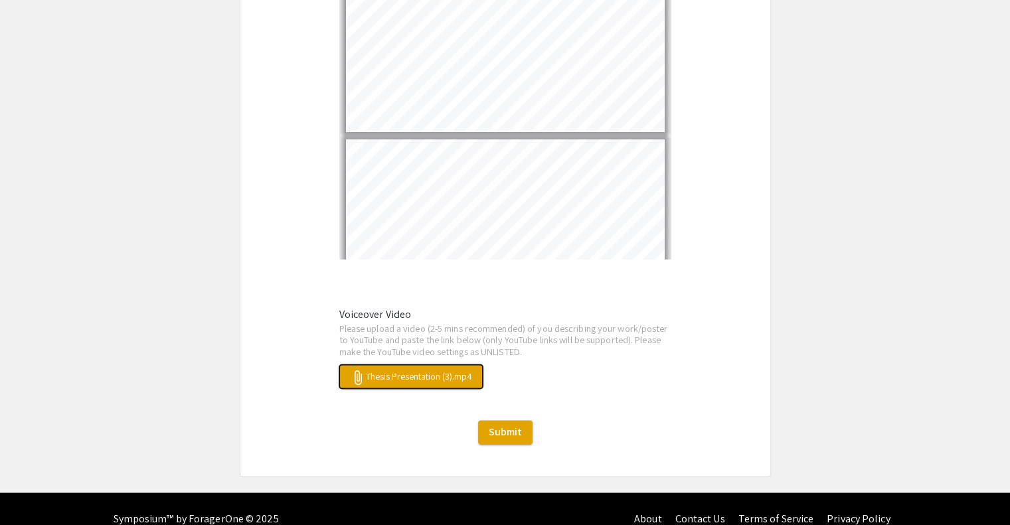
click at [437, 370] on span "attach_file Thesis Presentation (3).mp4" at bounding box center [411, 376] width 122 height 12
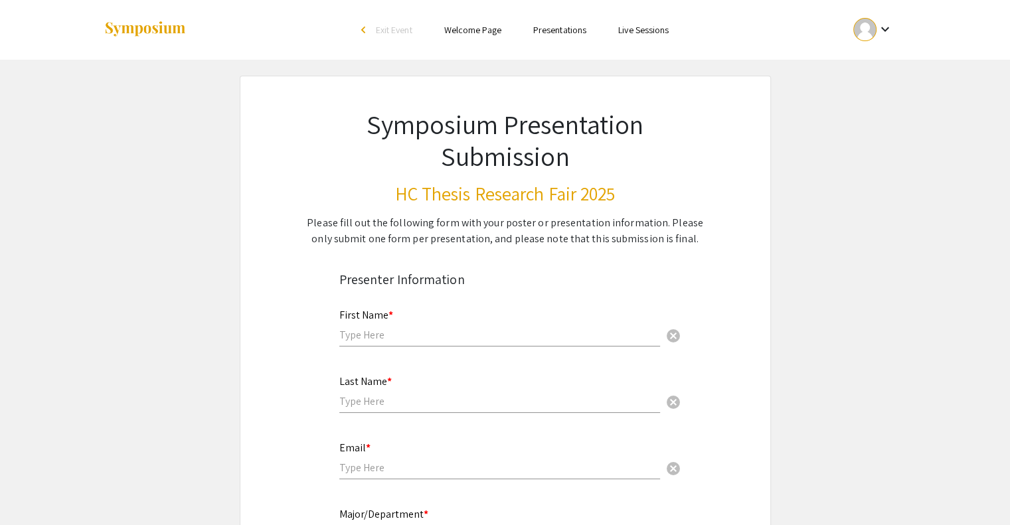
scroll to position [0, 0]
click at [357, 339] on input "text" at bounding box center [499, 335] width 321 height 14
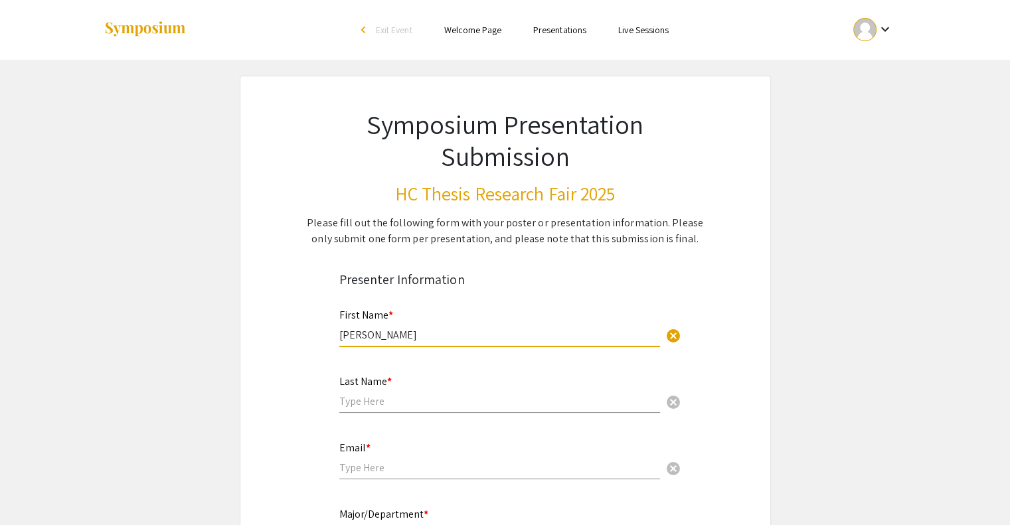
type input "[PERSON_NAME]"
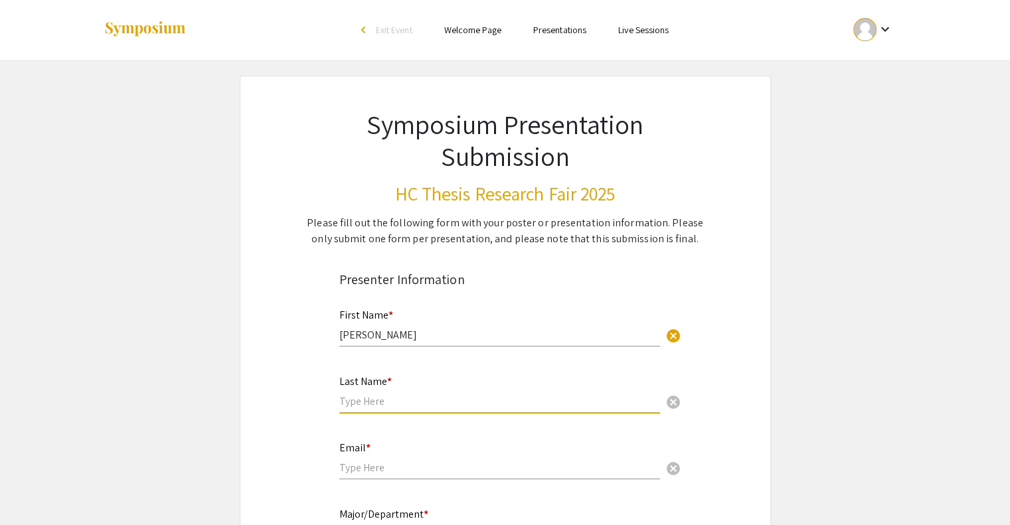
click at [396, 397] on input "text" at bounding box center [499, 401] width 321 height 14
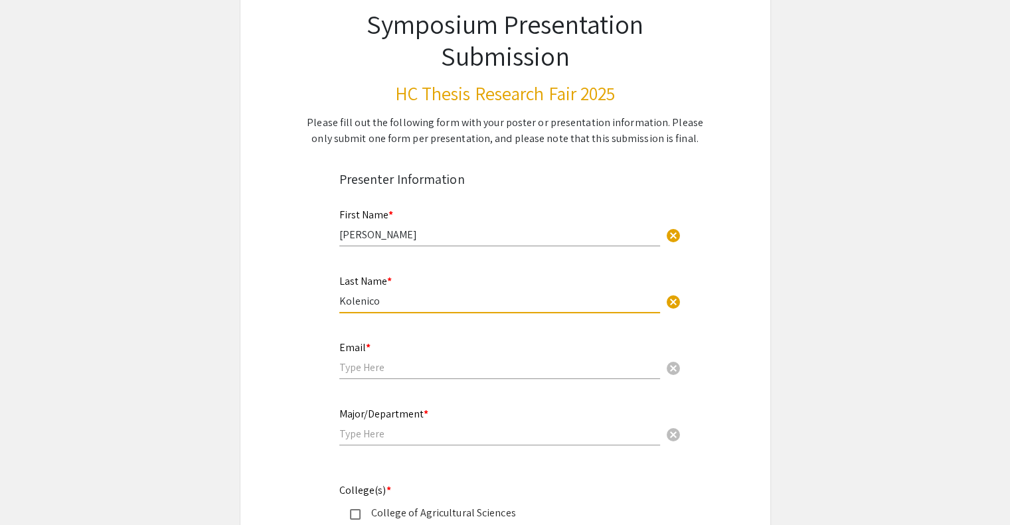
scroll to position [101, 0]
type input "Kolenico"
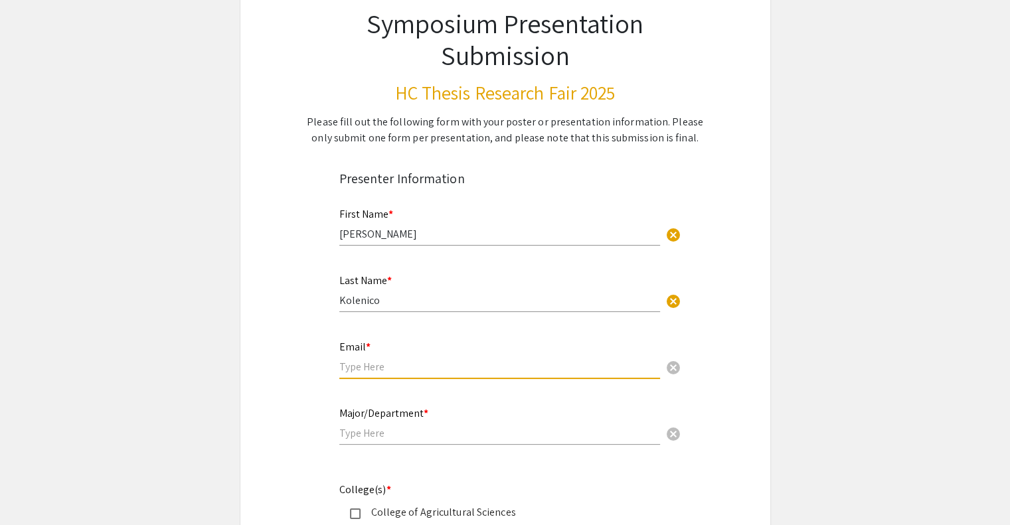
click at [410, 368] on input "email" at bounding box center [499, 367] width 321 height 14
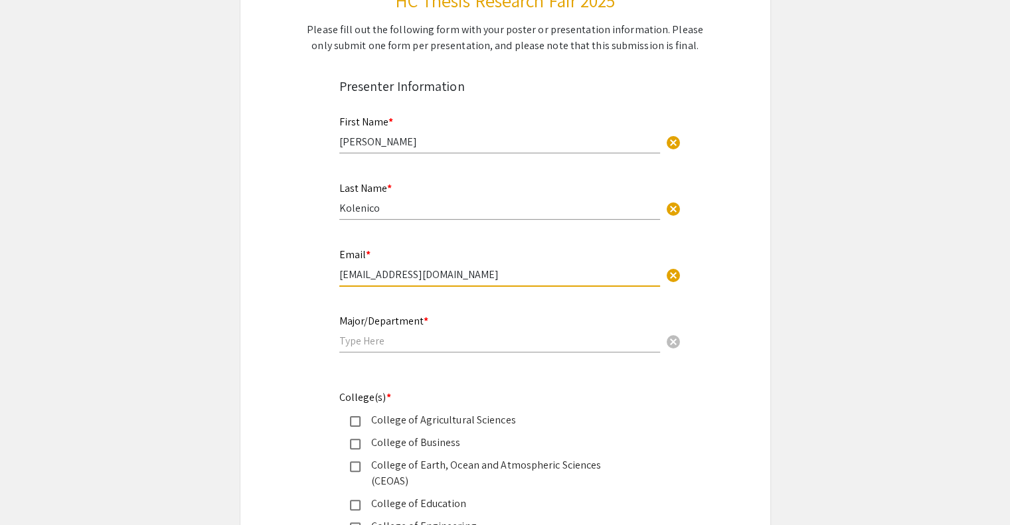
scroll to position [194, 0]
type input "[EMAIL_ADDRESS][DOMAIN_NAME]"
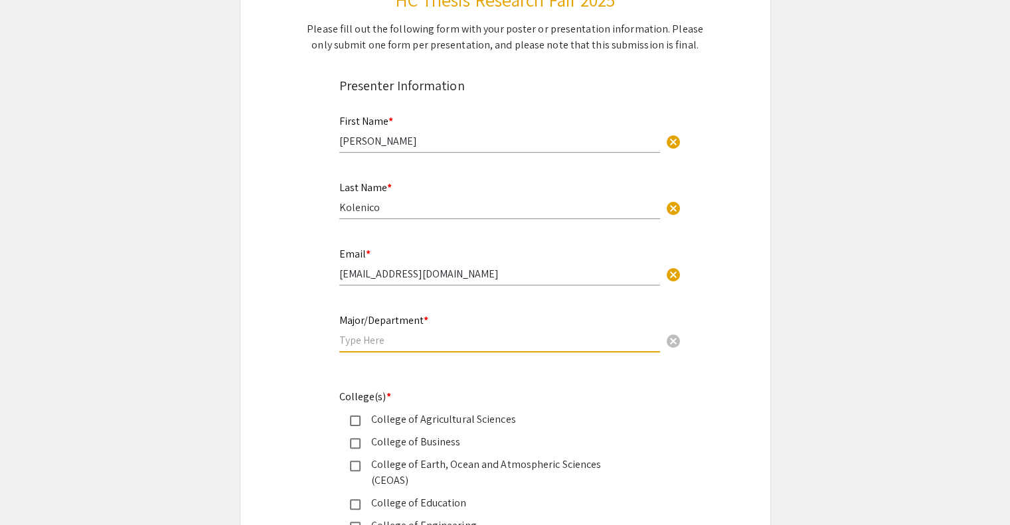
click at [410, 337] on input "text" at bounding box center [499, 340] width 321 height 14
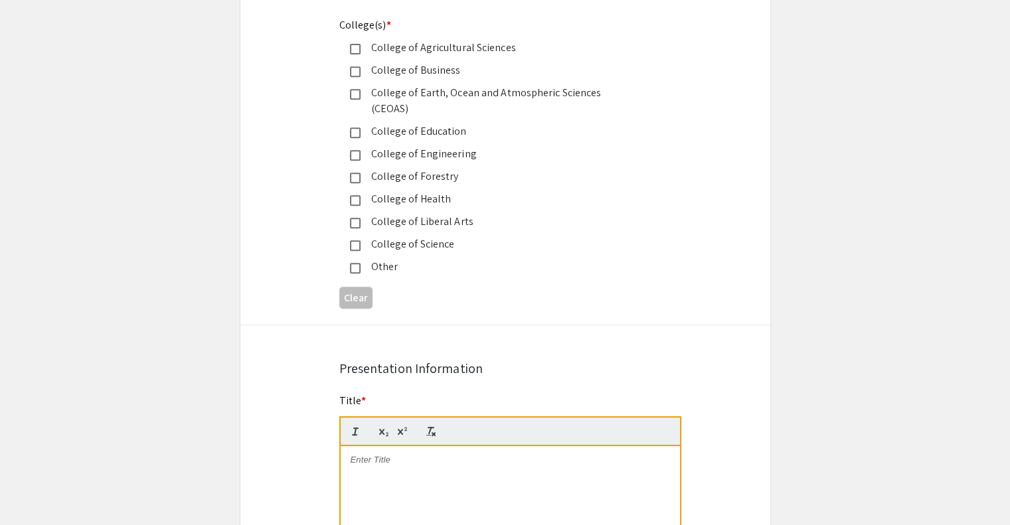
scroll to position [566, 0]
type input "Integrative Biology"
click at [400, 236] on div "College of Science" at bounding box center [499, 244] width 279 height 16
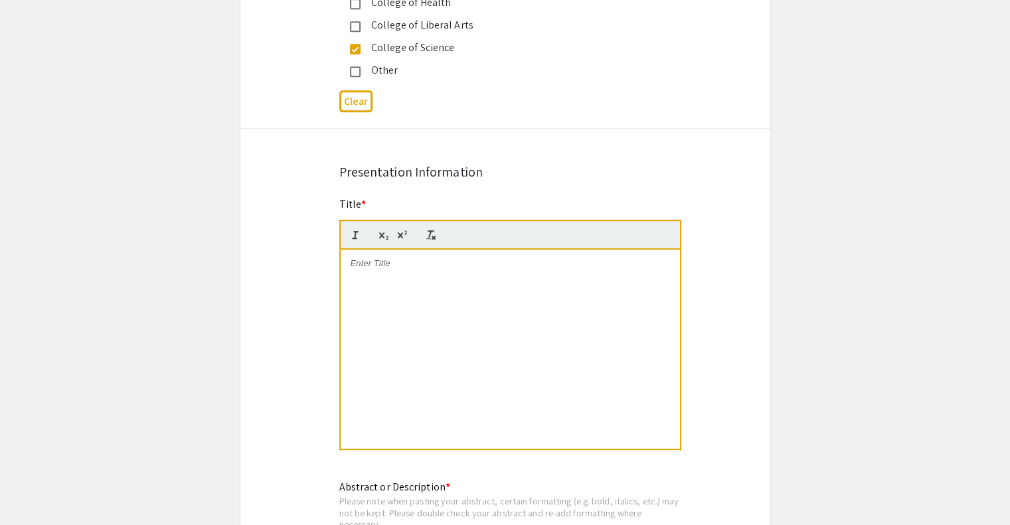
scroll to position [785, 0]
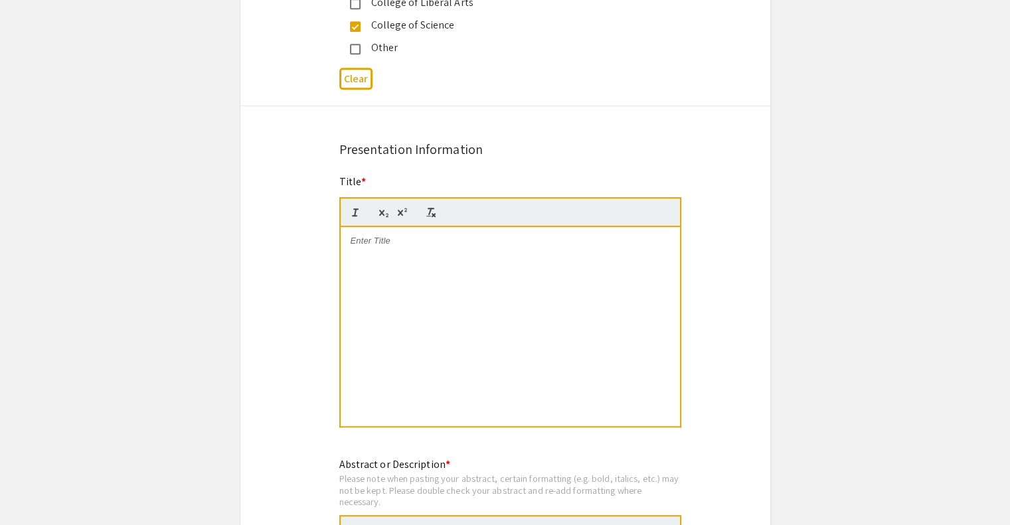
click at [374, 235] on p at bounding box center [510, 241] width 319 height 12
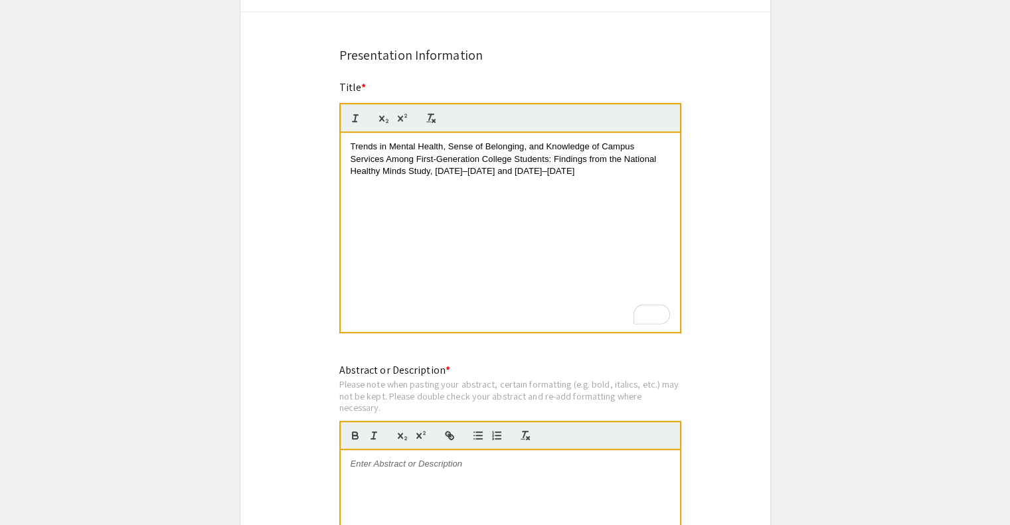
scroll to position [950, 0]
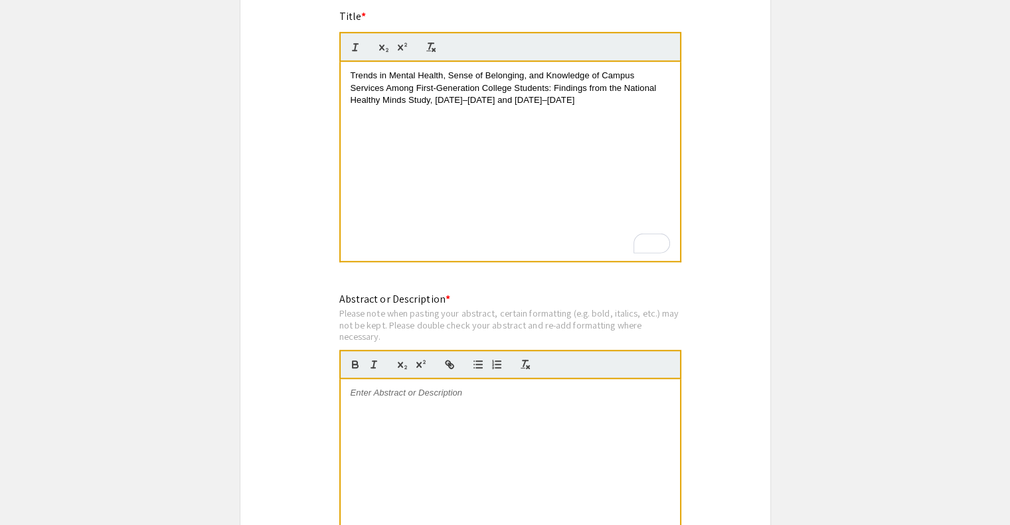
click at [358, 387] on p "To enrich screen reader interactions, please activate Accessibility in Grammarl…" at bounding box center [510, 393] width 319 height 12
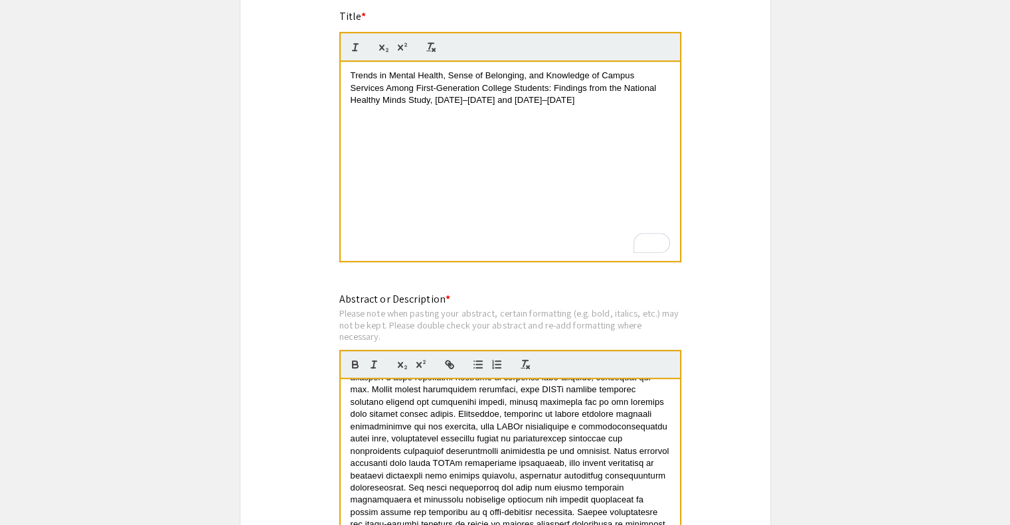
scroll to position [0, 0]
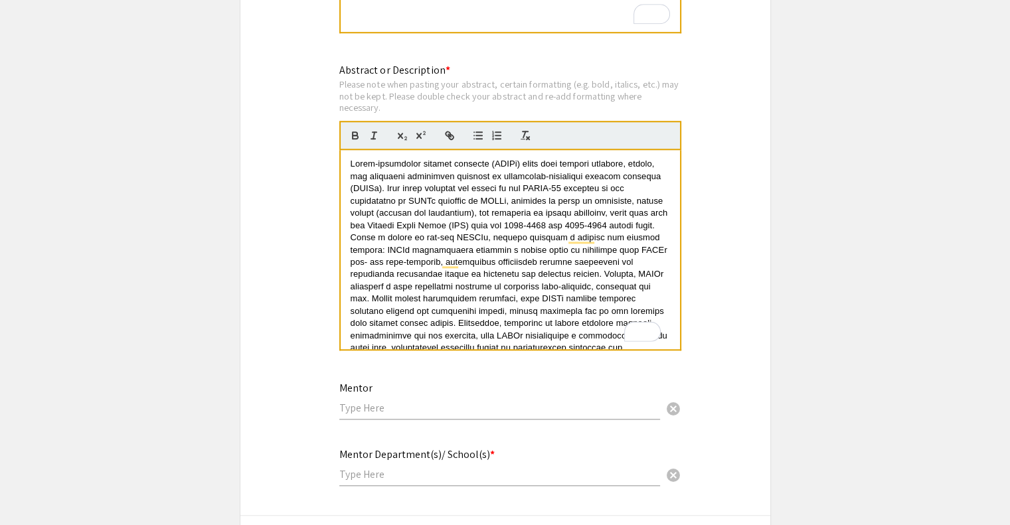
scroll to position [147, 0]
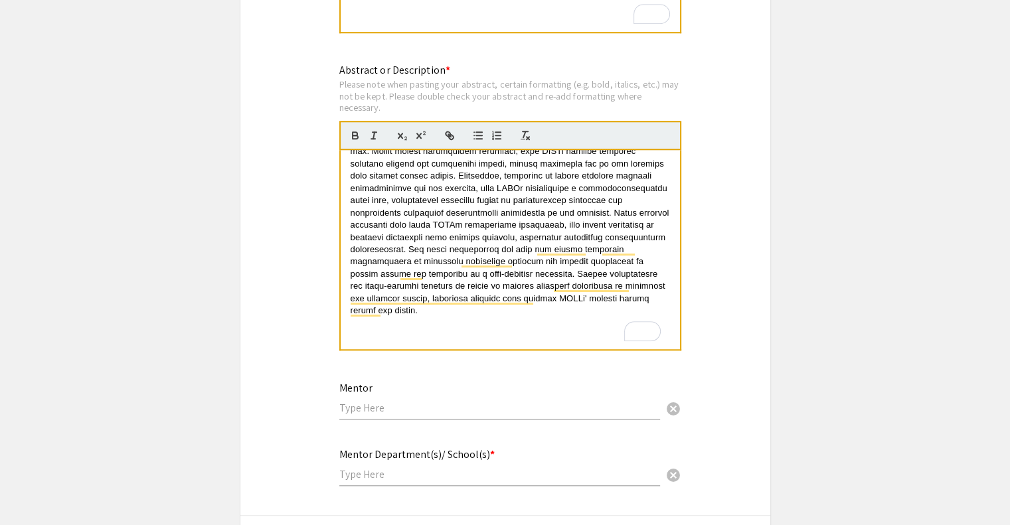
click at [387, 326] on div "To enrich screen reader interactions, please activate Accessibility in Grammarl…" at bounding box center [510, 249] width 339 height 199
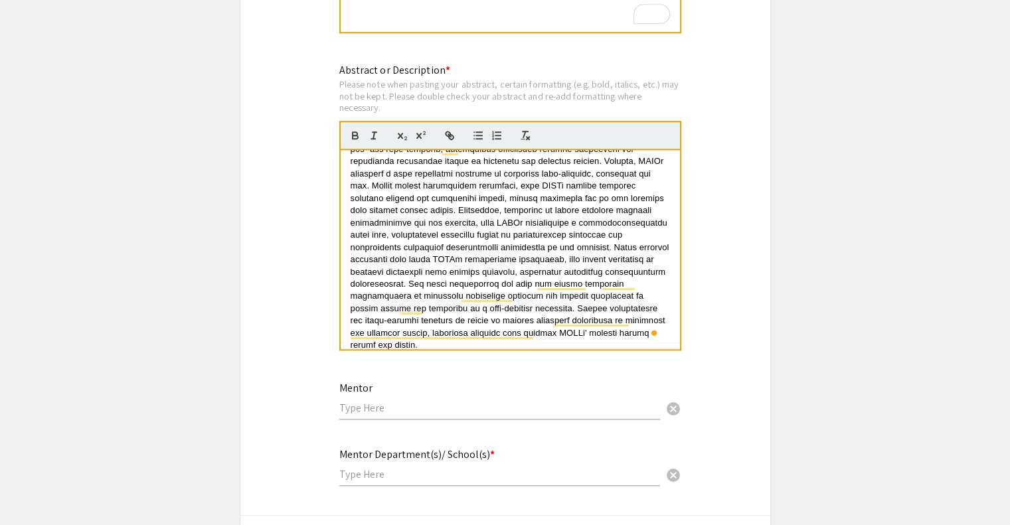
scroll to position [123, 0]
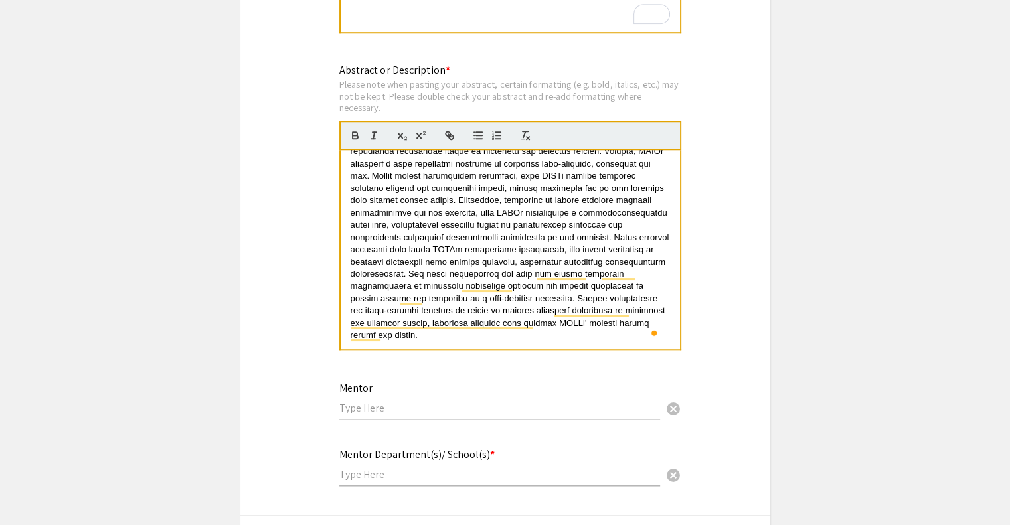
click at [382, 397] on div "Mentor cancel" at bounding box center [499, 394] width 321 height 50
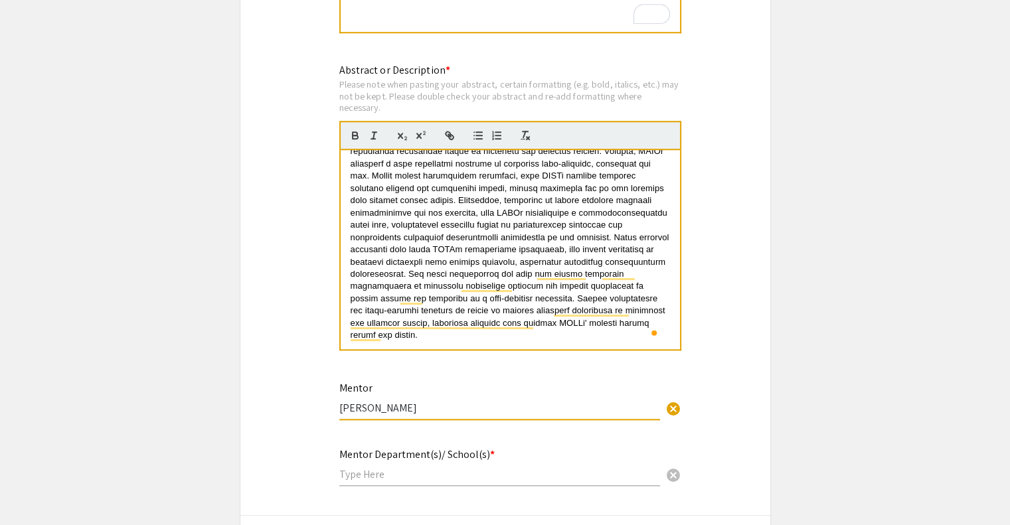
type input "[PERSON_NAME]"
click at [397, 467] on input "text" at bounding box center [499, 474] width 321 height 14
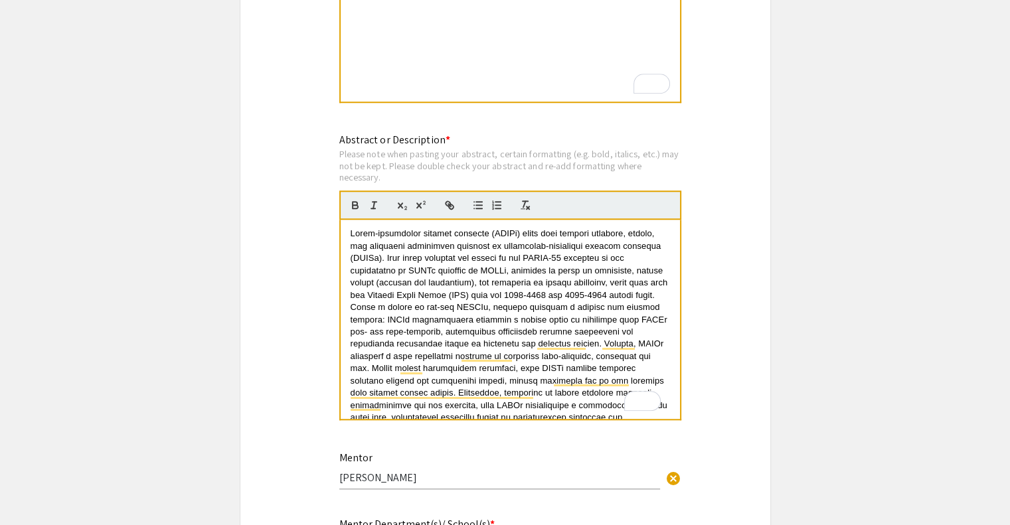
scroll to position [0, 0]
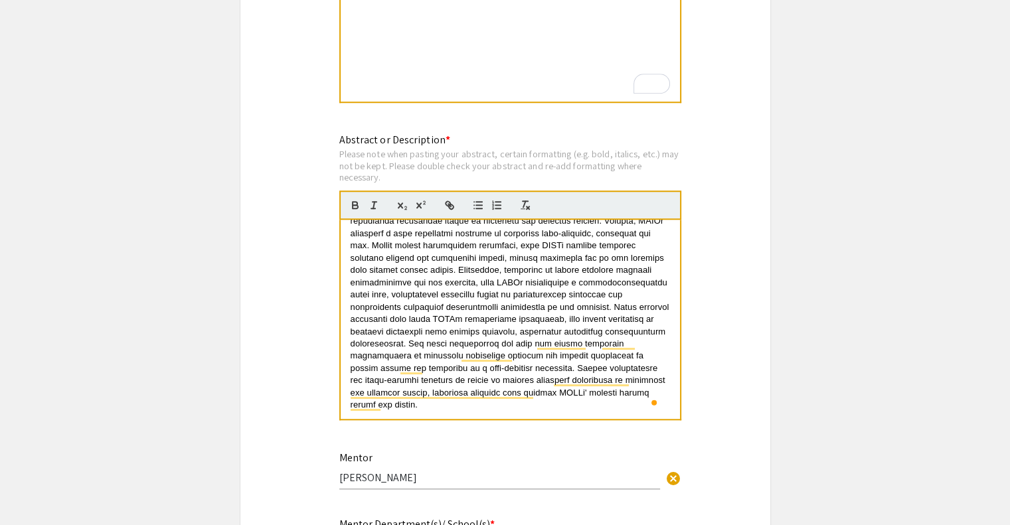
type input "School of Psychological Science"
click at [526, 248] on span "To enrich screen reader interactions, please activate Accessibility in Grammarl…" at bounding box center [511, 258] width 321 height 304
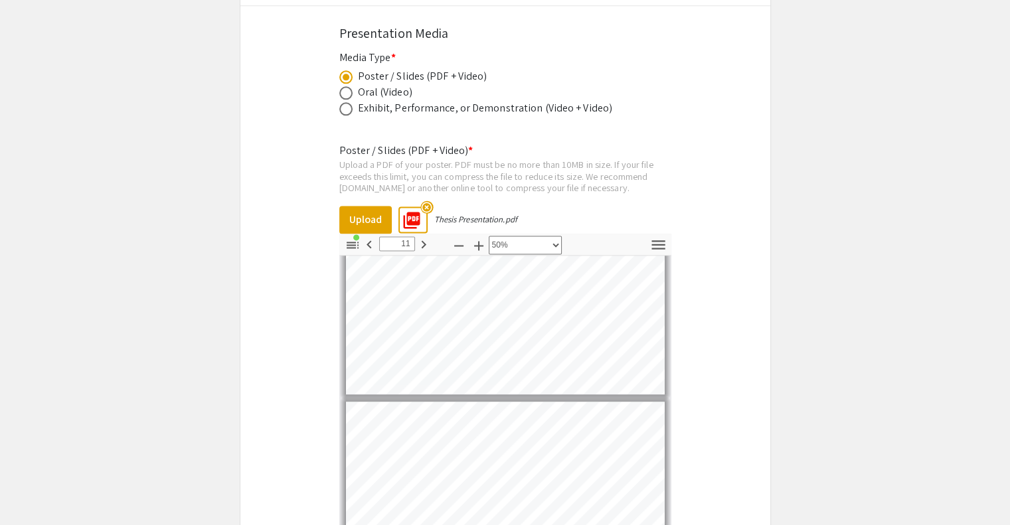
type input "12"
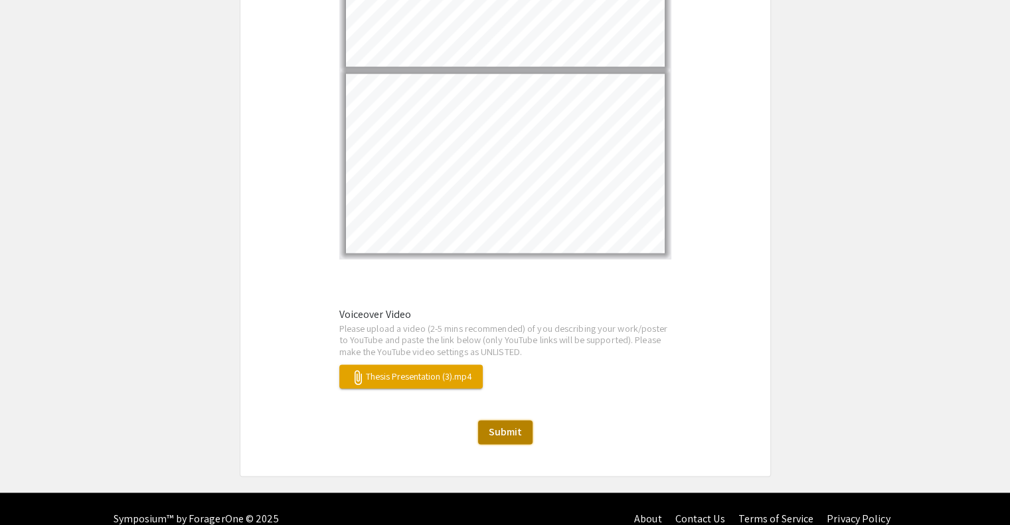
click at [495, 425] on span "Submit" at bounding box center [505, 432] width 33 height 14
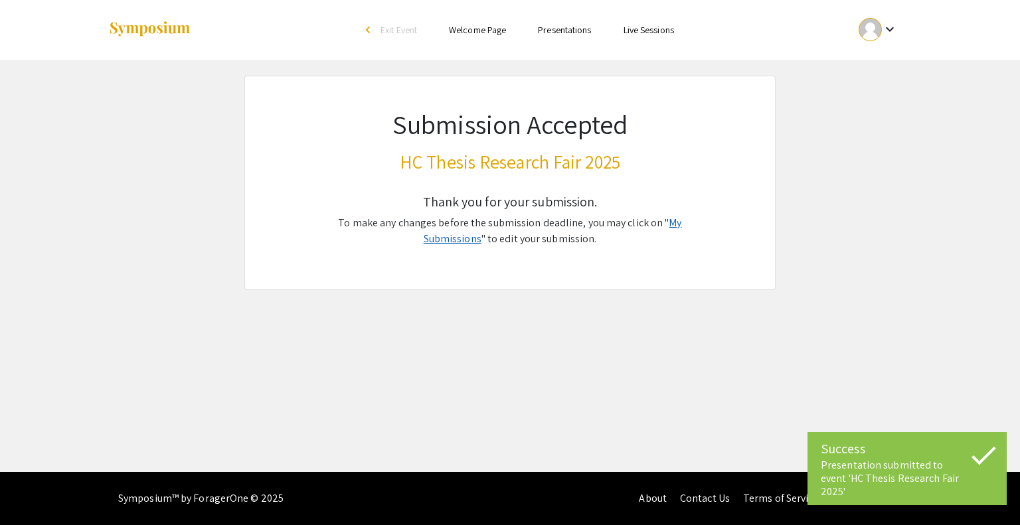
click at [673, 225] on link "My Submissions" at bounding box center [553, 231] width 258 height 30
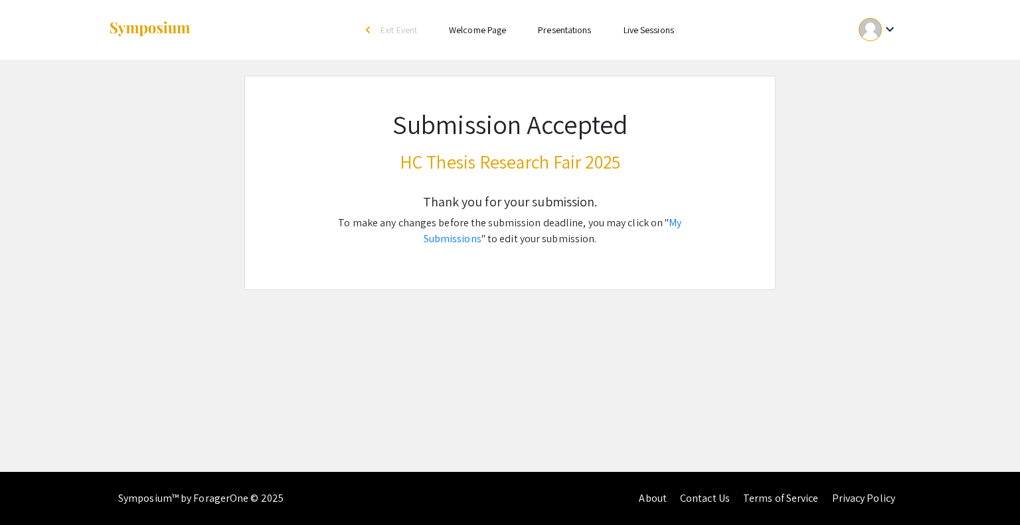
click at [574, 35] on link "Presentations" at bounding box center [564, 30] width 53 height 12
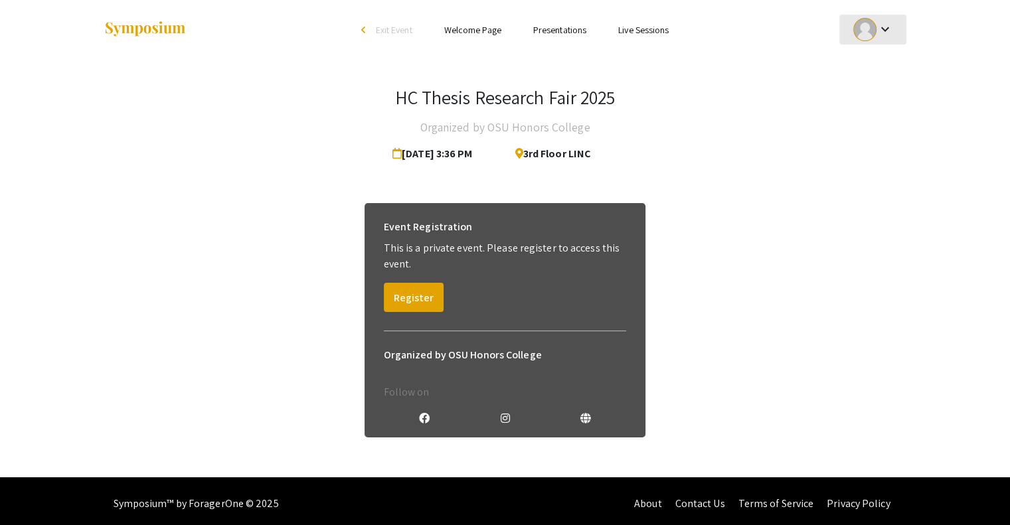
click at [878, 33] on mat-icon "keyboard_arrow_down" at bounding box center [884, 29] width 16 height 16
click at [866, 100] on button "My Submissions" at bounding box center [880, 98] width 82 height 32
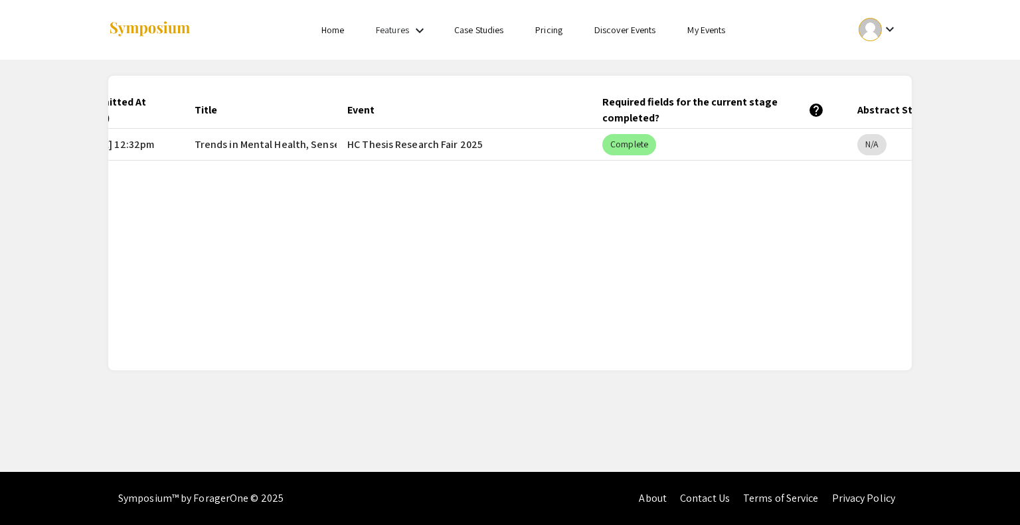
scroll to position [0, 277]
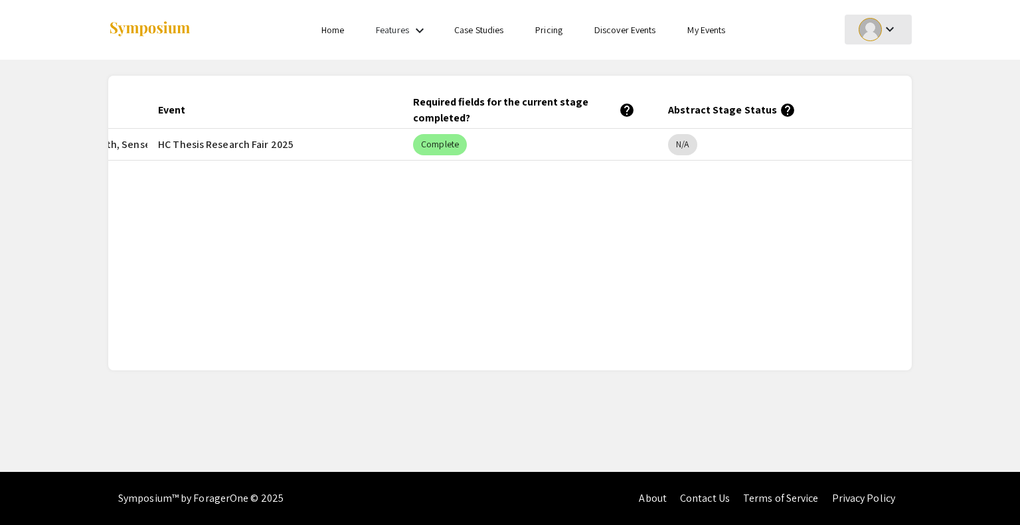
click at [892, 30] on mat-icon "keyboard_arrow_down" at bounding box center [890, 29] width 16 height 16
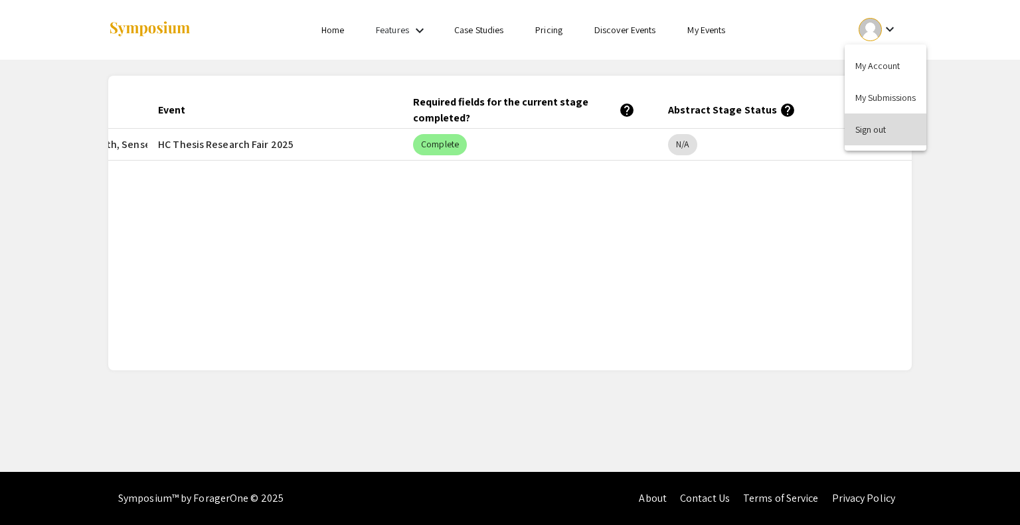
click at [856, 131] on button "Sign out" at bounding box center [885, 130] width 82 height 32
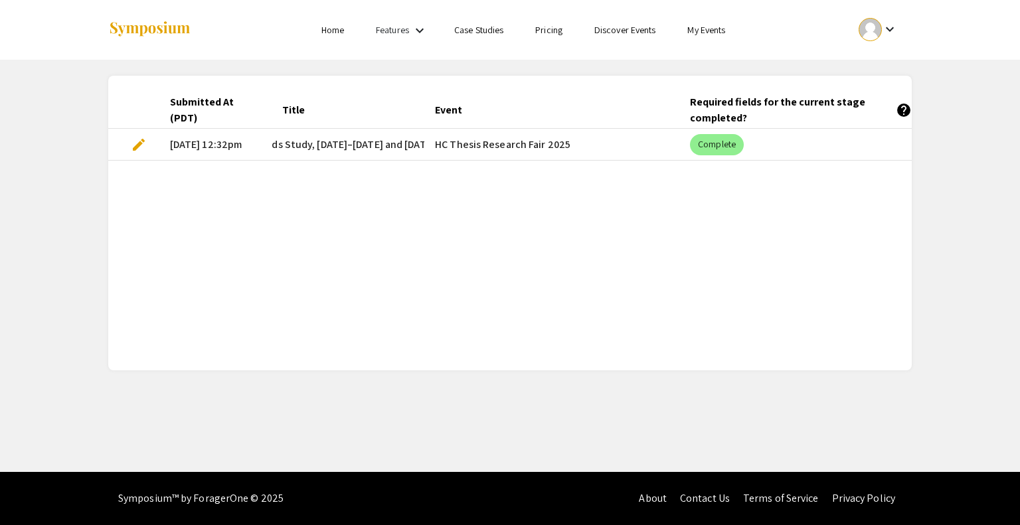
scroll to position [0, 277]
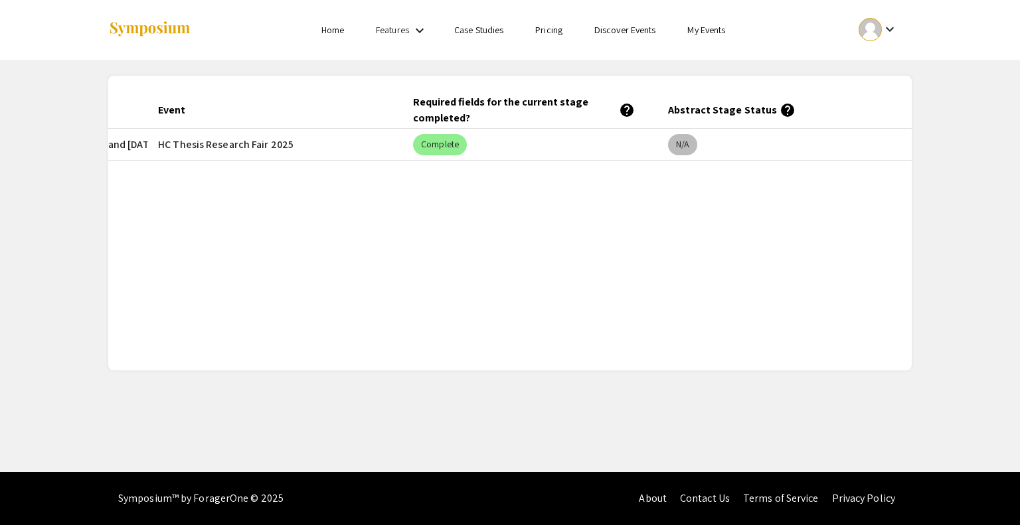
click at [682, 151] on mat-chip "N/A" at bounding box center [682, 144] width 29 height 21
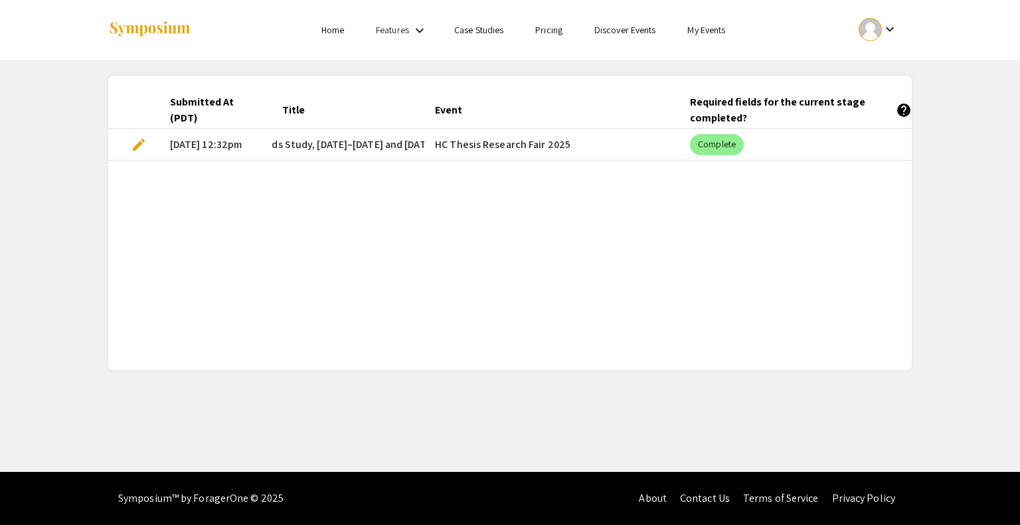
click at [211, 143] on mat-cell "[DATE] 12:32pm" at bounding box center [215, 145] width 112 height 32
click at [305, 193] on div "Submitted At (PDT) Title Event Required fields for the current stage completed?…" at bounding box center [509, 223] width 803 height 263
drag, startPoint x: 305, startPoint y: 193, endPoint x: 505, endPoint y: 282, distance: 218.7
click at [505, 282] on div "Submitted At (PDT) Title Event Required fields for the current stage completed?…" at bounding box center [509, 223] width 803 height 263
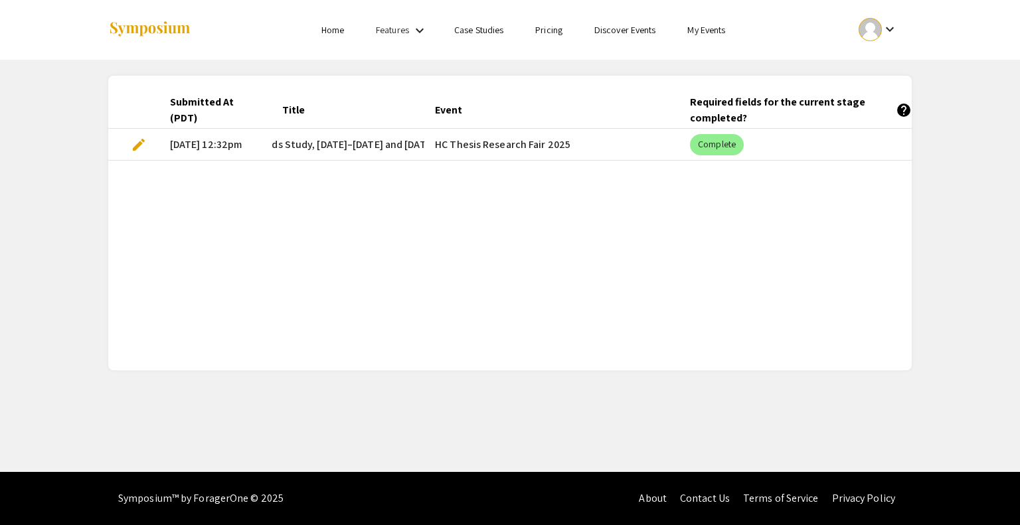
drag, startPoint x: 505, startPoint y: 282, endPoint x: 614, endPoint y: 163, distance: 161.7
click at [614, 163] on div "Submitted At (PDT) Title Event Required fields for the current stage completed?…" at bounding box center [509, 223] width 803 height 263
drag, startPoint x: 582, startPoint y: 133, endPoint x: 422, endPoint y: 132, distance: 160.7
click at [422, 132] on mat-row "edit [DATE] 12:32pm Trends in Mental Health, Sense of Belonging, and Knowledge …" at bounding box center [509, 145] width 803 height 32
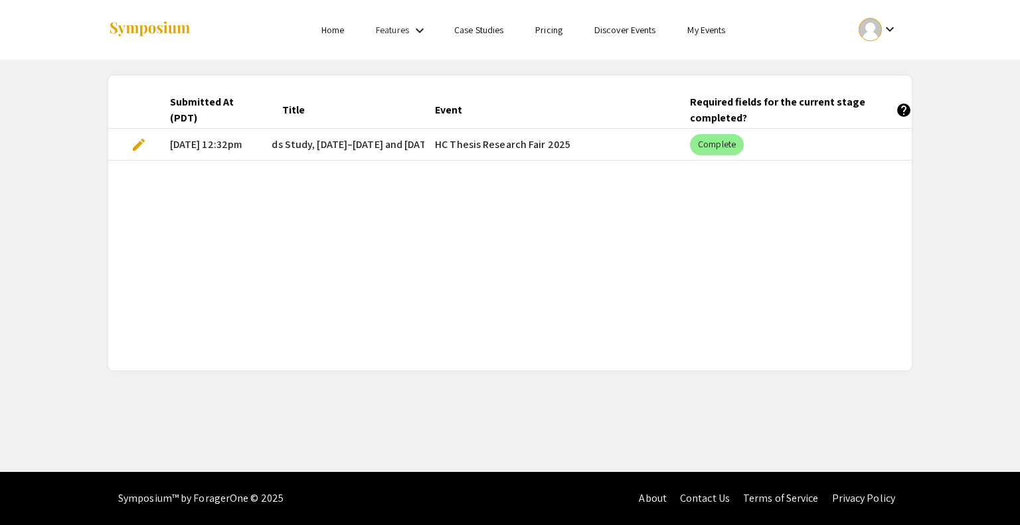
click at [422, 132] on mat-cell "Trends in Mental Health, Sense of Belonging, and Knowledge of Campus Services A…" at bounding box center [348, 145] width 153 height 32
click at [887, 34] on mat-icon "keyboard_arrow_down" at bounding box center [890, 29] width 16 height 16
click at [876, 102] on button "My Submissions" at bounding box center [885, 98] width 82 height 32
click at [891, 25] on mat-icon "keyboard_arrow_down" at bounding box center [890, 29] width 16 height 16
click at [868, 60] on button "My Account" at bounding box center [885, 66] width 82 height 32
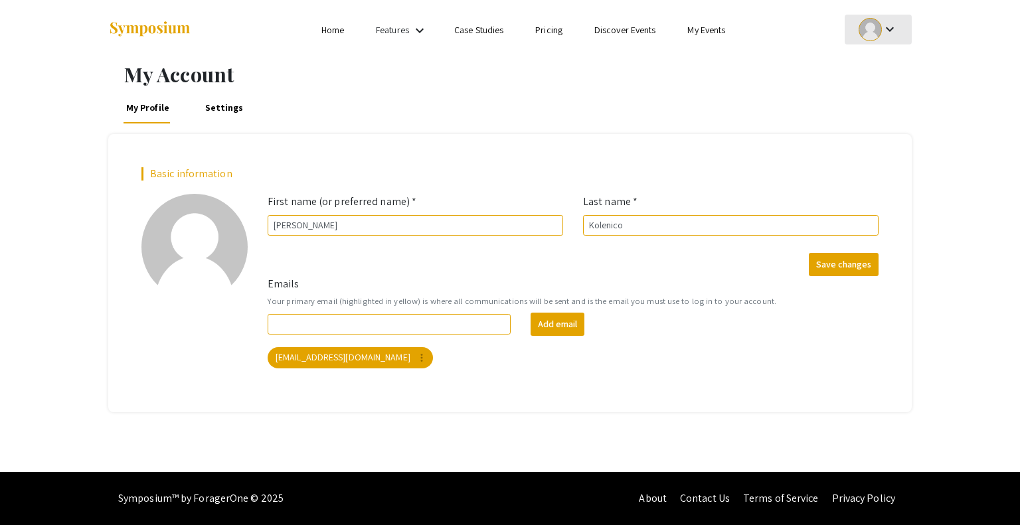
click at [896, 23] on mat-icon "keyboard_arrow_down" at bounding box center [890, 29] width 16 height 16
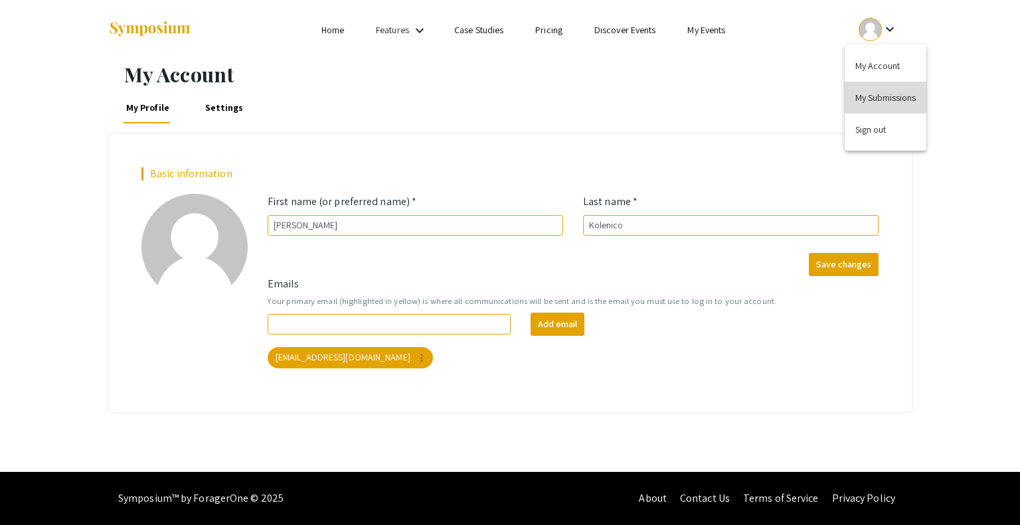
click at [862, 91] on button "My Submissions" at bounding box center [885, 98] width 82 height 32
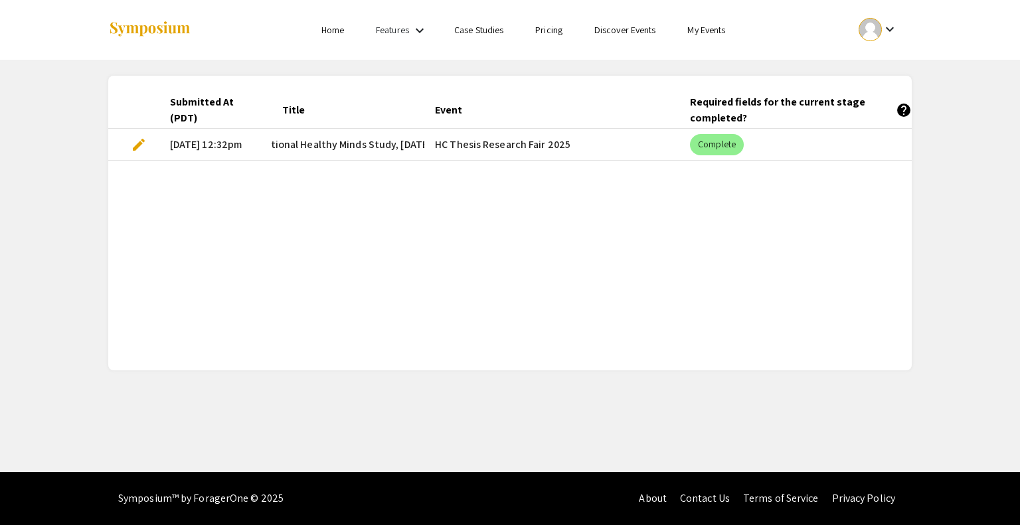
scroll to position [0, 770]
